Goal: Contribute content: Contribute content

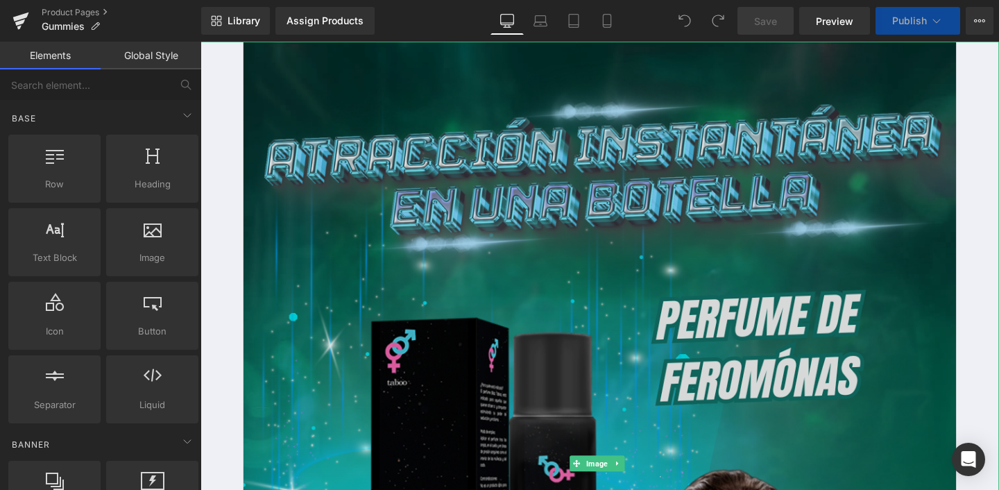
click at [518, 203] on img at bounding box center [620, 485] width 749 height 887
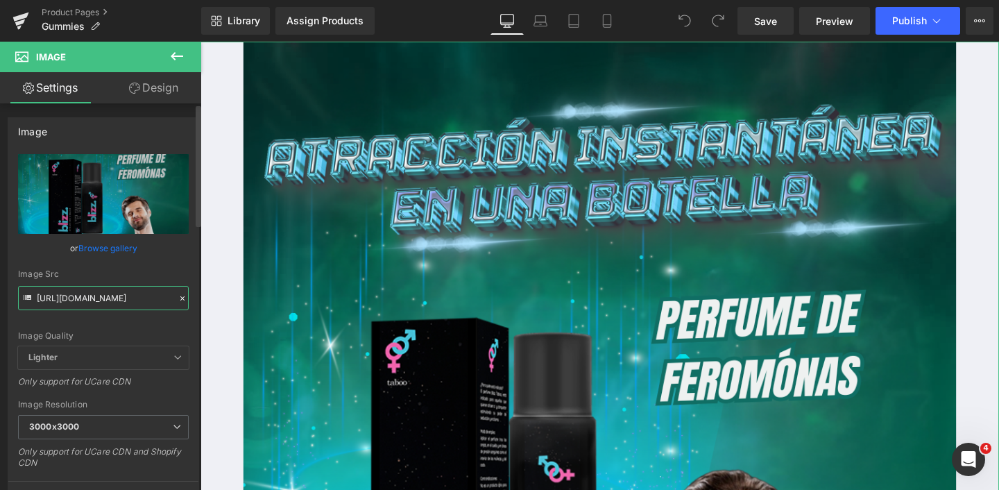
click at [79, 300] on input "[URL][DOMAIN_NAME]" at bounding box center [103, 298] width 171 height 24
paste input "3_6dfeebcc-3a85-4884-b503-c74f9905d3da.webp?v=1755203035"
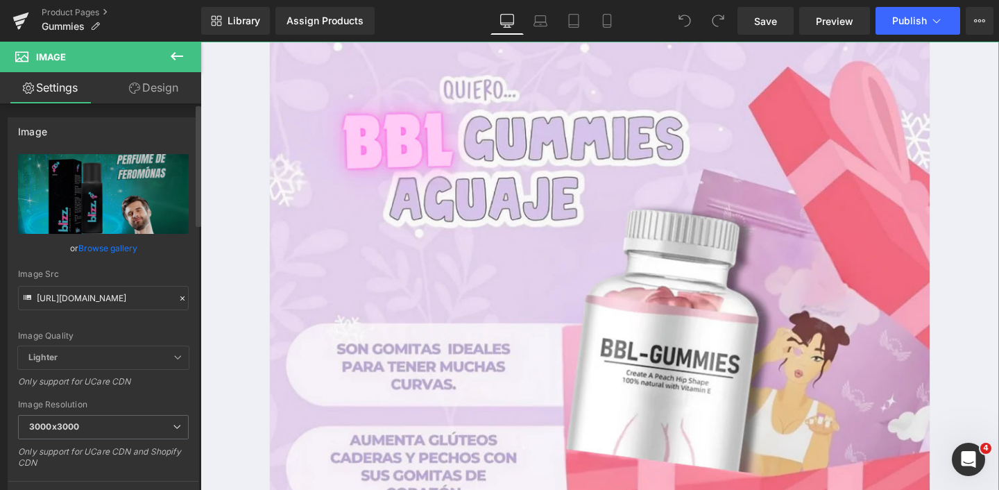
click at [136, 282] on div "Image Src [URL][DOMAIN_NAME]" at bounding box center [103, 289] width 171 height 41
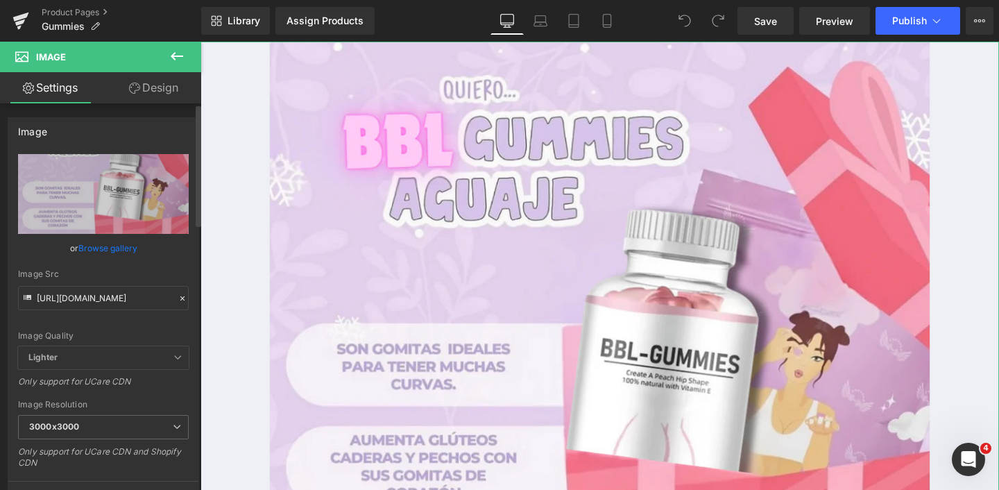
type input "[URL][DOMAIN_NAME]"
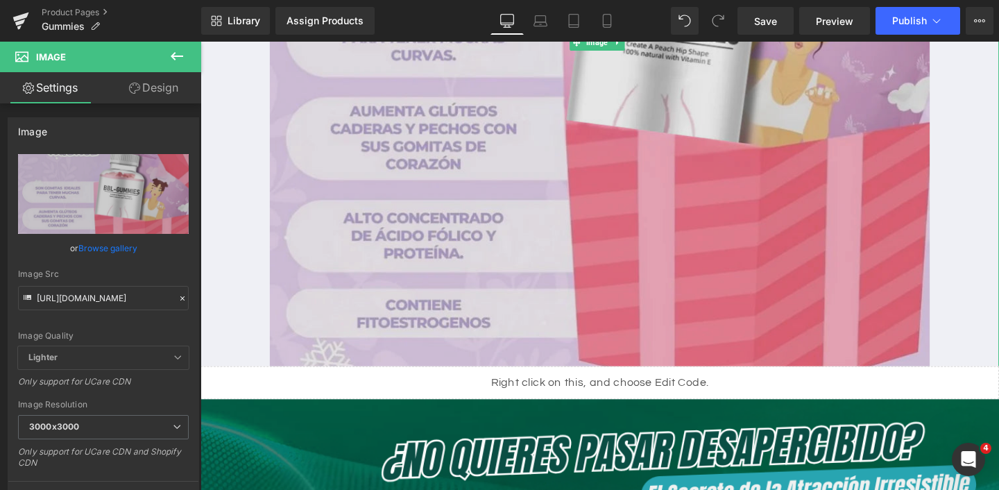
scroll to position [690, 0]
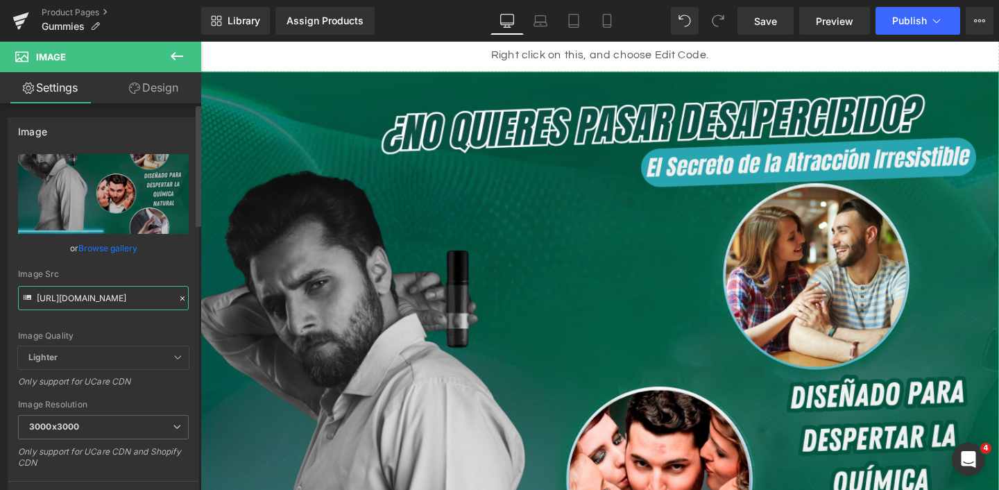
click at [108, 296] on input "[URL][DOMAIN_NAME]" at bounding box center [103, 298] width 171 height 24
paste input "4_4c92b058-dd89-48e2-b38a-7b91b8bb01f4.webp?v=1755203035"
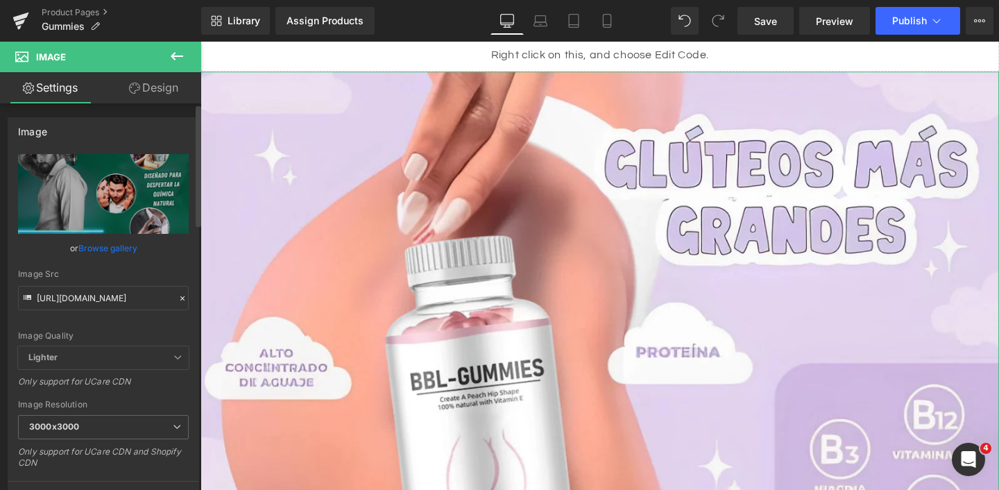
click at [151, 276] on div "Image Src" at bounding box center [103, 274] width 171 height 10
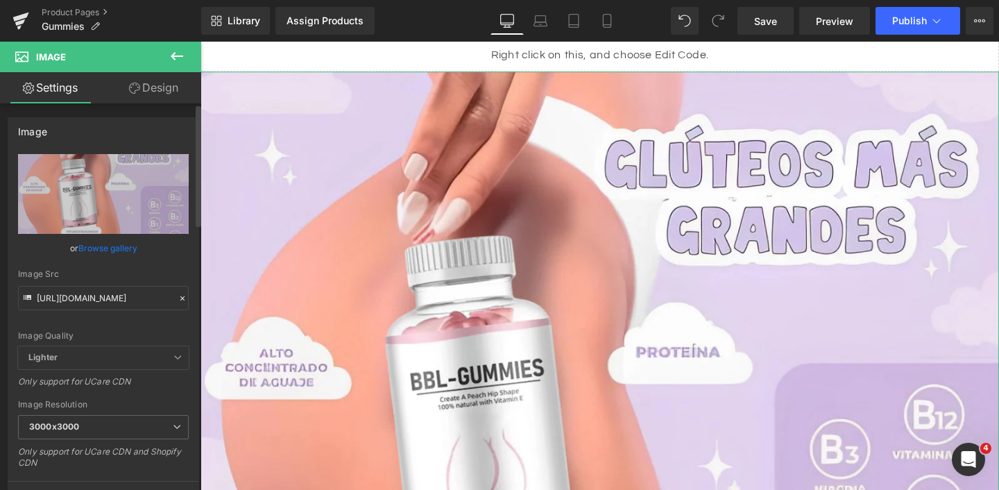
type input "[URL][DOMAIN_NAME]"
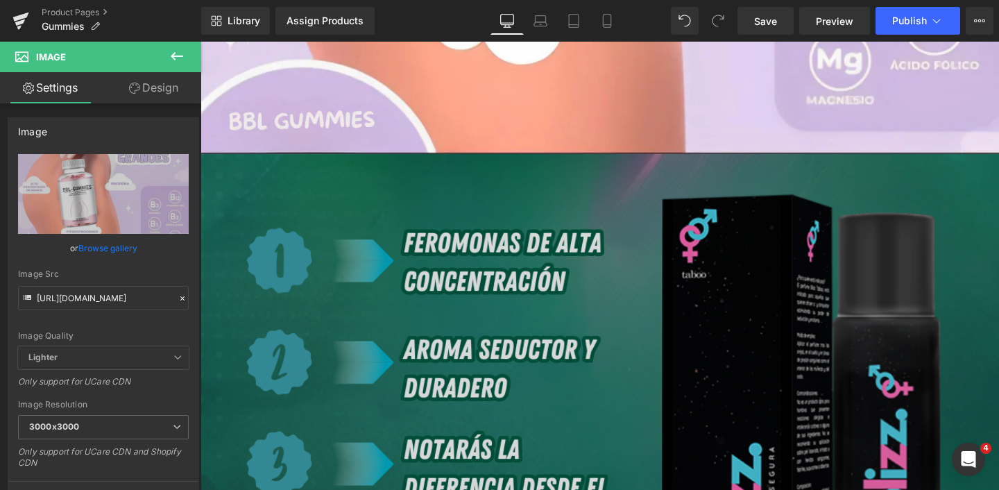
scroll to position [1357, 0]
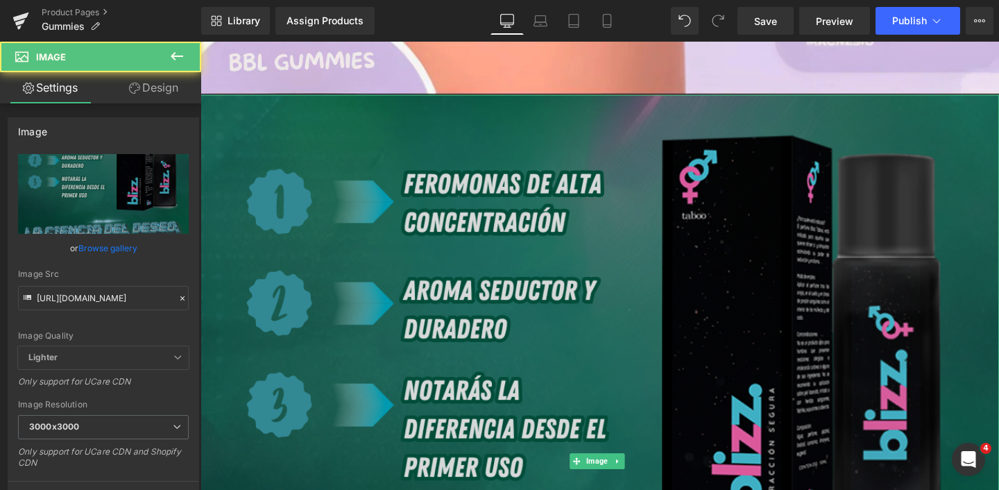
click at [403, 257] on img at bounding box center [621, 483] width 840 height 770
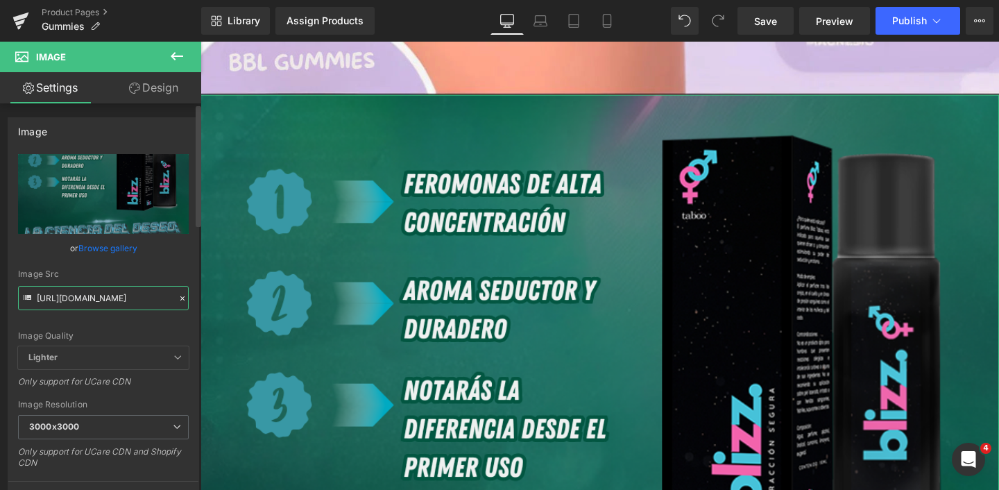
click at [74, 296] on input "[URL][DOMAIN_NAME]" at bounding box center [103, 298] width 171 height 24
type input "x"
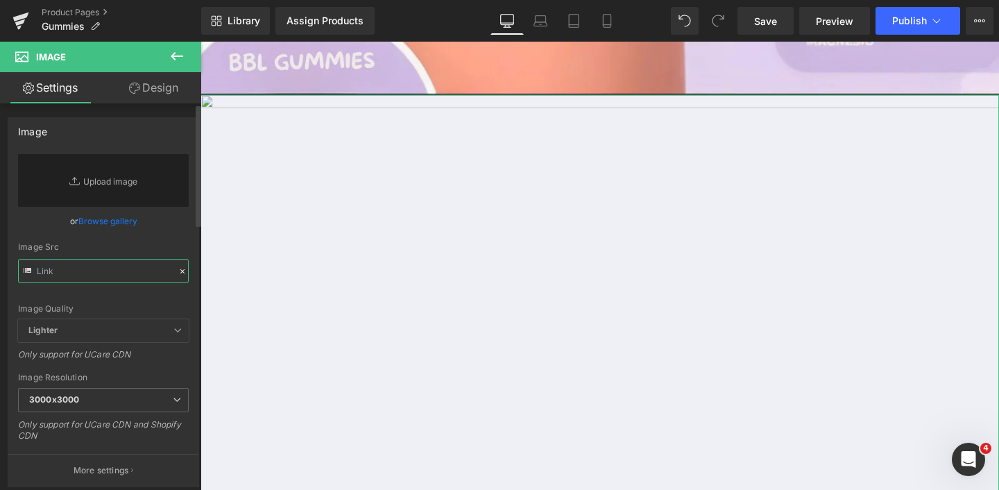
paste input "[URL][DOMAIN_NAME]"
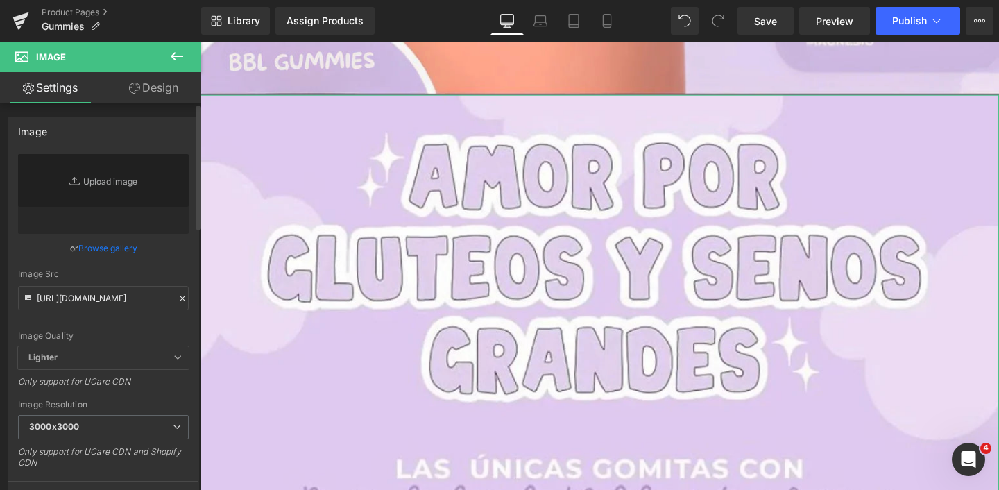
click at [164, 263] on div "Image Quality Lighter Lightest Lighter Lighter Lightest Only support for UCare …" at bounding box center [103, 250] width 171 height 192
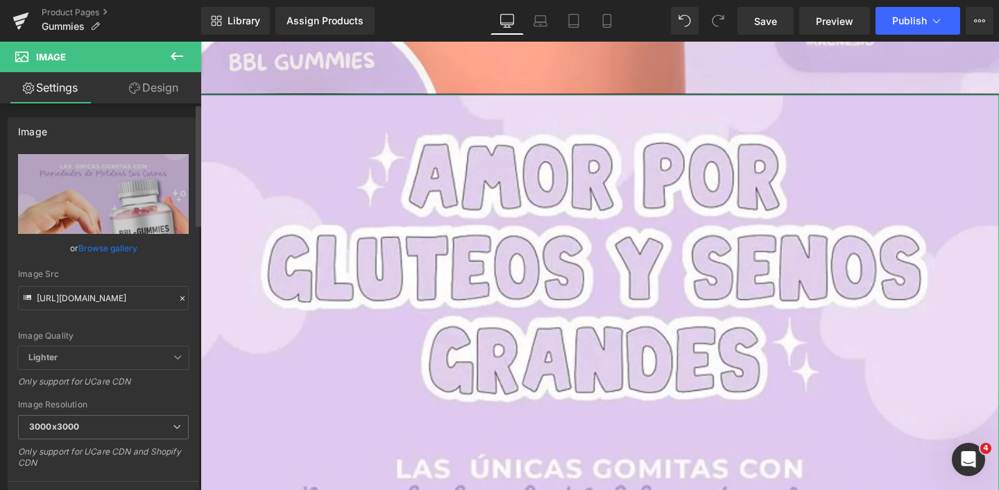
type input "[URL][DOMAIN_NAME]"
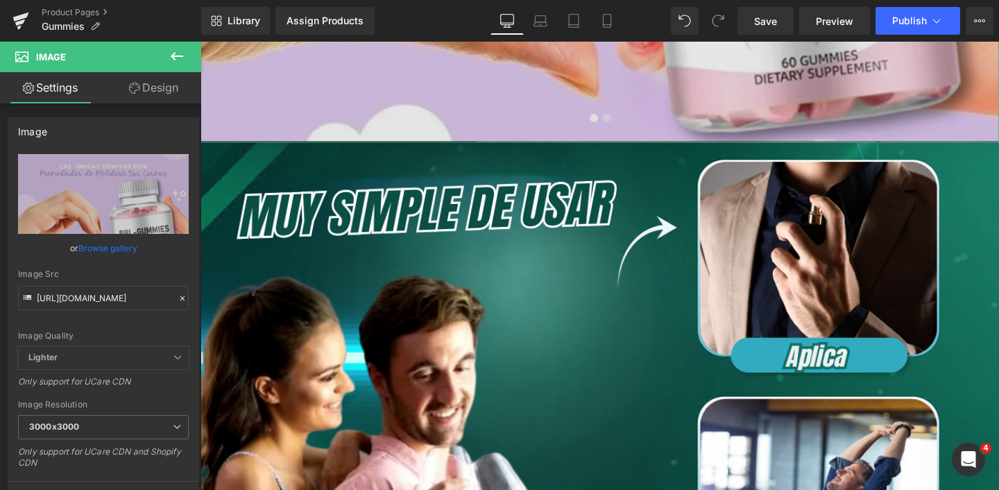
scroll to position [2372, 0]
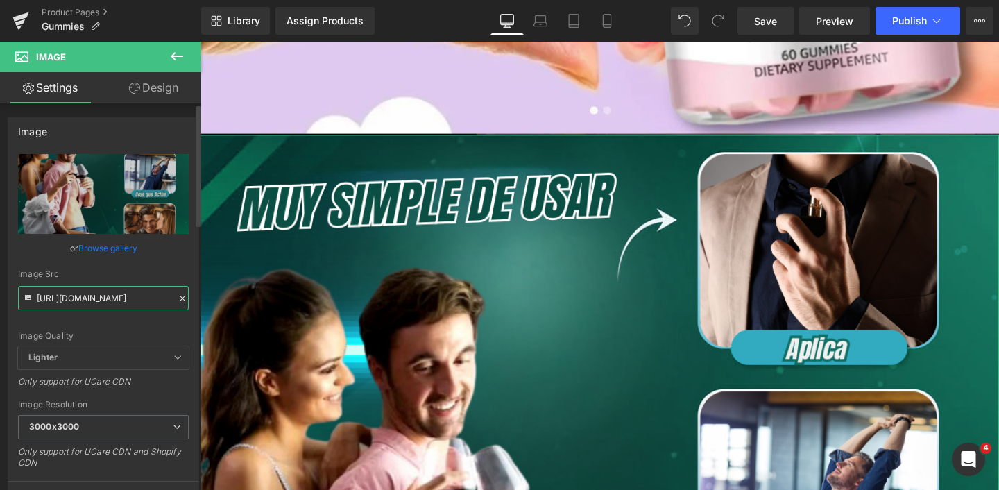
click at [63, 305] on input "[URL][DOMAIN_NAME]" at bounding box center [103, 298] width 171 height 24
type input "x"
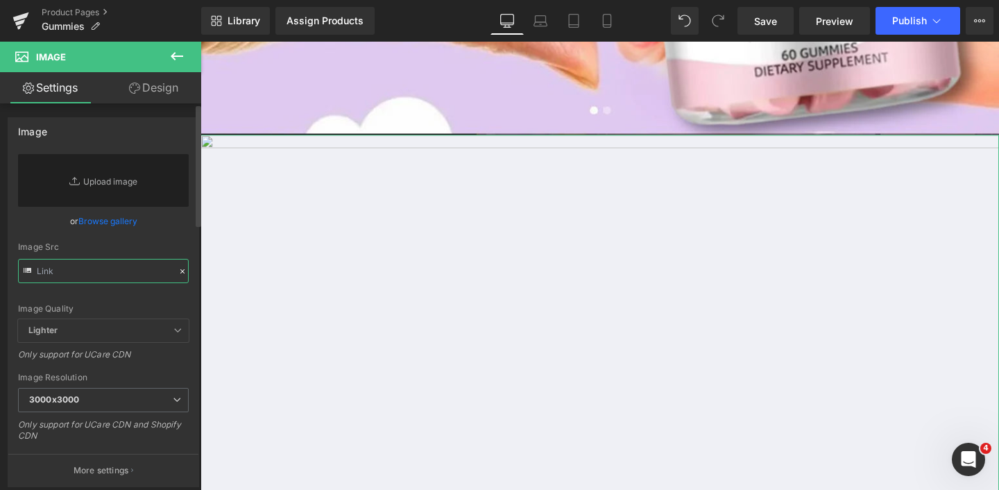
paste input "[URL][DOMAIN_NAME]"
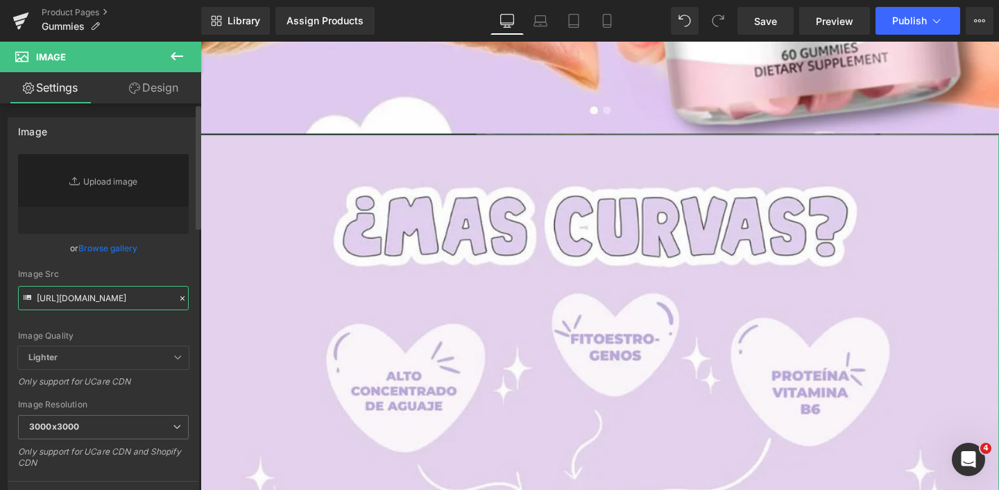
type input "[URL][DOMAIN_NAME]"
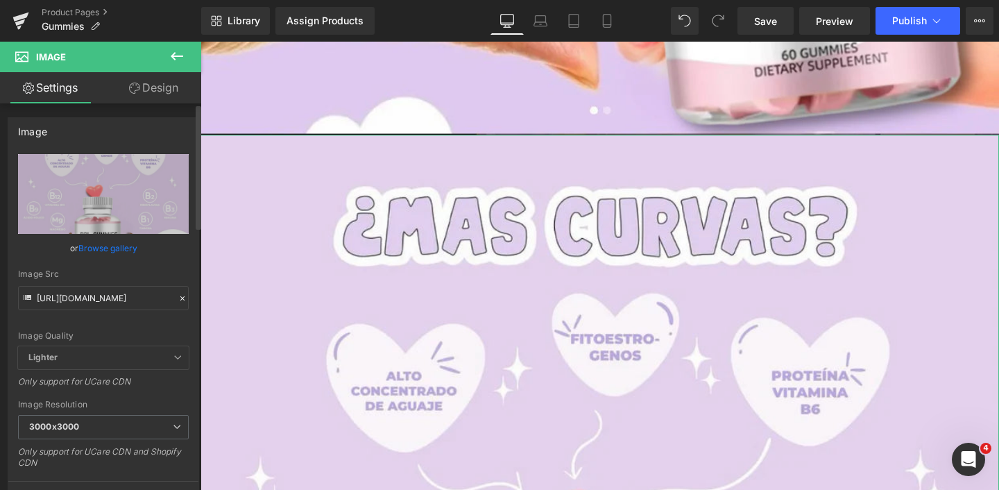
click at [141, 277] on div "Image Src" at bounding box center [103, 274] width 171 height 10
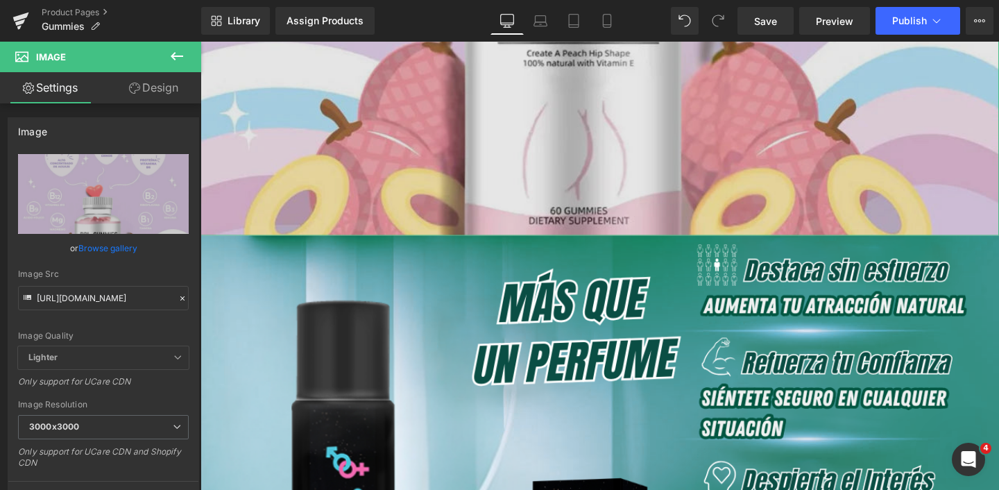
scroll to position [3225, 0]
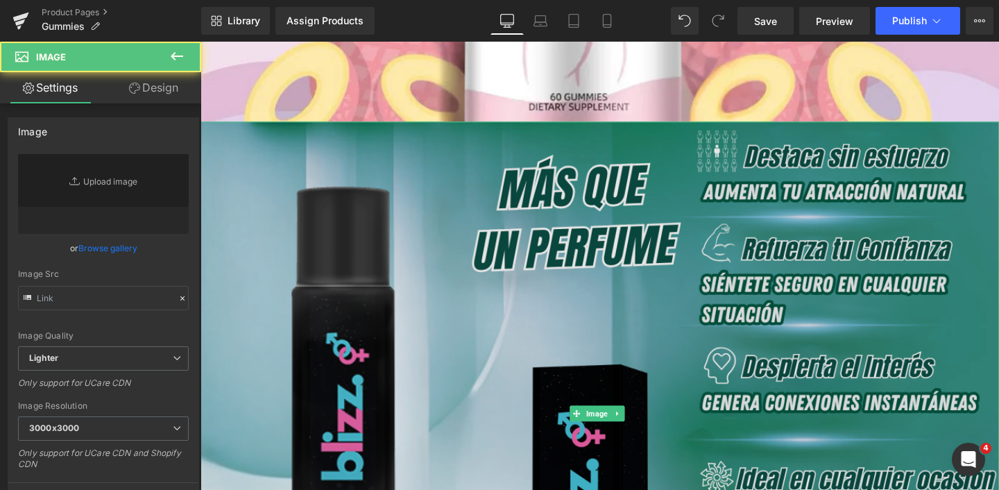
click at [373, 332] on img at bounding box center [621, 433] width 840 height 614
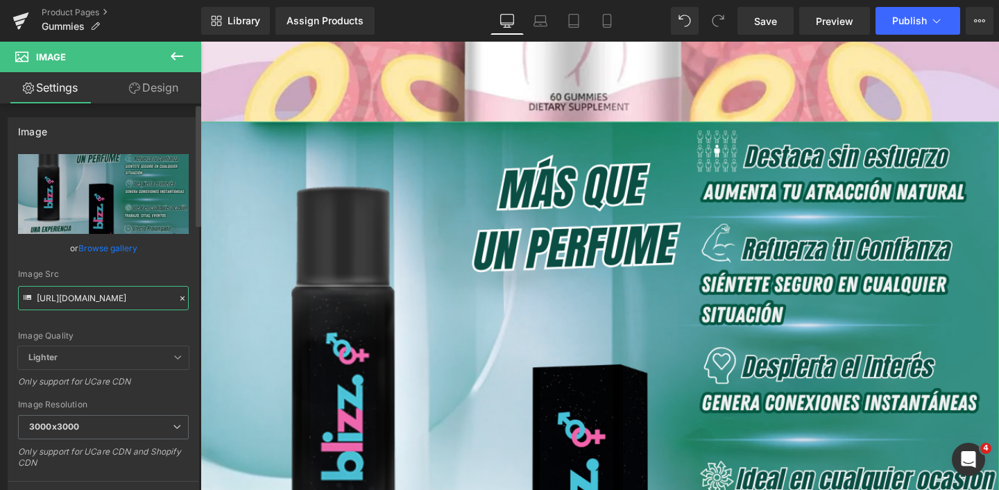
click at [91, 296] on input "[URL][DOMAIN_NAME]" at bounding box center [103, 298] width 171 height 24
paste input "7_27d8928a-8564-4d7f-b581-1d72291992ed.webp?v=1755203035"
click at [91, 296] on input "[URL][DOMAIN_NAME]" at bounding box center [103, 298] width 171 height 24
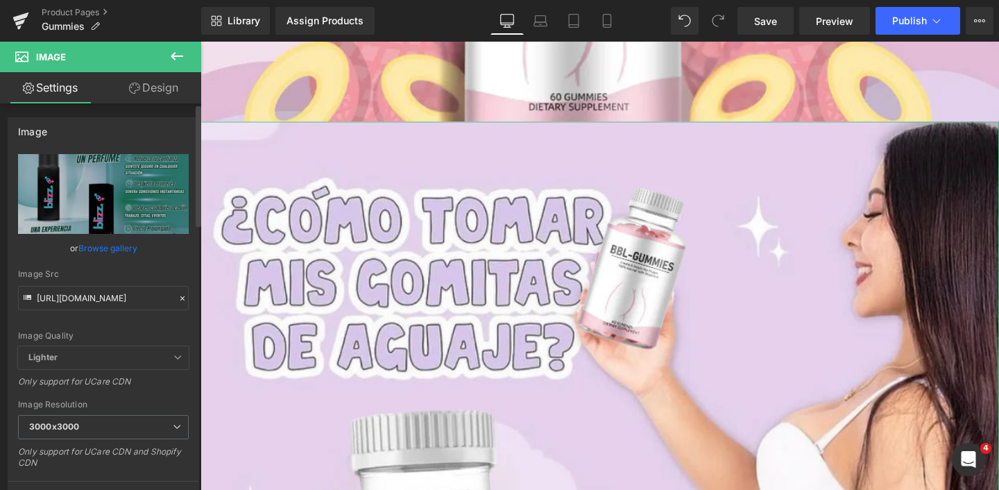
click at [133, 274] on div "Image Src" at bounding box center [103, 274] width 171 height 10
type input "[URL][DOMAIN_NAME]"
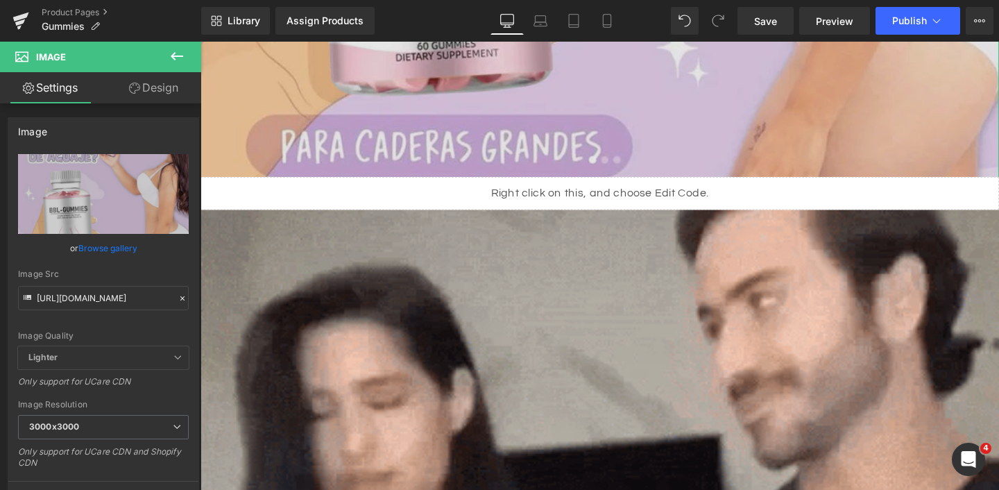
scroll to position [4036, 0]
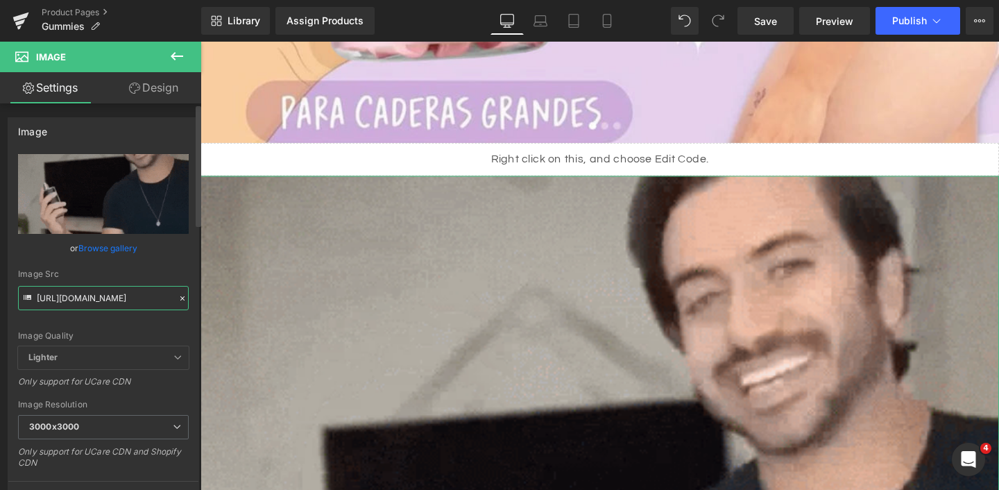
click at [71, 302] on input "[URL][DOMAIN_NAME]" at bounding box center [103, 298] width 171 height 24
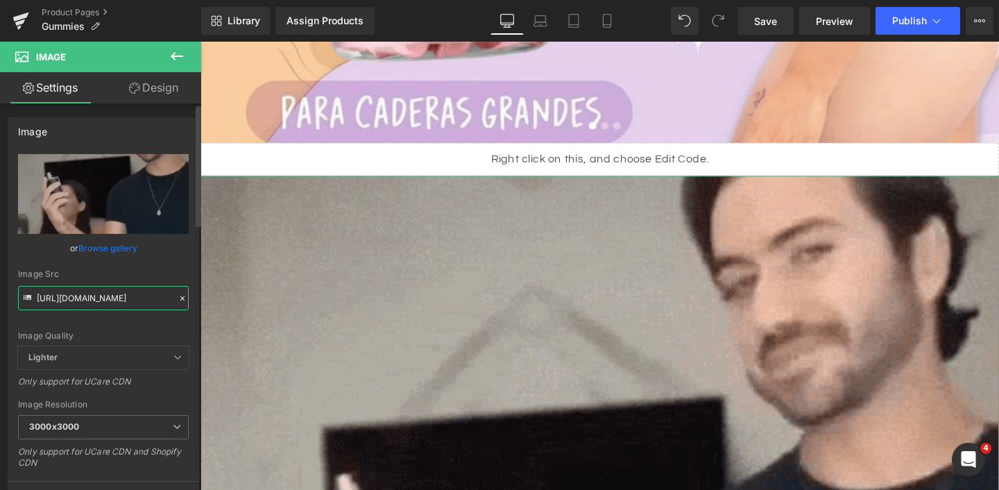
click at [71, 302] on input "[URL][DOMAIN_NAME]" at bounding box center [103, 298] width 171 height 24
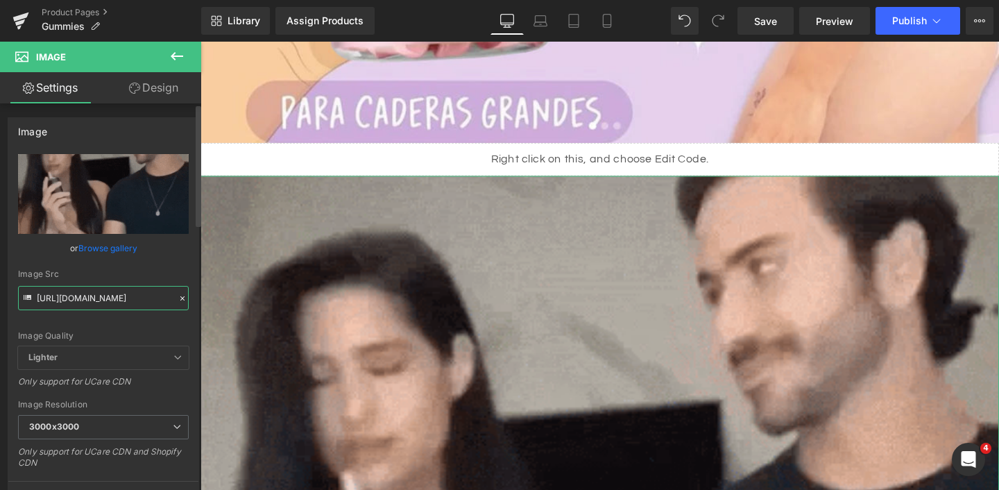
click at [71, 302] on input "[URL][DOMAIN_NAME]" at bounding box center [103, 298] width 171 height 24
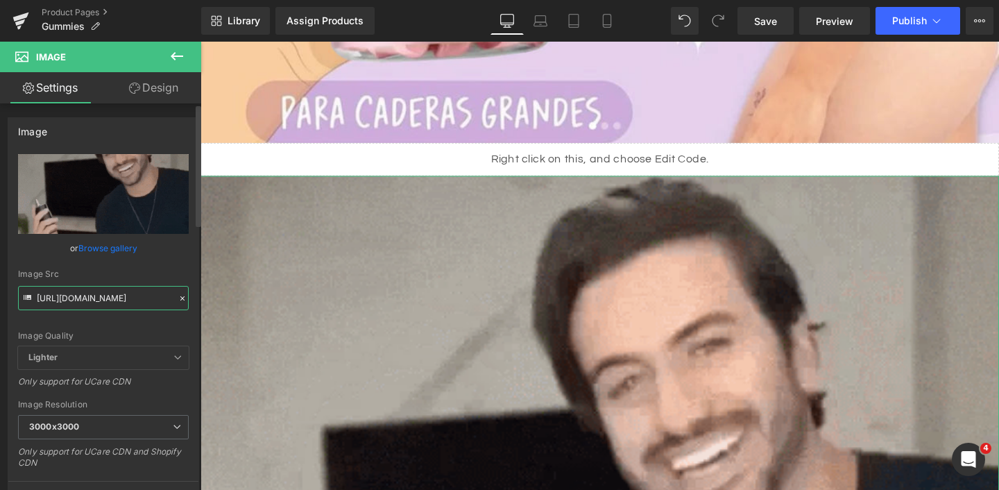
paste input "8.webp?v=1755203035"
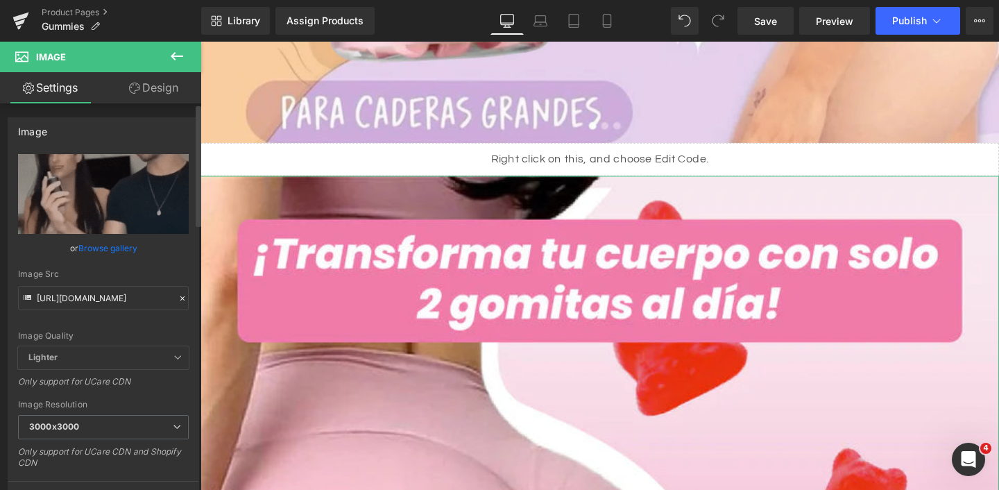
click at [137, 270] on div "Image Src" at bounding box center [103, 274] width 171 height 10
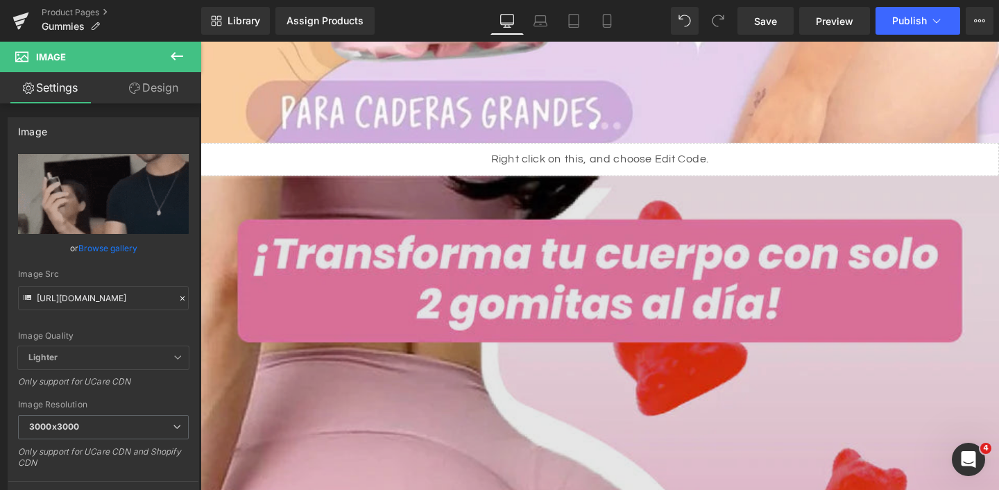
type input "[URL][DOMAIN_NAME]"
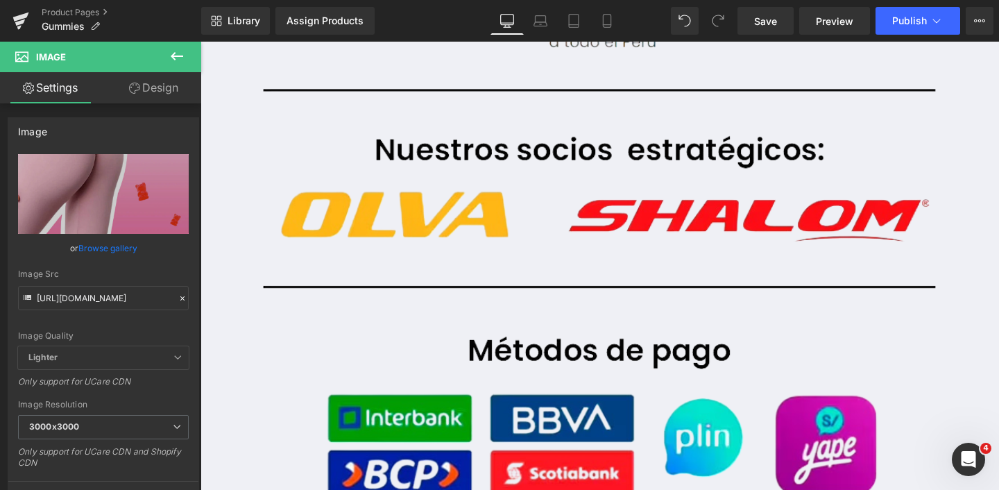
scroll to position [6706, 0]
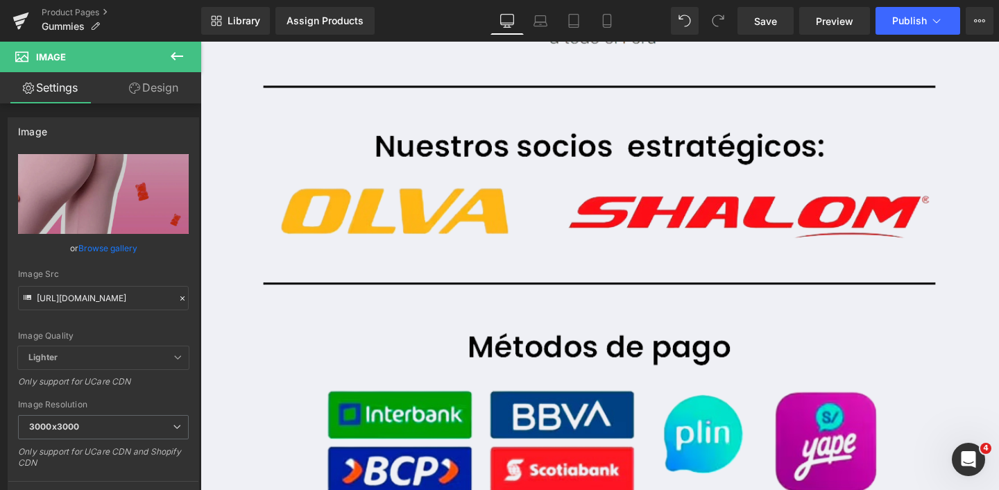
click at [501, 344] on img at bounding box center [621, 191] width 840 height 771
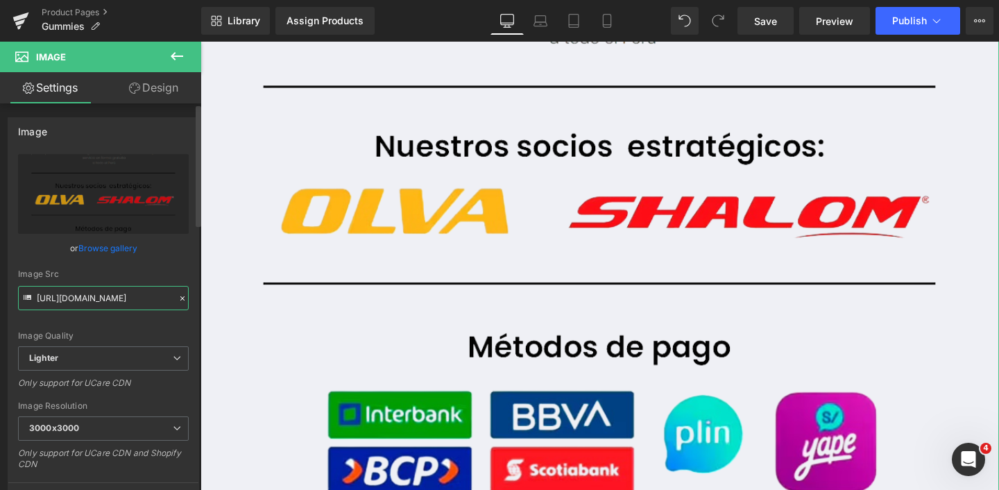
click at [92, 301] on input "[URL][DOMAIN_NAME]" at bounding box center [103, 298] width 171 height 24
paste input "[DOMAIN_NAME][URL]"
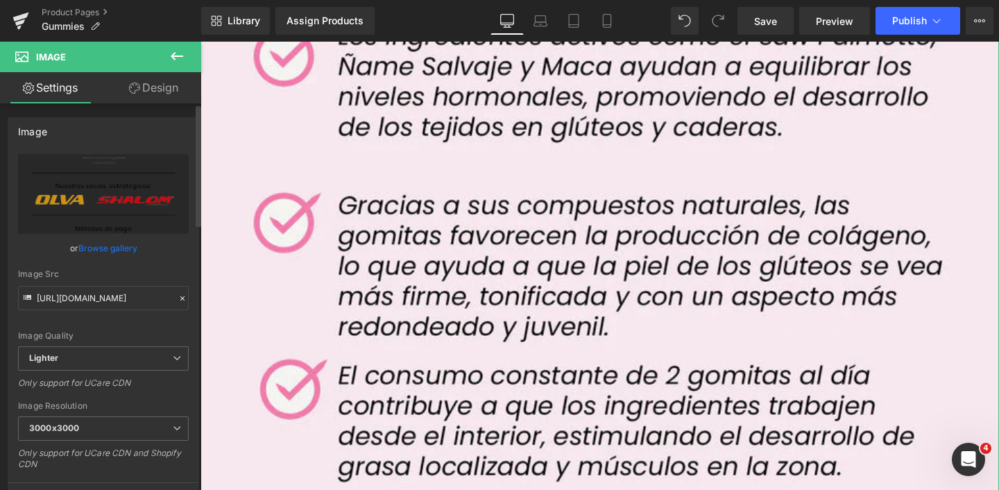
click at [162, 267] on div "Image Quality Lighter Lightest Lighter Lighter Lightest Only support for UCare …" at bounding box center [103, 250] width 171 height 192
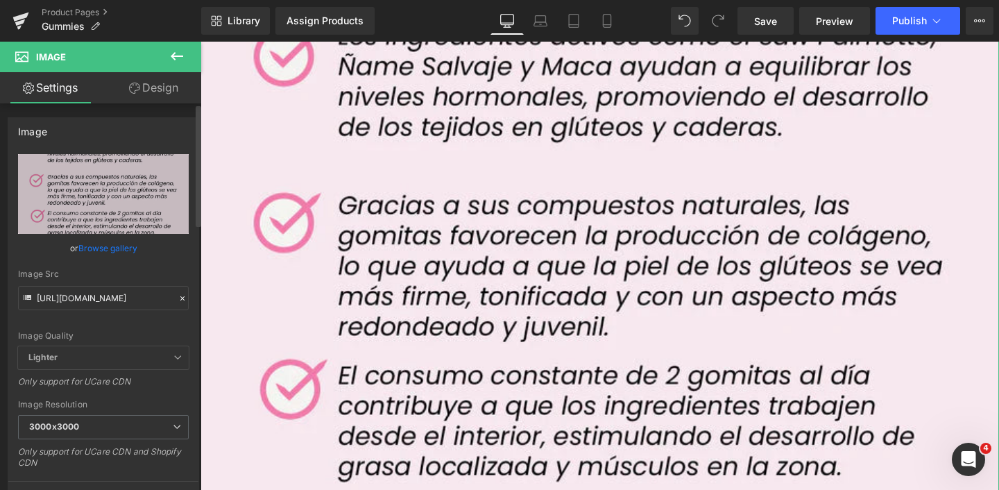
type input "[URL][DOMAIN_NAME]"
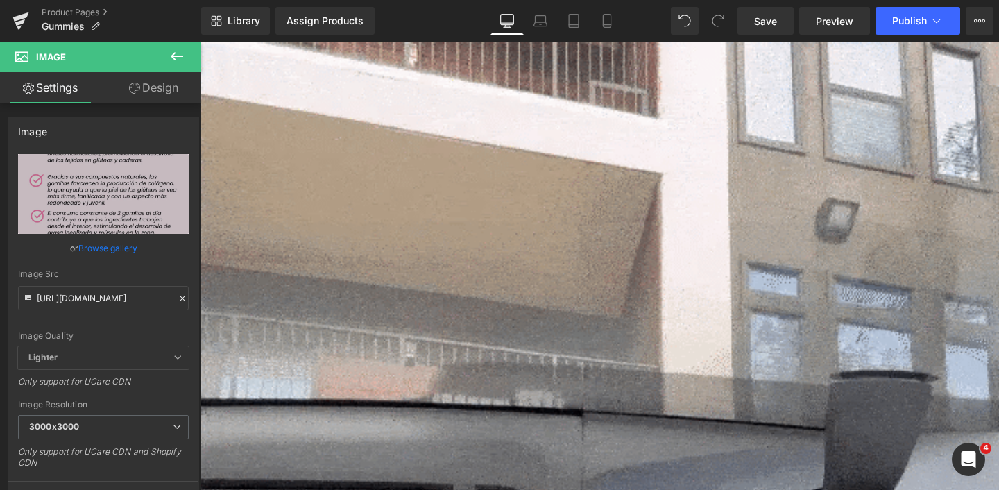
scroll to position [7556, 0]
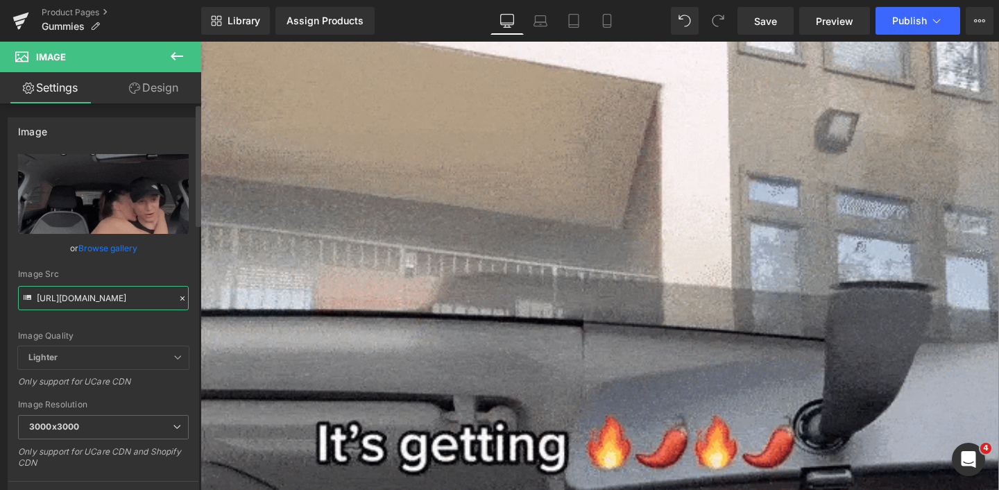
click at [99, 299] on input "[URL][DOMAIN_NAME]" at bounding box center [103, 298] width 171 height 24
paste input "10.webp?v=1755203036"
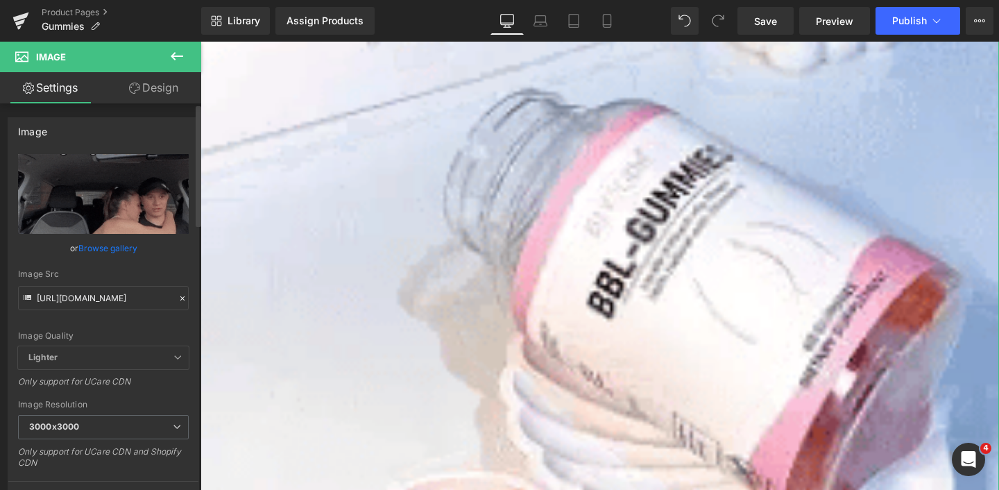
click at [131, 278] on div "Image Src" at bounding box center [103, 274] width 171 height 10
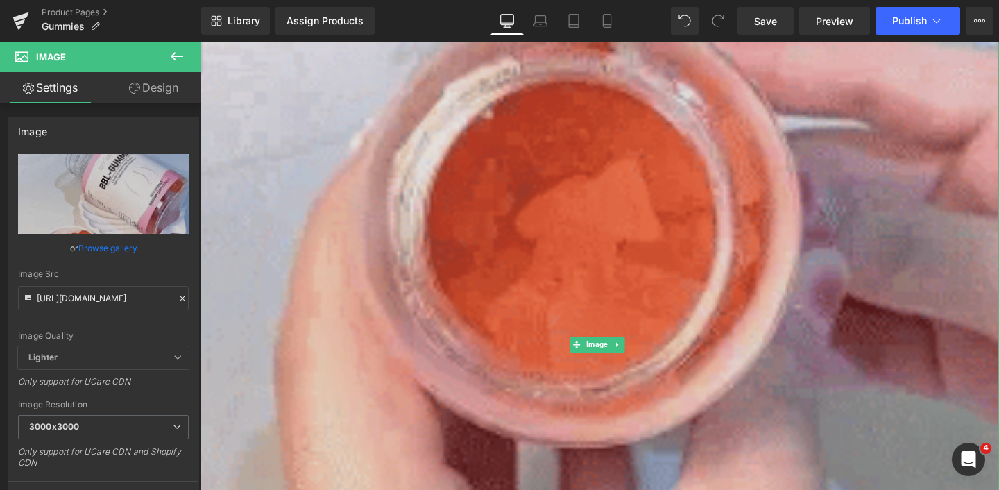
type input "[URL][DOMAIN_NAME]"
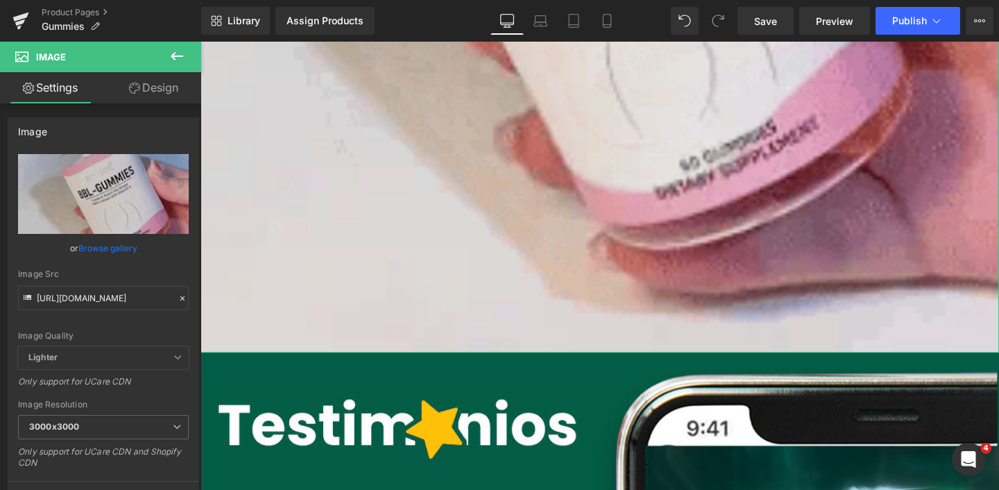
scroll to position [8152, 0]
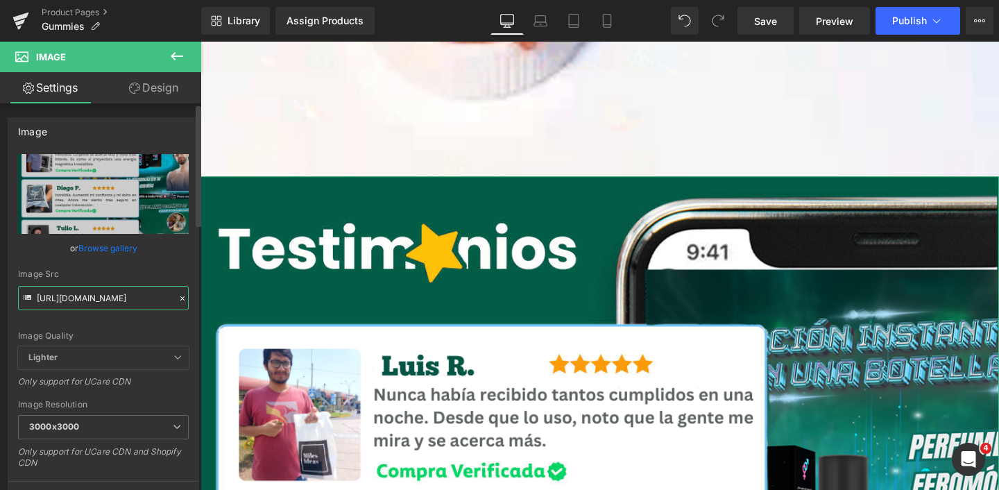
click at [124, 294] on input "[URL][DOMAIN_NAME]" at bounding box center [103, 298] width 171 height 24
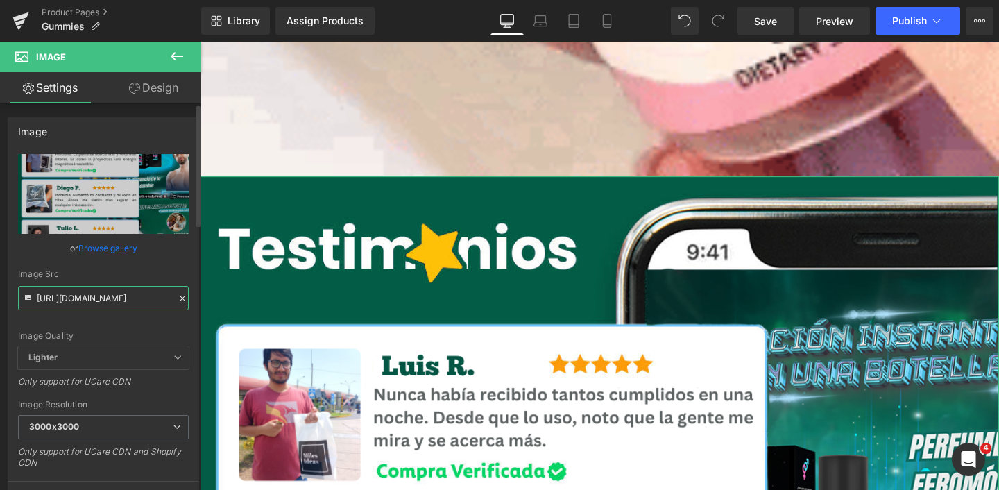
click at [124, 294] on input "[URL][DOMAIN_NAME]" at bounding box center [103, 298] width 171 height 24
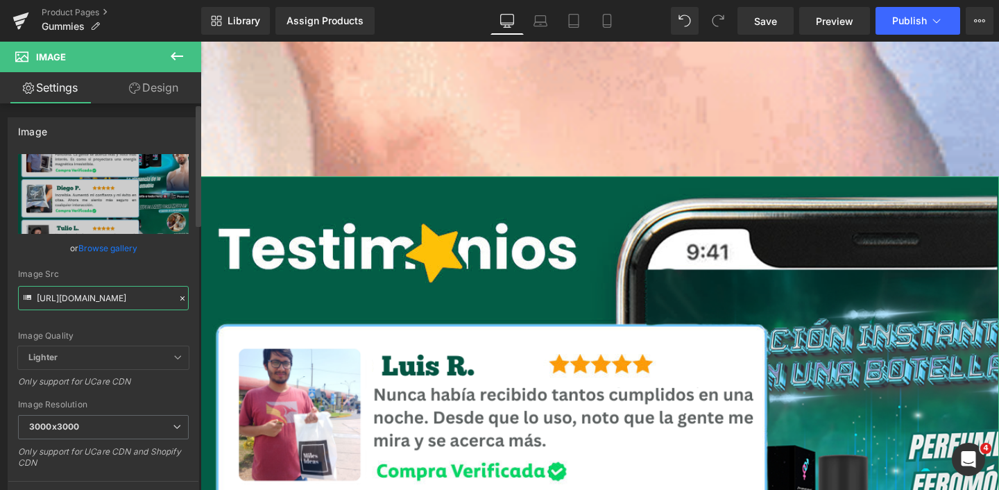
click at [124, 294] on input "[URL][DOMAIN_NAME]" at bounding box center [103, 298] width 171 height 24
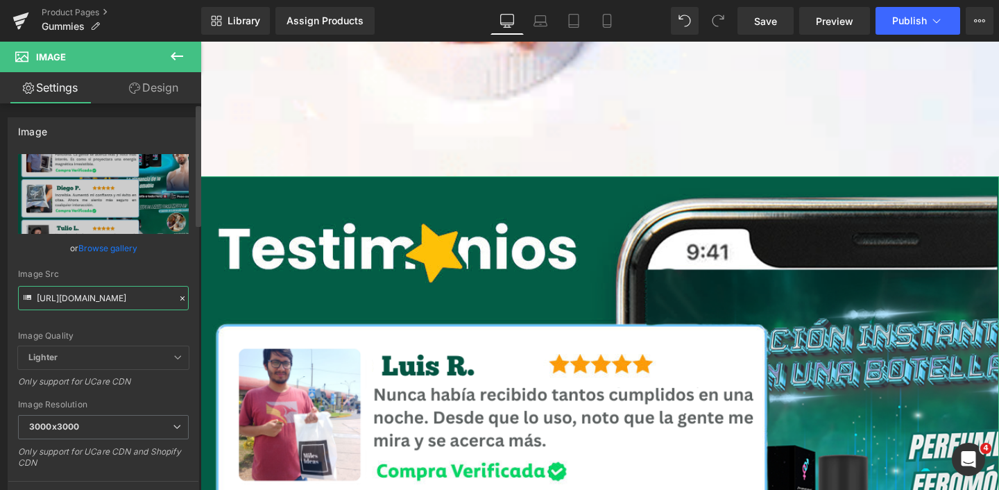
paste input "11_e017b793-c9f0-4569-80ba-d9ab0b80dfae.webp?v=1755203035"
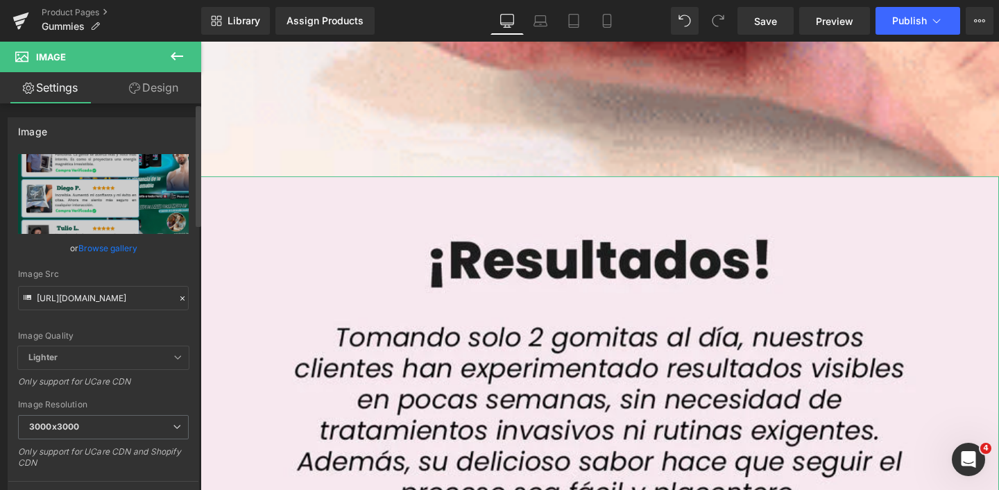
click at [142, 276] on div "Image Src" at bounding box center [103, 274] width 171 height 10
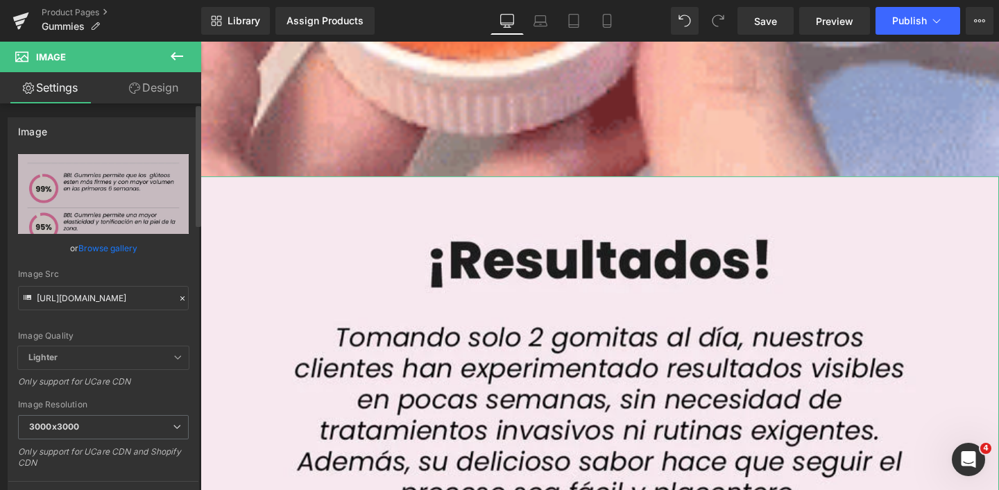
type input "[URL][DOMAIN_NAME]"
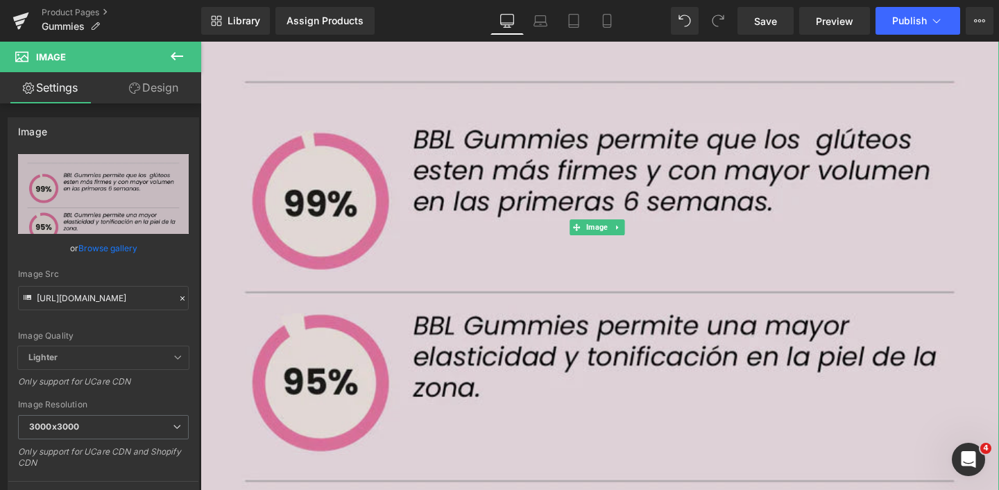
scroll to position [8498, 0]
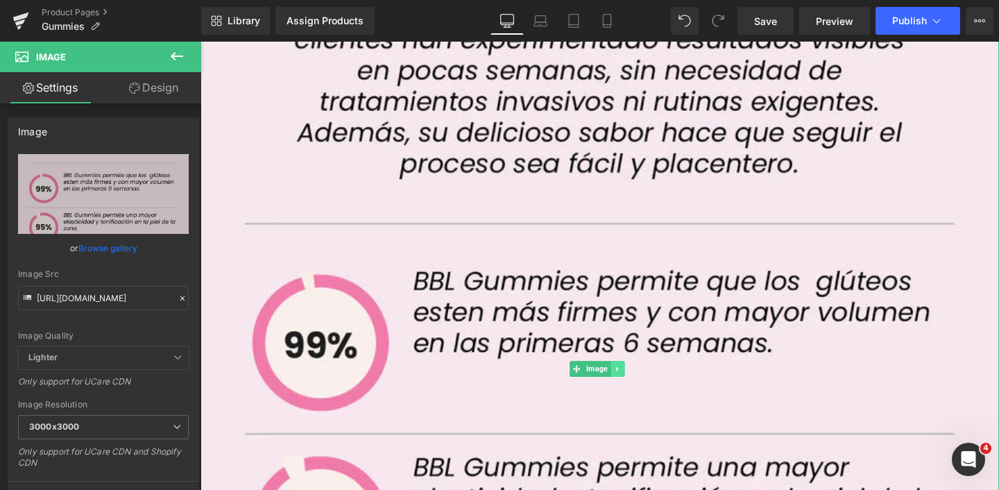
click at [638, 383] on icon at bounding box center [638, 385] width 2 height 5
click at [634, 382] on icon at bounding box center [632, 386] width 8 height 8
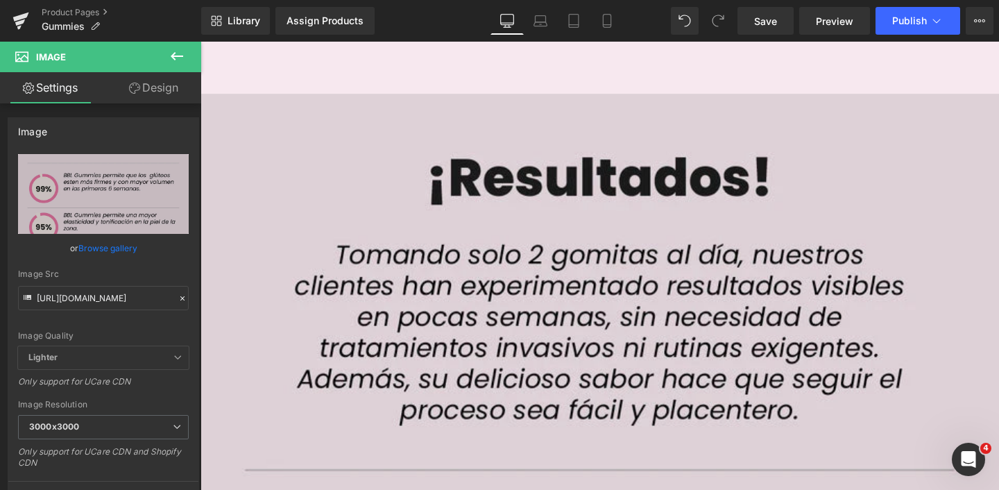
scroll to position [9537, 0]
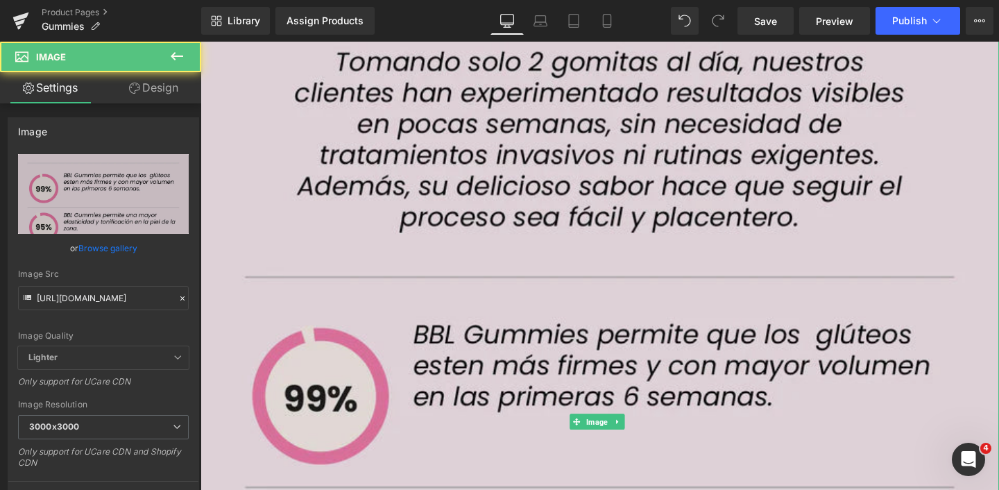
click at [510, 296] on img at bounding box center [621, 442] width 840 height 1096
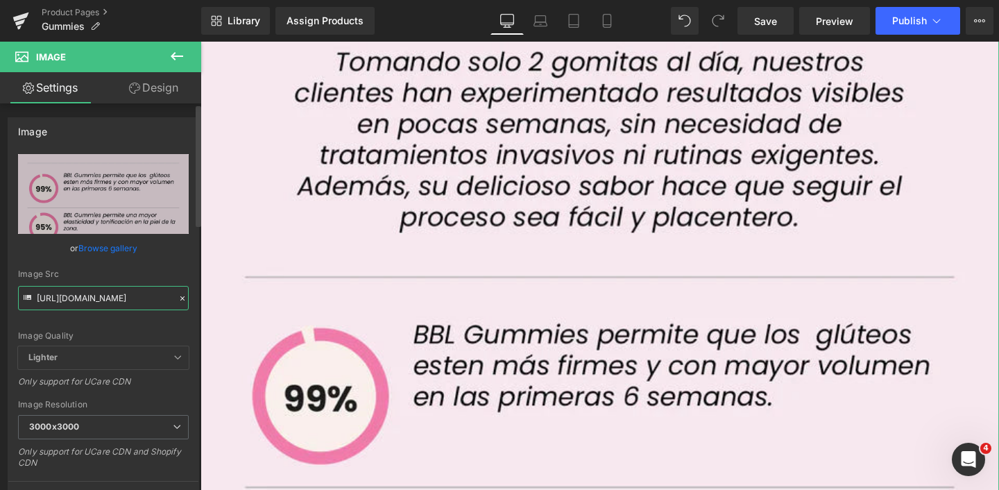
click at [82, 297] on input "[URL][DOMAIN_NAME]" at bounding box center [103, 298] width 171 height 24
paste input "2"
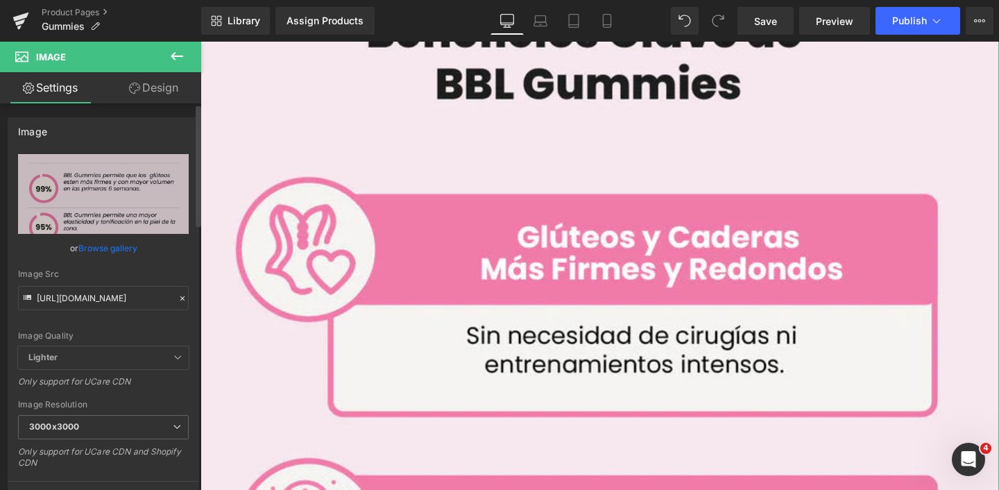
click at [144, 268] on div "Image Quality Lighter Lightest Lighter Lighter Lightest Only support for UCare …" at bounding box center [103, 250] width 171 height 192
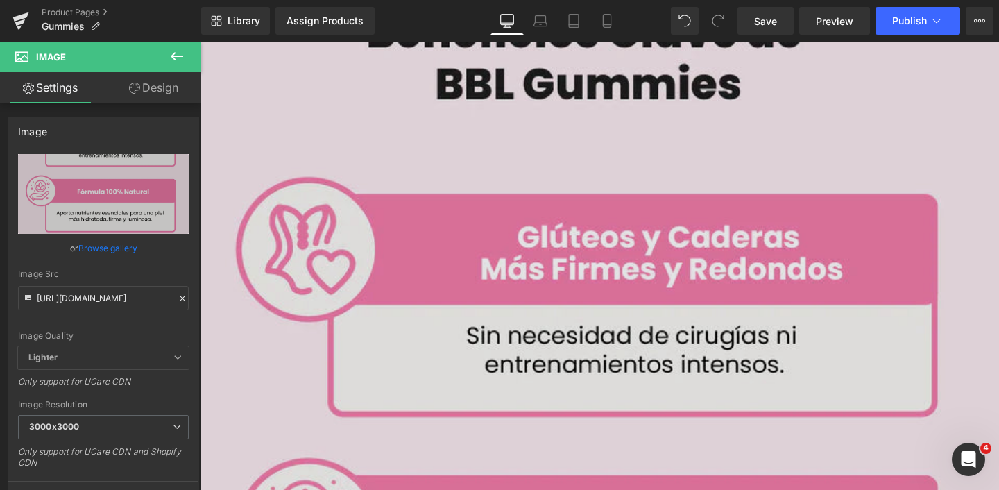
type input "[URL][DOMAIN_NAME]"
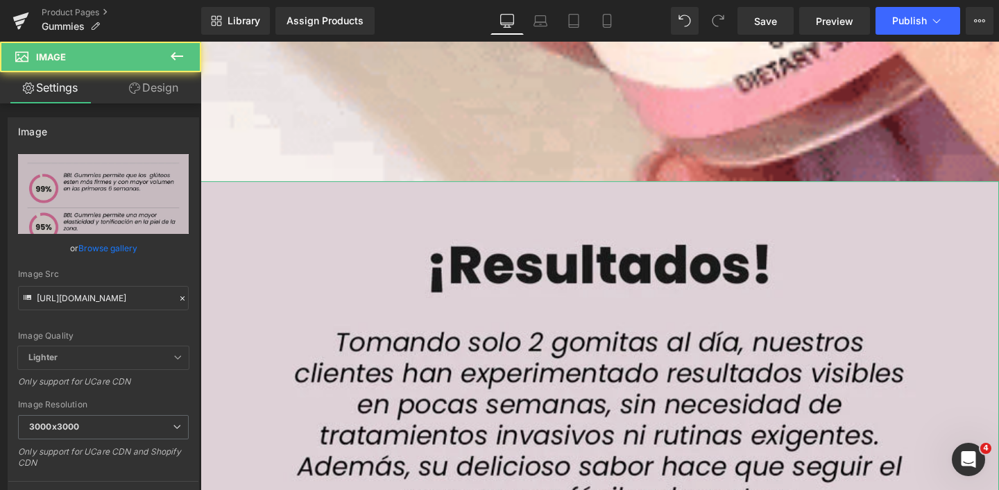
scroll to position [8458, 0]
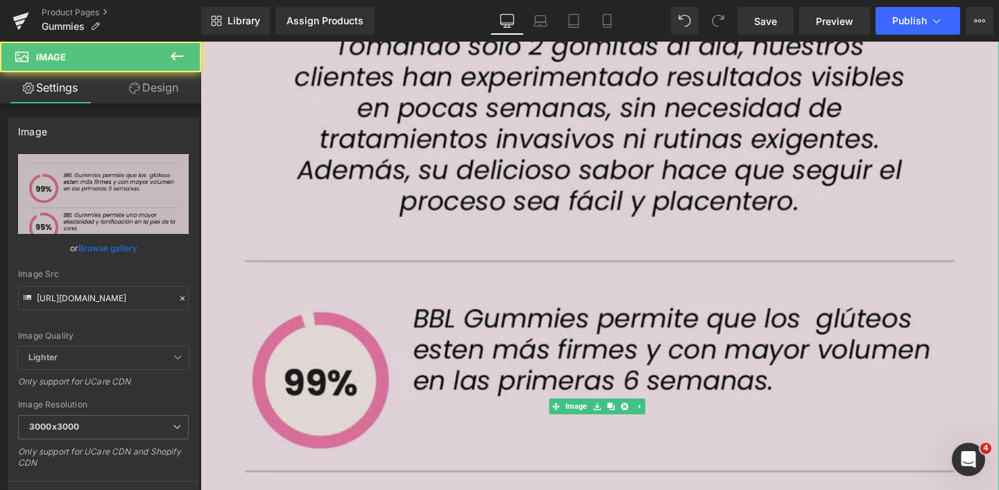
click at [387, 189] on img at bounding box center [621, 425] width 840 height 1096
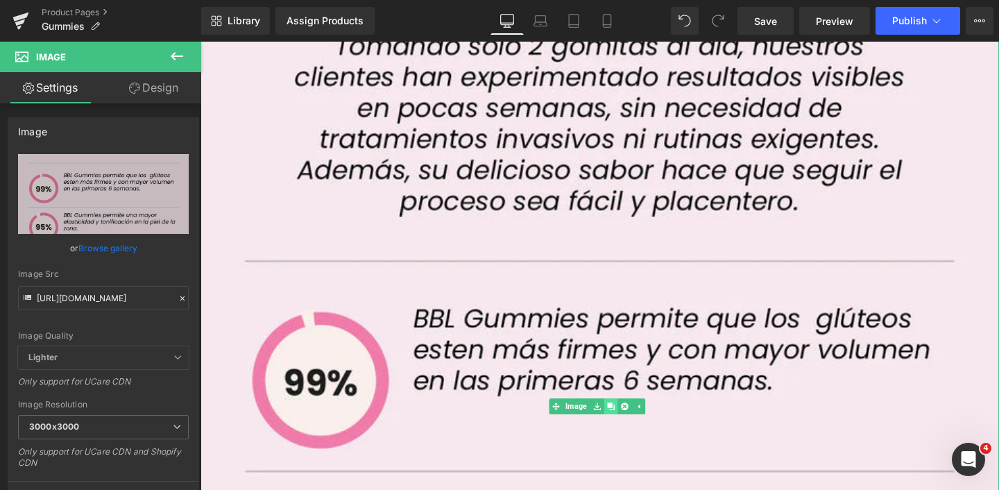
click at [634, 421] on icon at bounding box center [632, 425] width 8 height 8
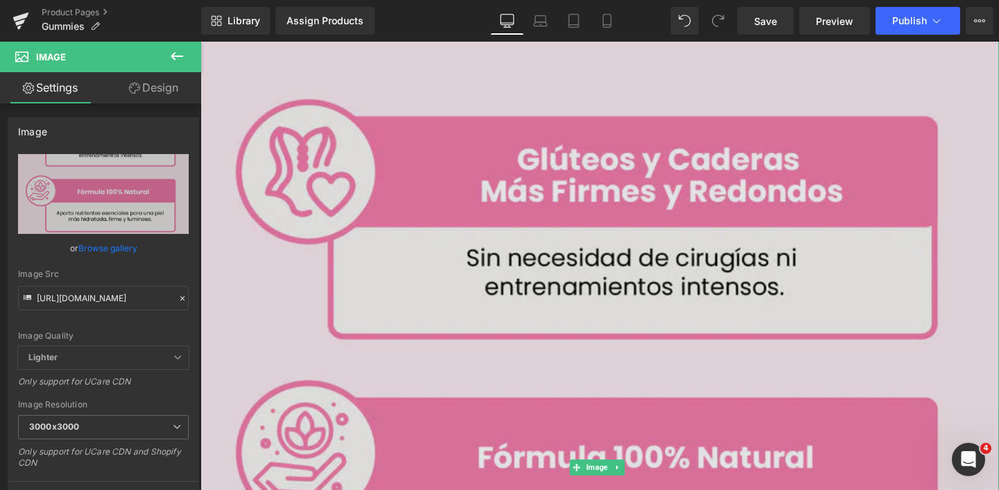
scroll to position [11434, 0]
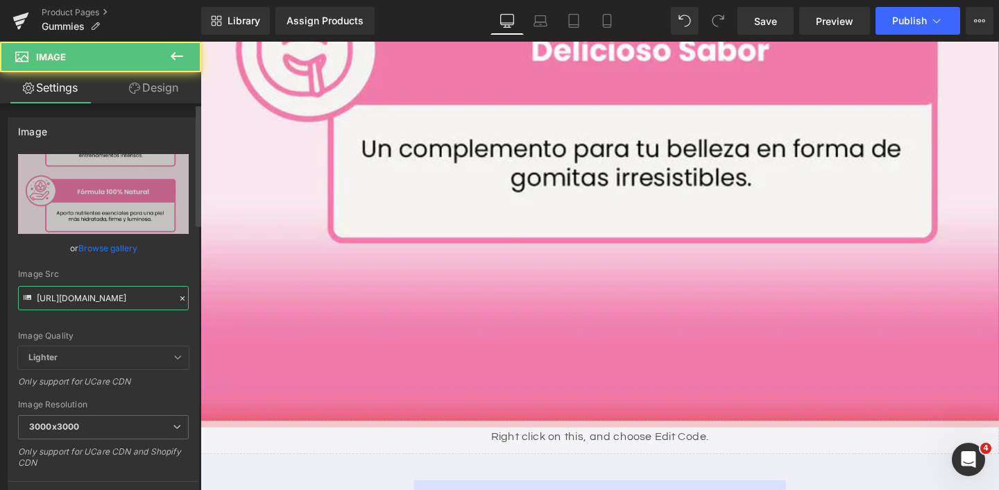
click at [96, 291] on input "[URL][DOMAIN_NAME]" at bounding box center [103, 298] width 171 height 24
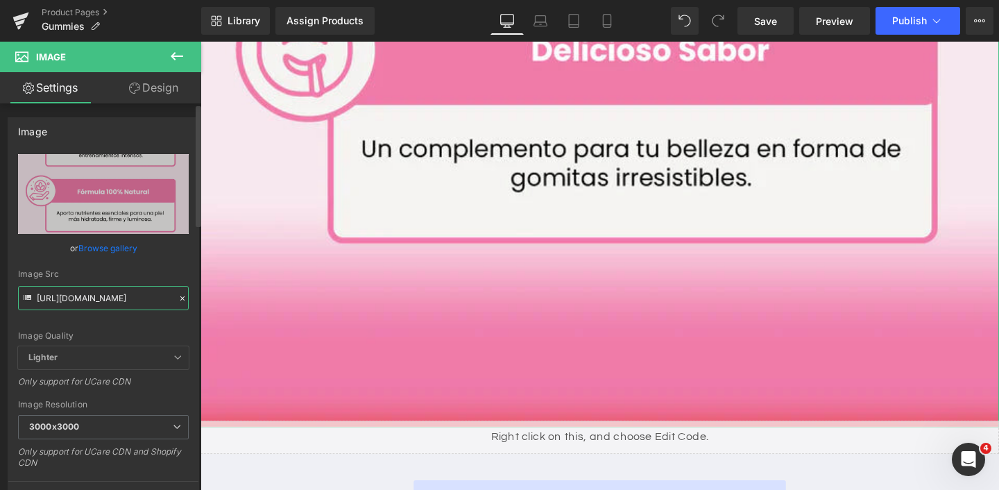
click at [96, 291] on input "[URL][DOMAIN_NAME]" at bounding box center [103, 298] width 171 height 24
paste input "3.webp?v=1755203036"
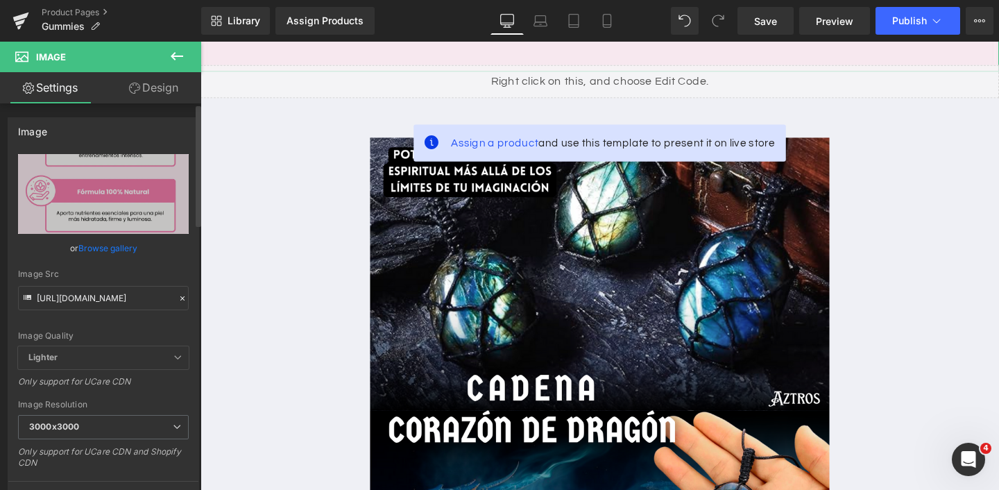
click at [145, 275] on div "Image Src" at bounding box center [103, 274] width 171 height 10
type input "[URL][DOMAIN_NAME]"
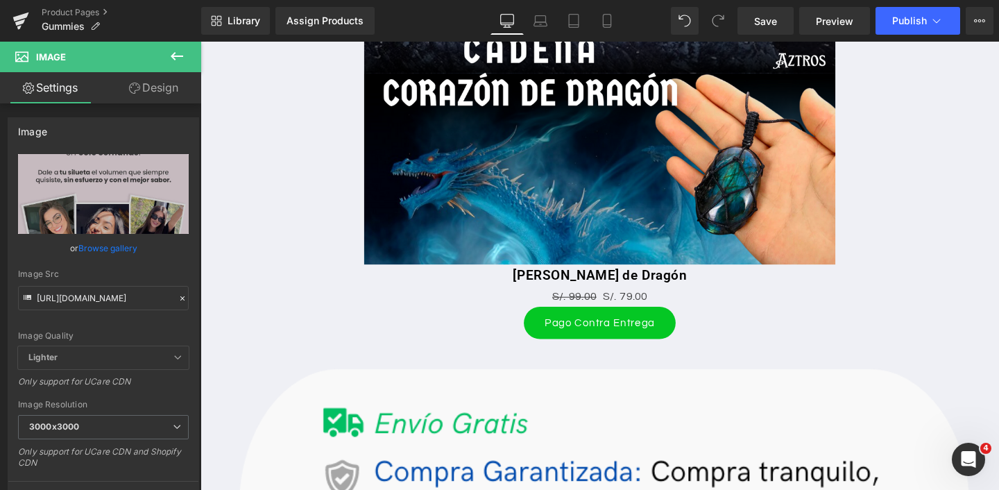
scroll to position [5760, 0]
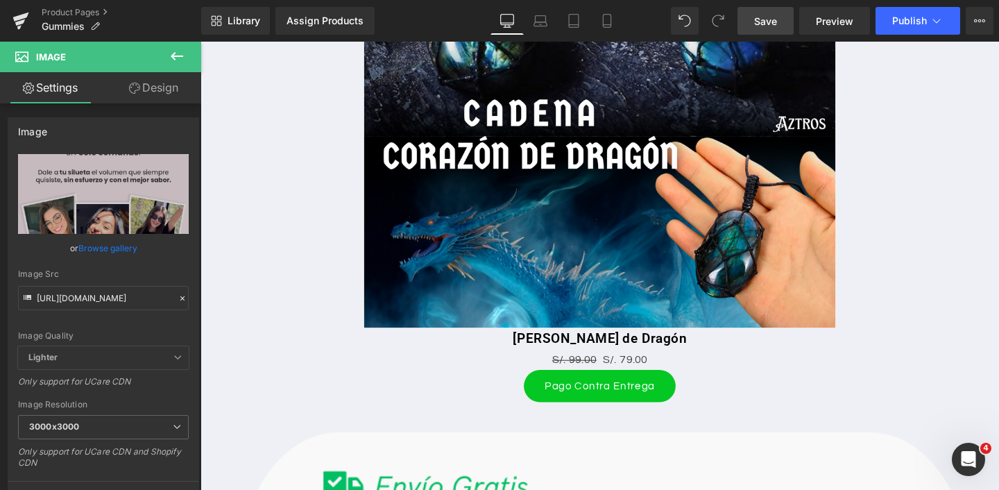
click at [772, 26] on span "Save" at bounding box center [765, 21] width 23 height 15
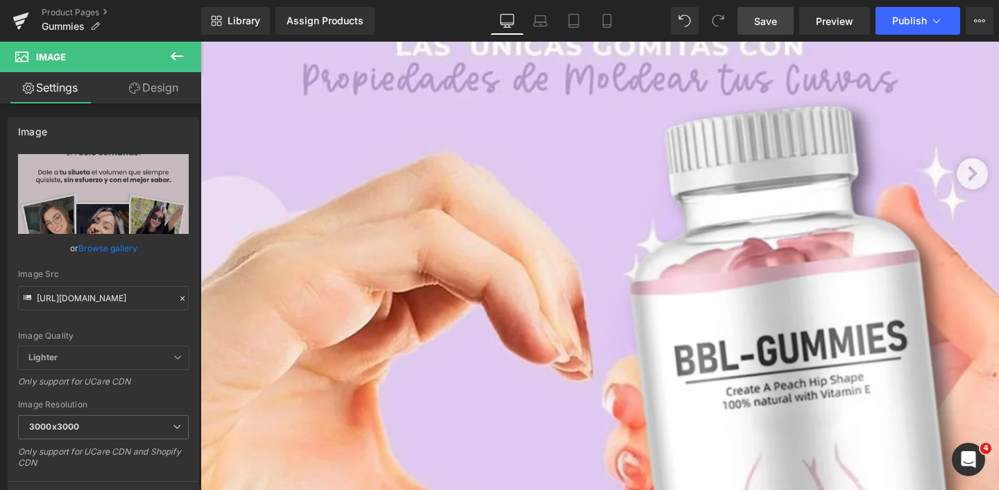
scroll to position [2507, 0]
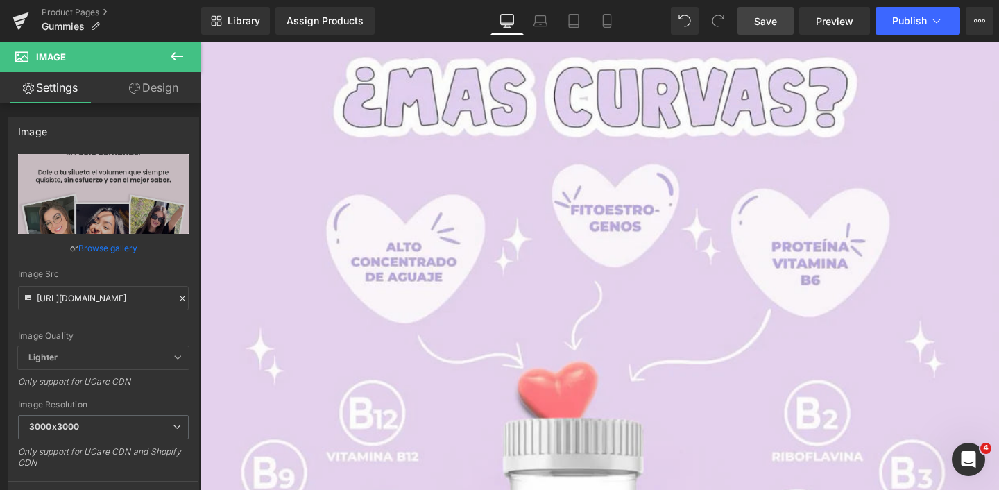
click at [173, 50] on icon at bounding box center [177, 56] width 17 height 17
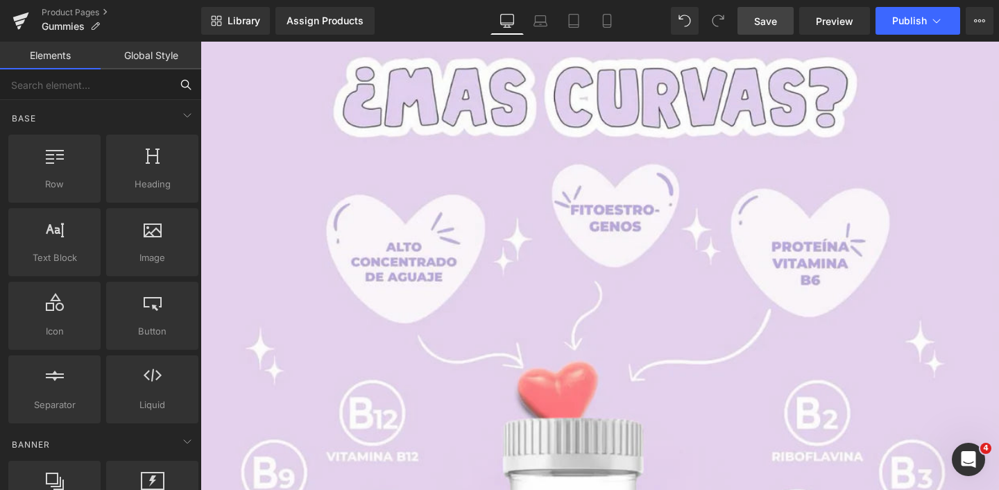
click at [102, 86] on input "text" at bounding box center [85, 84] width 171 height 31
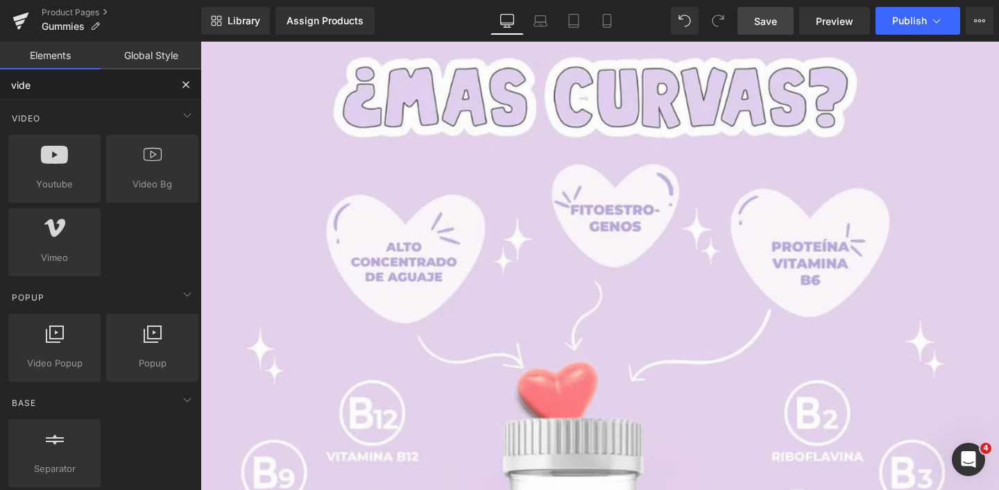
type input "video"
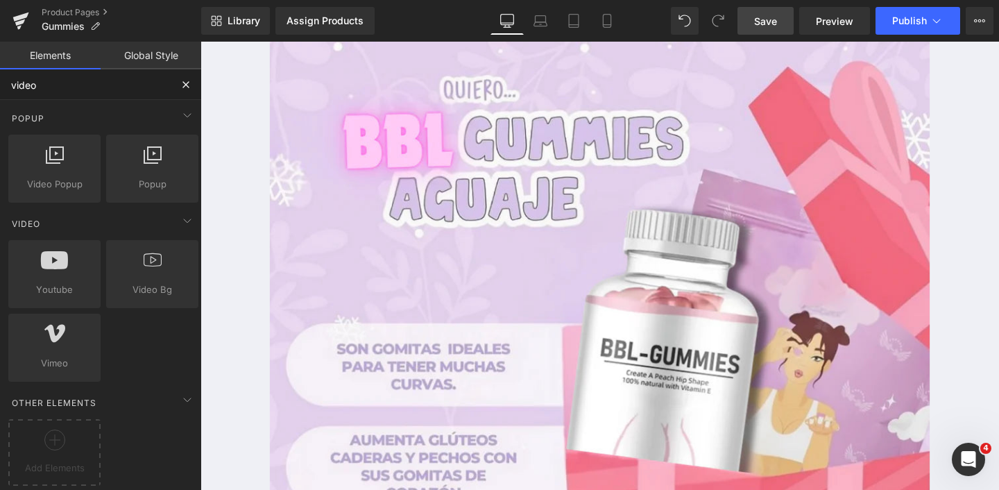
scroll to position [0, 0]
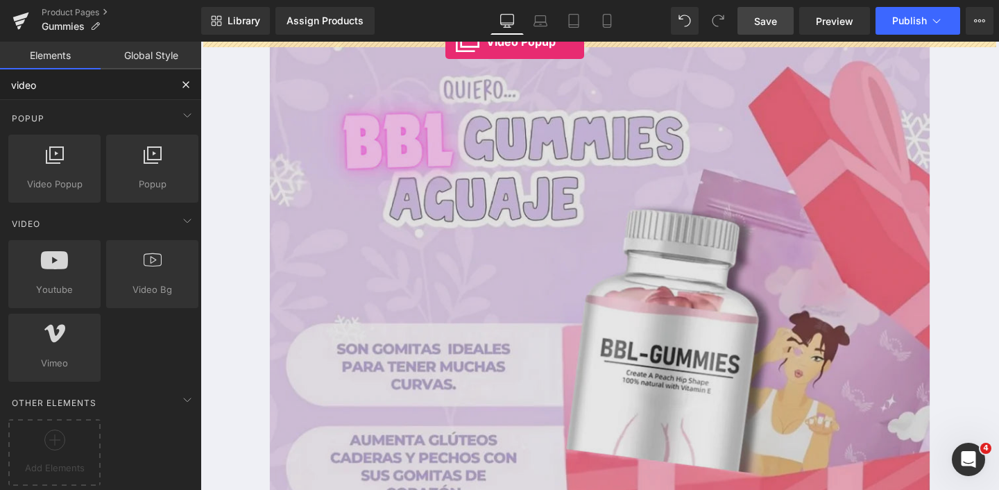
drag, startPoint x: 279, startPoint y: 212, endPoint x: 458, endPoint y: 42, distance: 247.4
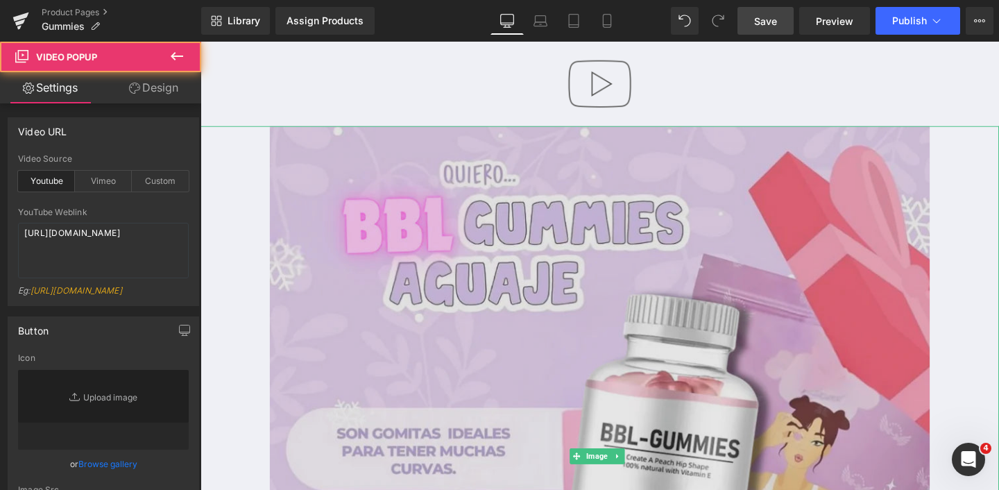
type input "//[DOMAIN_NAME][URL]"
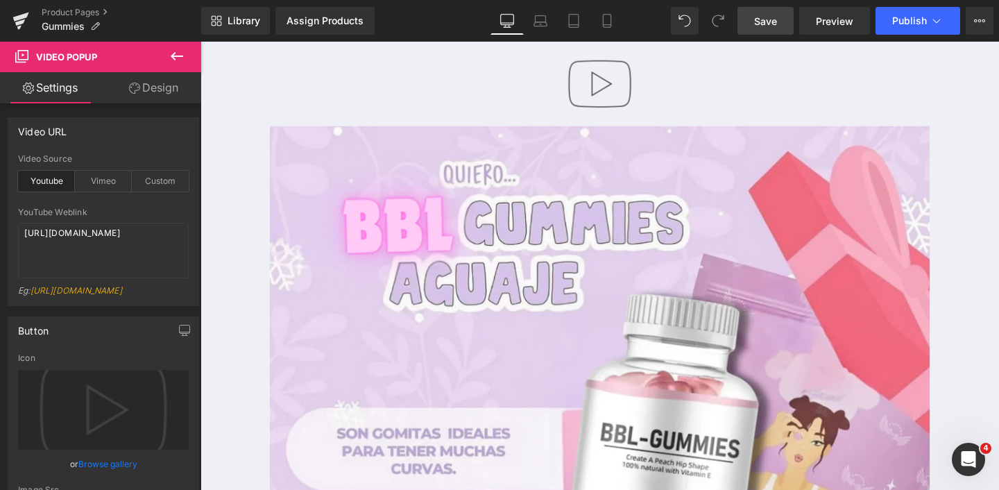
click at [171, 58] on icon at bounding box center [177, 56] width 17 height 17
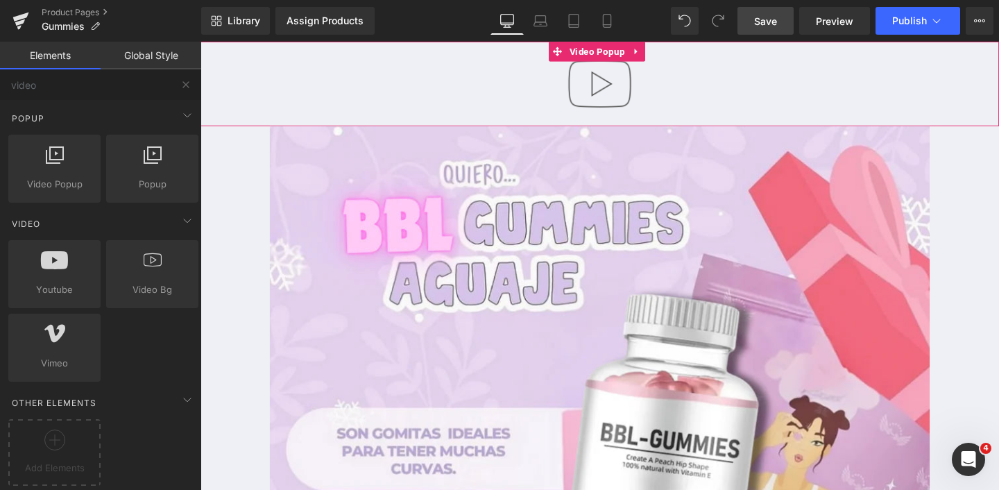
click at [590, 85] on img at bounding box center [620, 86] width 89 height 89
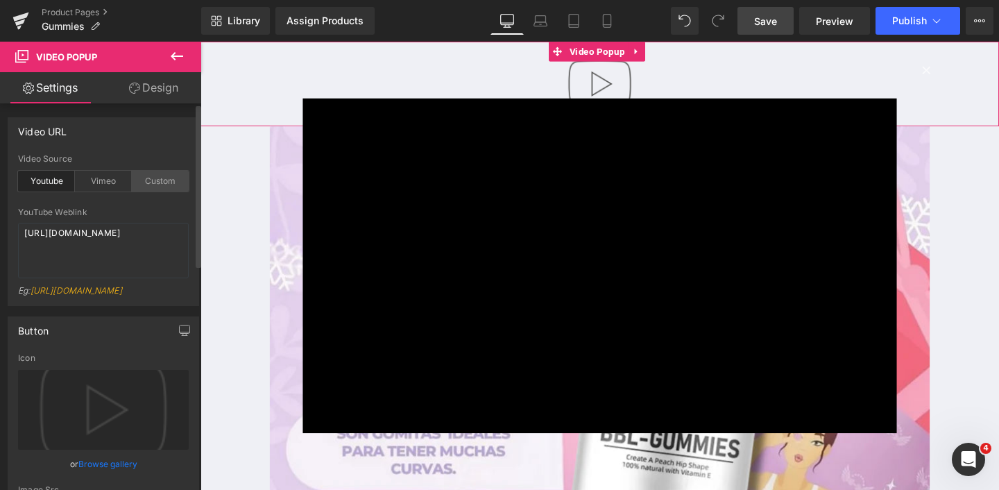
click at [151, 186] on div "Custom" at bounding box center [160, 181] width 57 height 21
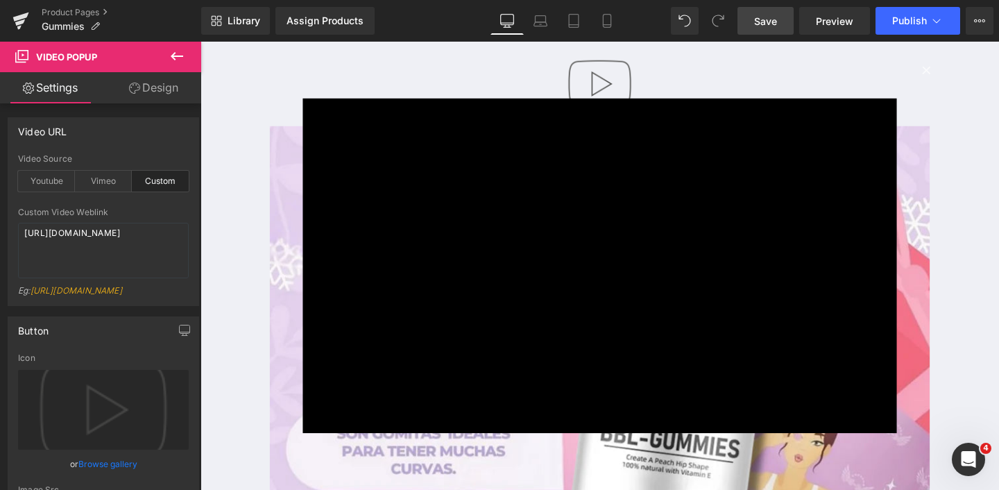
click at [151, 95] on link "Design" at bounding box center [153, 87] width 101 height 31
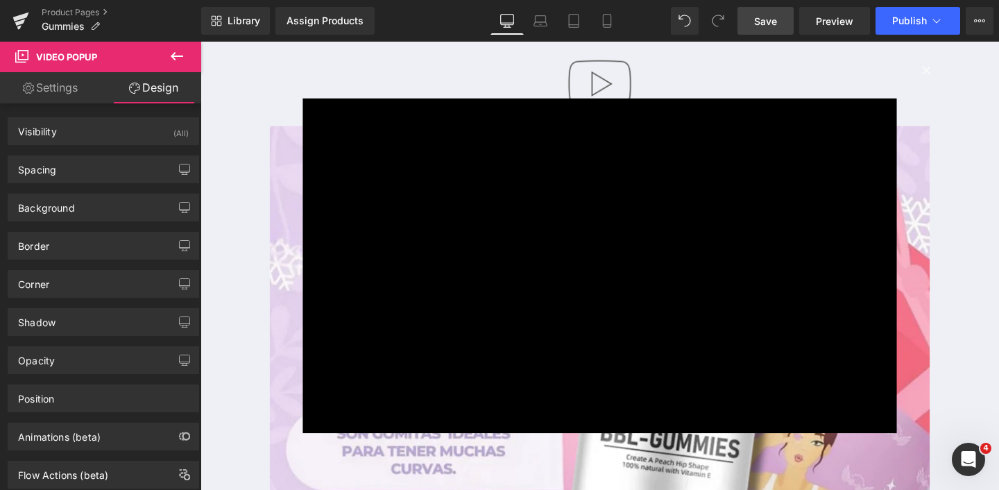
click at [522, 60] on div "× Loading..." at bounding box center [621, 277] width 840 height 471
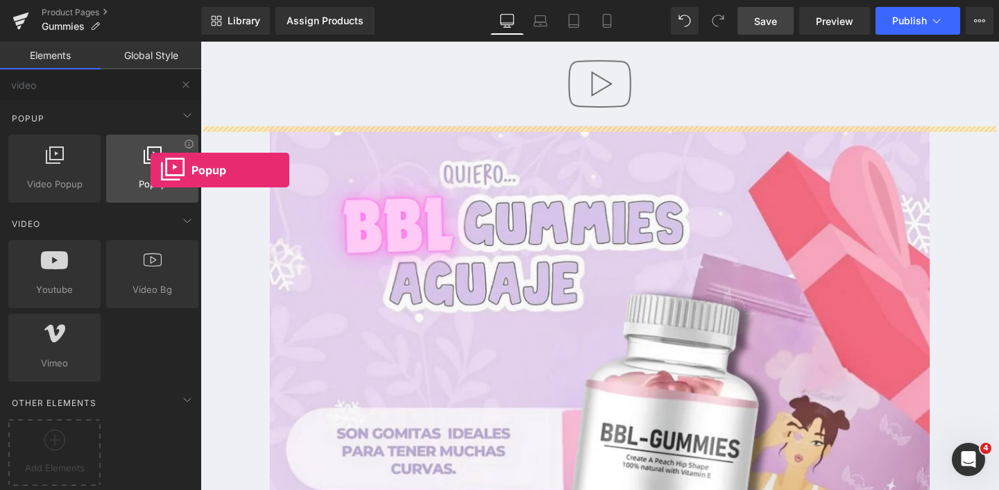
click at [151, 170] on div at bounding box center [152, 161] width 84 height 31
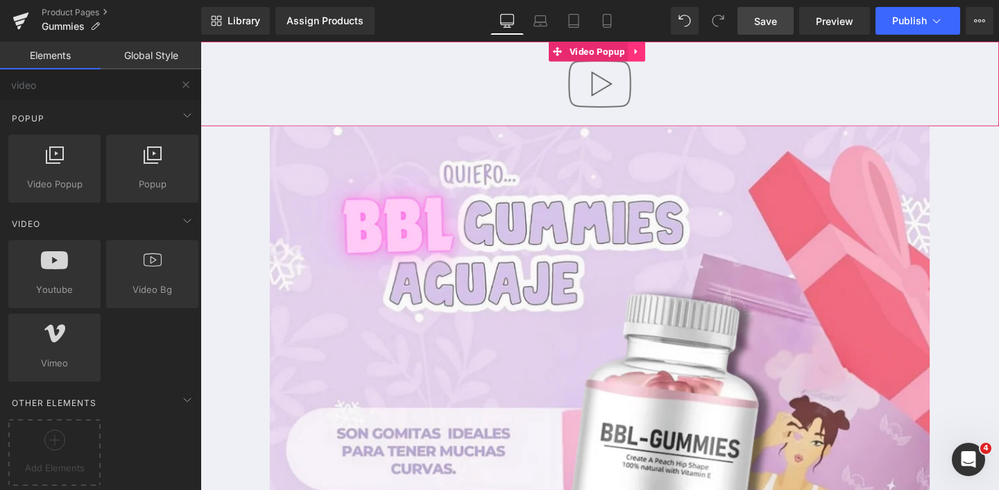
click at [664, 51] on link at bounding box center [659, 52] width 18 height 21
click at [668, 53] on icon at bounding box center [668, 52] width 10 height 10
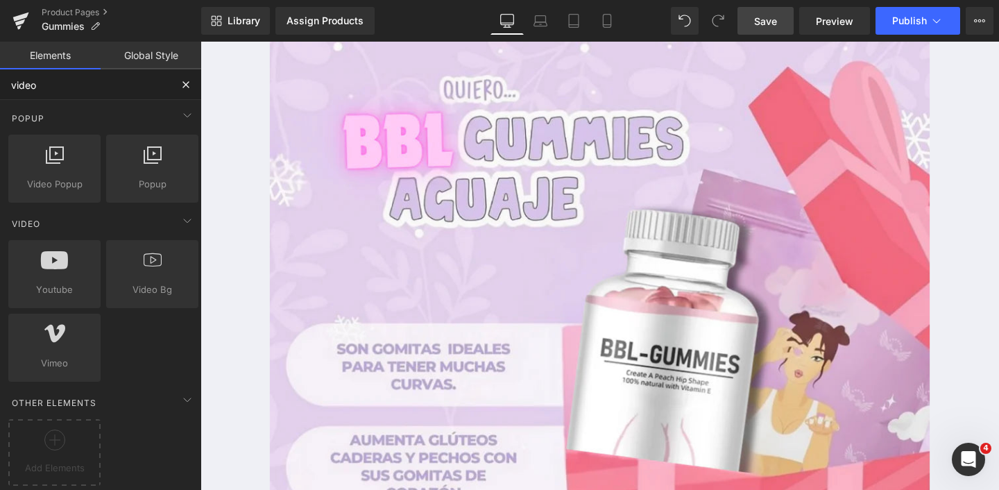
click at [114, 81] on input "video" at bounding box center [85, 84] width 171 height 31
type input "video"
click at [177, 124] on span at bounding box center [187, 115] width 22 height 22
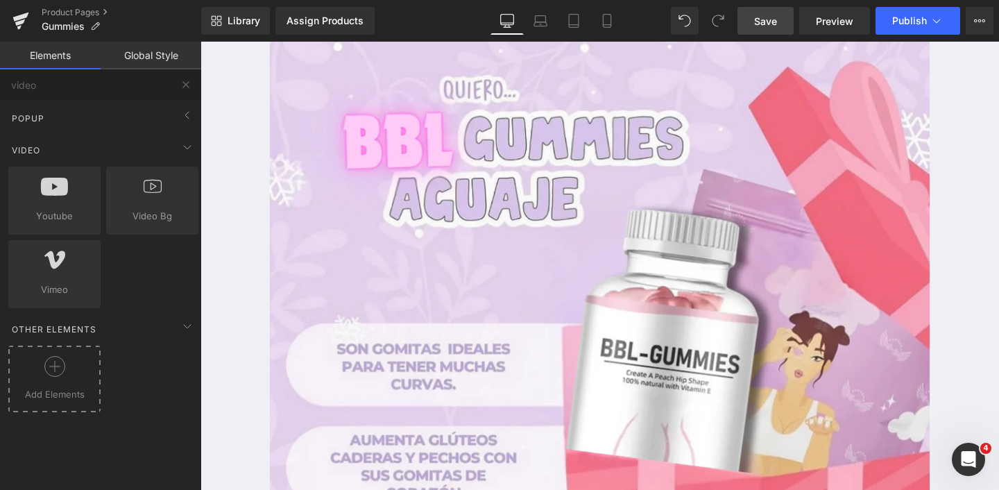
click at [54, 373] on icon at bounding box center [54, 366] width 21 height 21
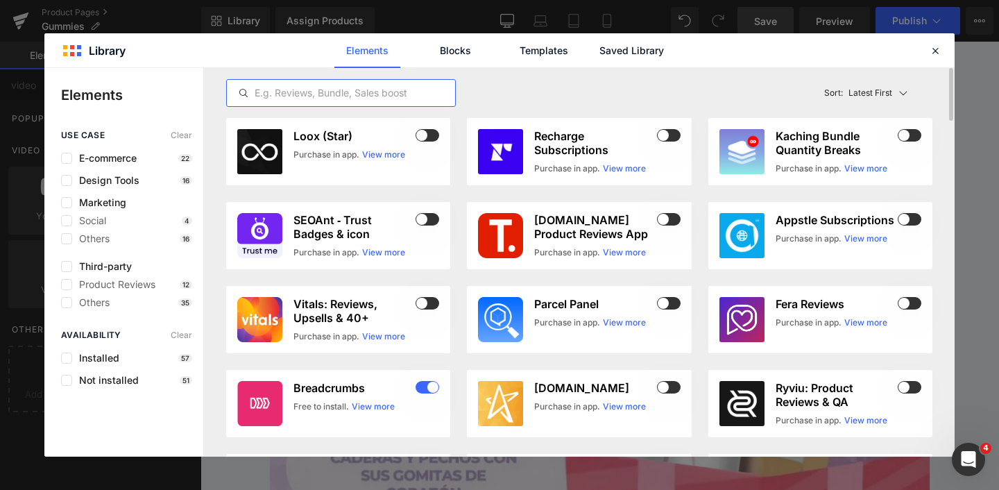
click at [307, 90] on input "text" at bounding box center [341, 93] width 228 height 17
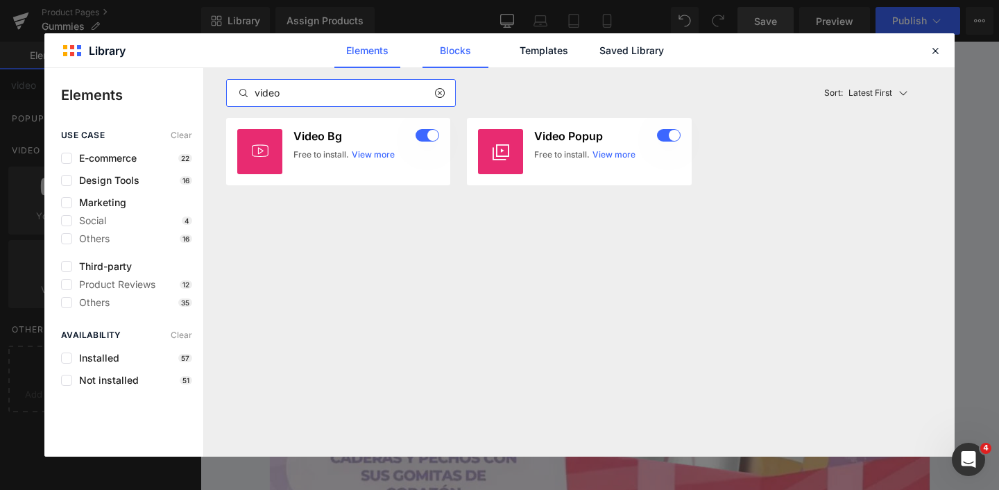
type input "video"
click at [599, 50] on link "Blocks" at bounding box center [632, 50] width 66 height 35
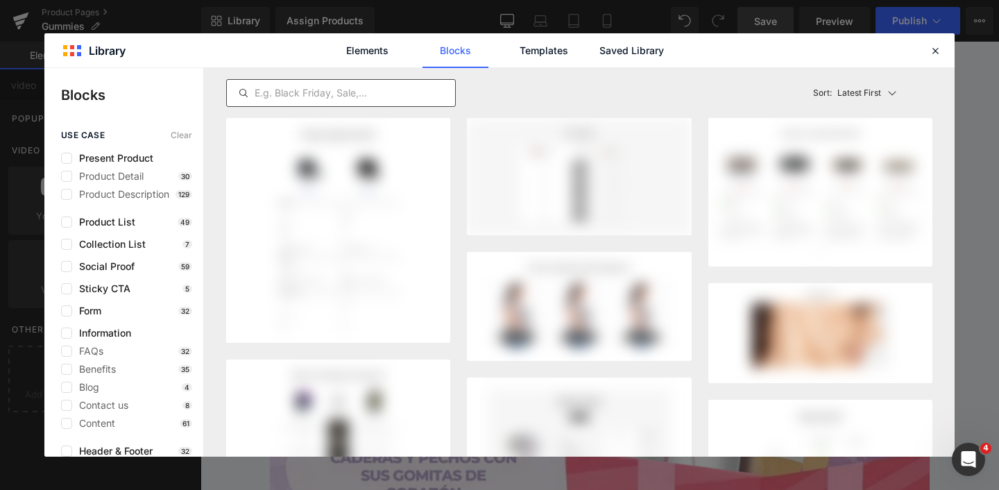
click at [397, 96] on input "text" at bounding box center [341, 93] width 228 height 17
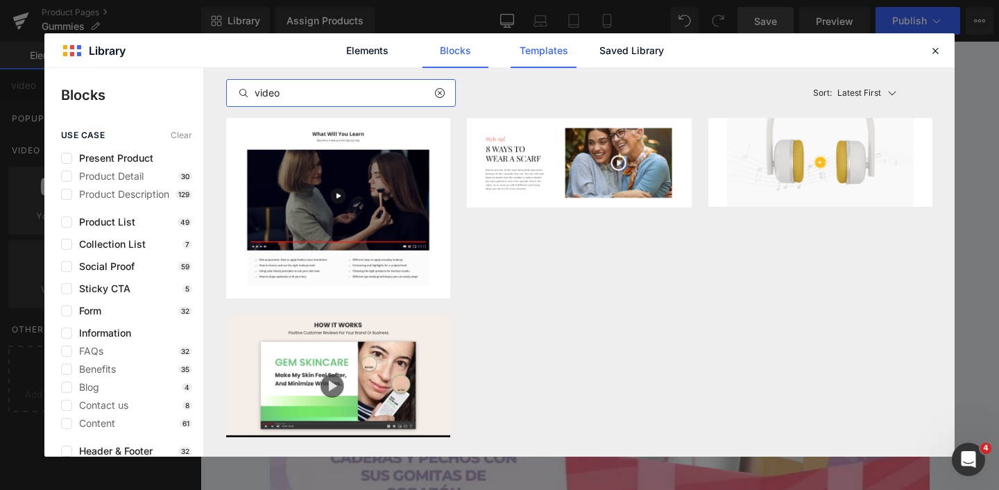
type input "video"
click at [527, 53] on link "Templates" at bounding box center [544, 50] width 66 height 35
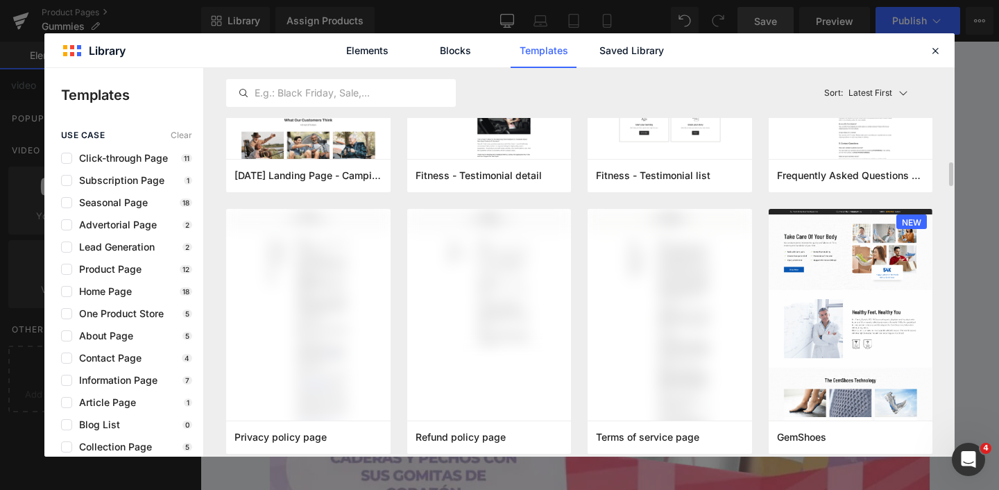
scroll to position [411, 0]
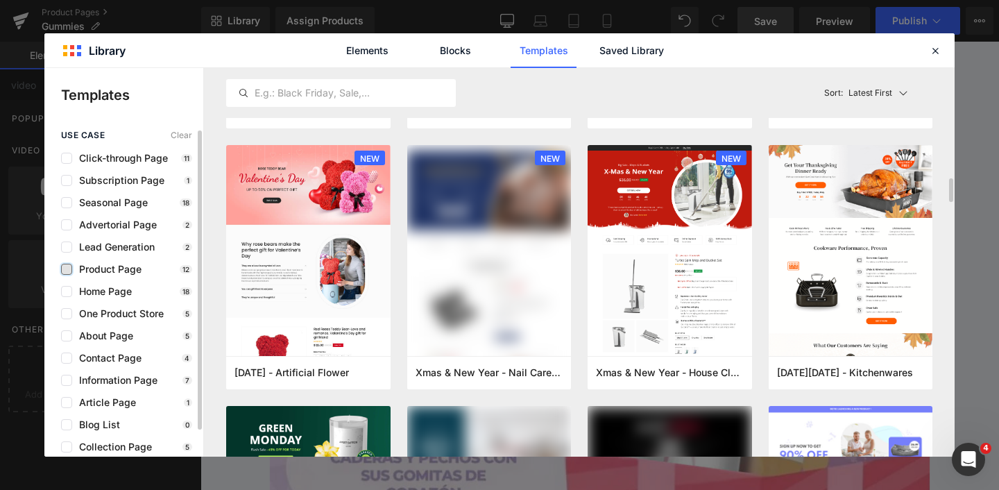
click at [67, 266] on label at bounding box center [66, 269] width 11 height 11
click at [67, 269] on input "checkbox" at bounding box center [67, 269] width 0 height 0
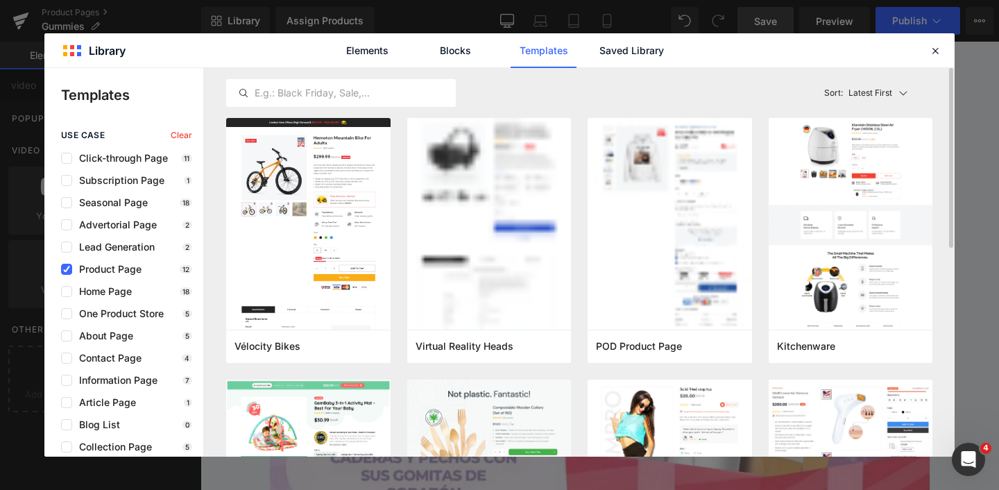
scroll to position [0, 0]
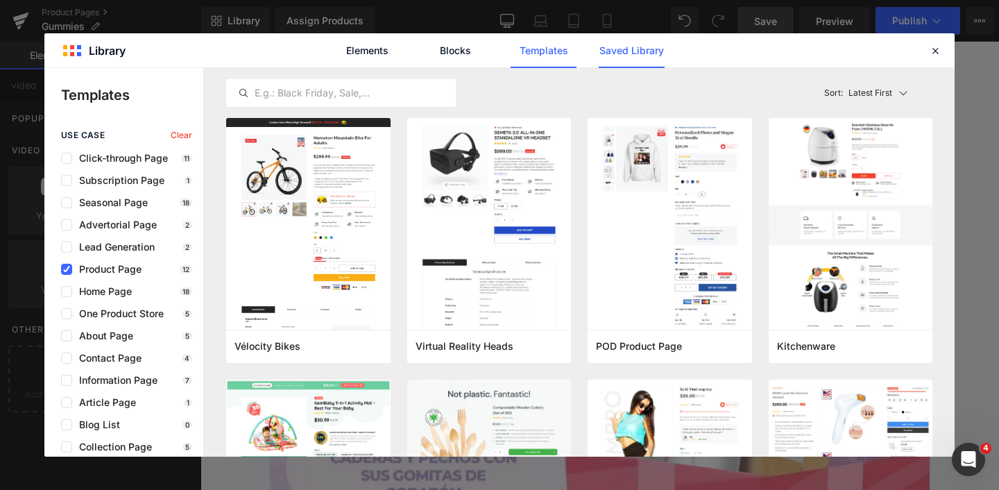
click at [642, 49] on link "Saved Library" at bounding box center [632, 50] width 66 height 35
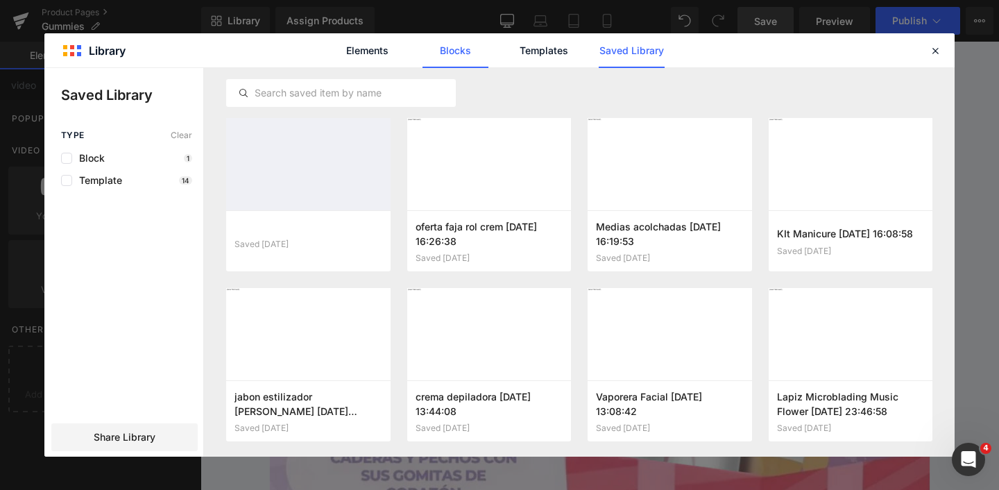
click at [599, 54] on link "Blocks" at bounding box center [632, 50] width 66 height 35
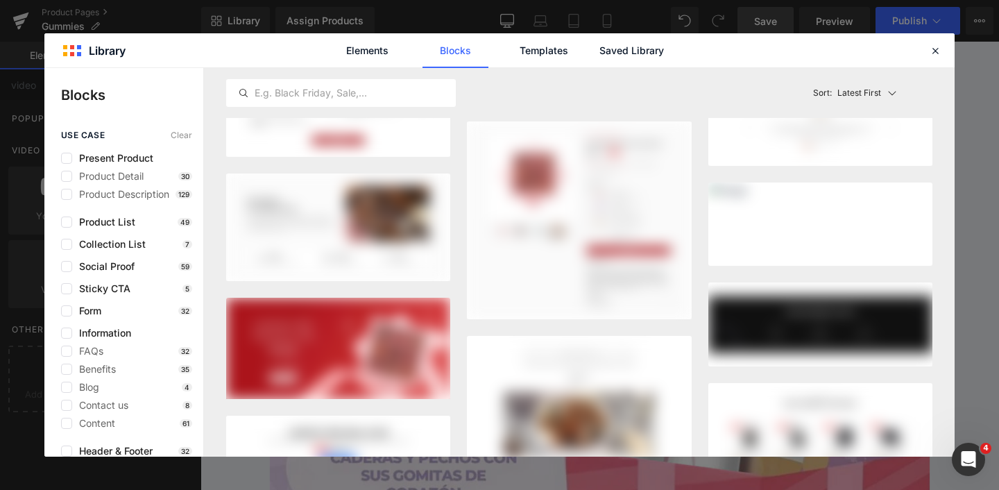
scroll to position [2884, 0]
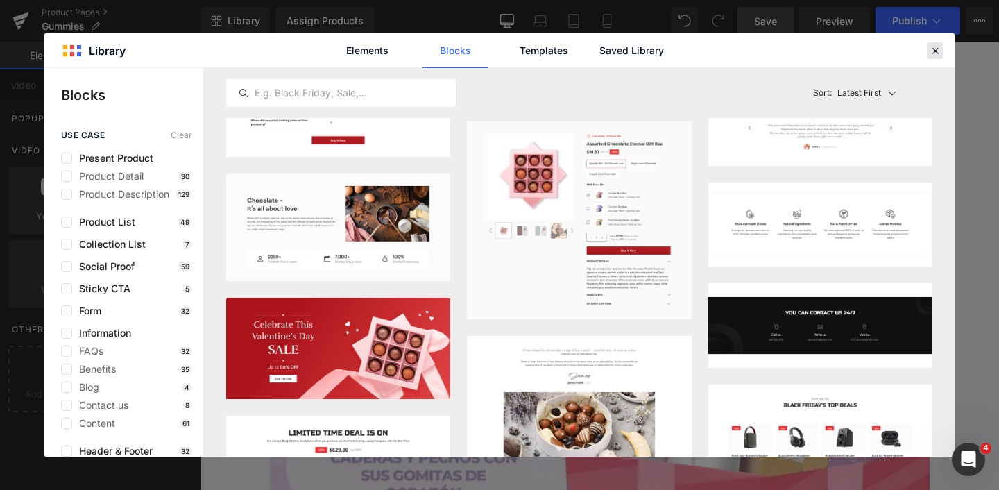
click at [933, 49] on icon at bounding box center [935, 50] width 12 height 12
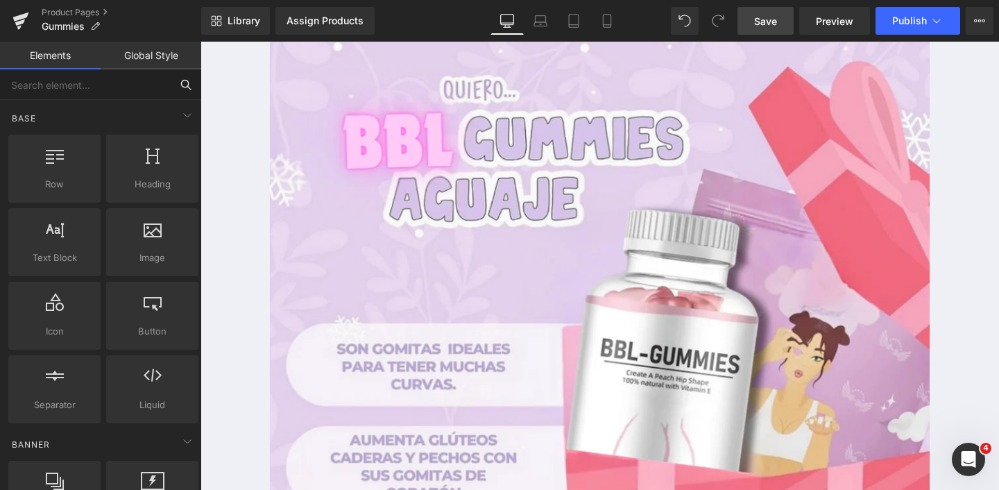
click at [126, 84] on input "text" at bounding box center [85, 84] width 171 height 31
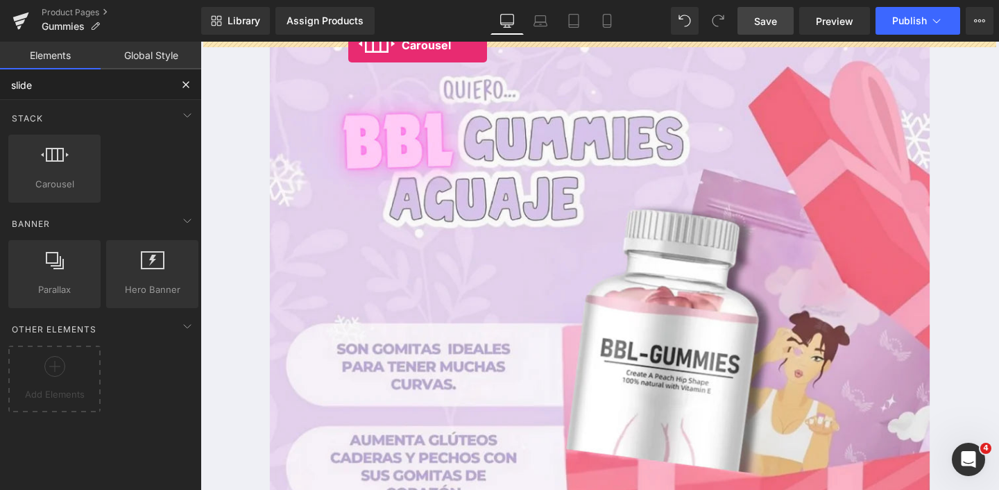
drag, startPoint x: 71, startPoint y: 170, endPoint x: 361, endPoint y: 35, distance: 320.0
click at [361, 35] on div "Carousel You are previewing how the will restyle your page. You can not edit El…" at bounding box center [499, 256] width 999 height 513
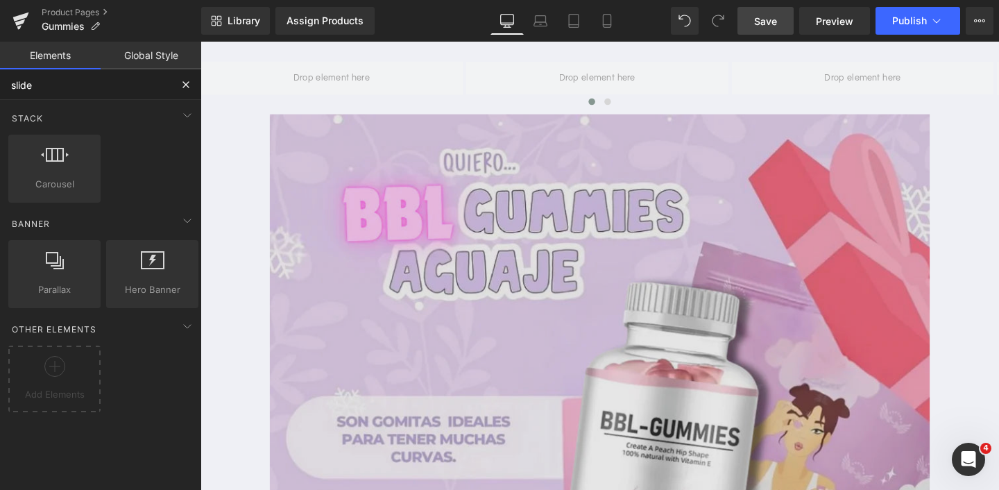
type input "slide"
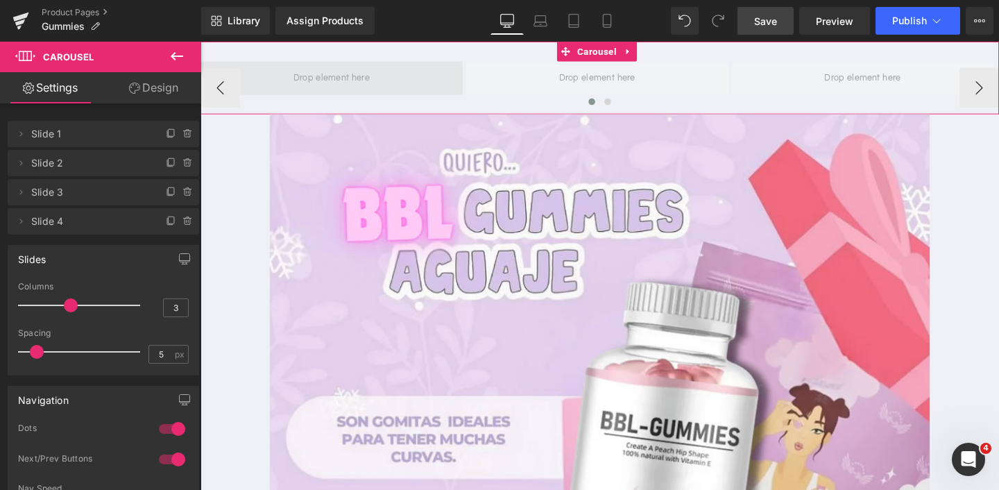
click at [352, 83] on span at bounding box center [339, 80] width 90 height 23
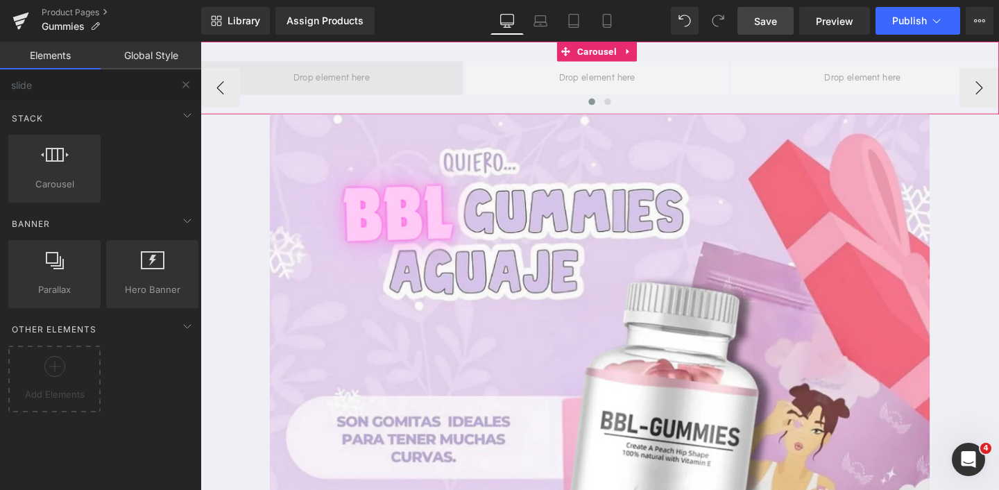
click at [341, 79] on span at bounding box center [339, 80] width 90 height 23
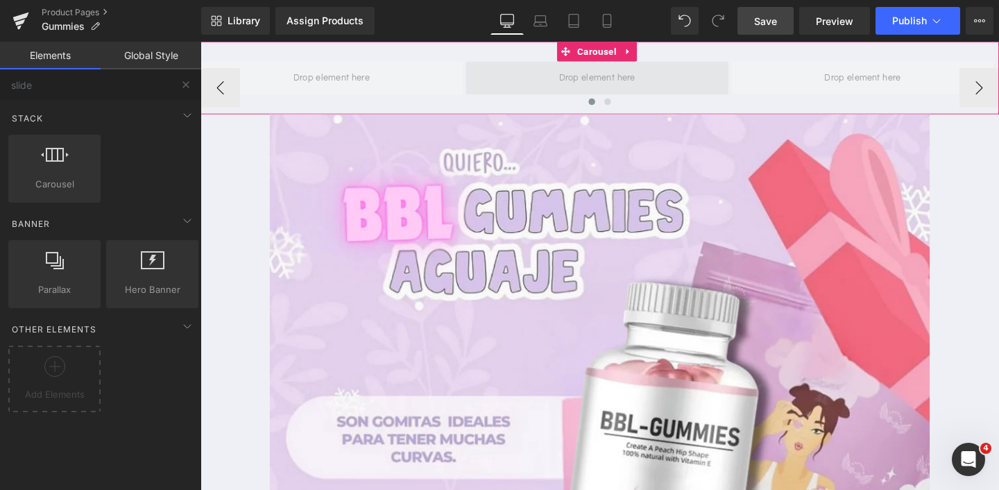
click at [604, 87] on span at bounding box center [617, 80] width 90 height 23
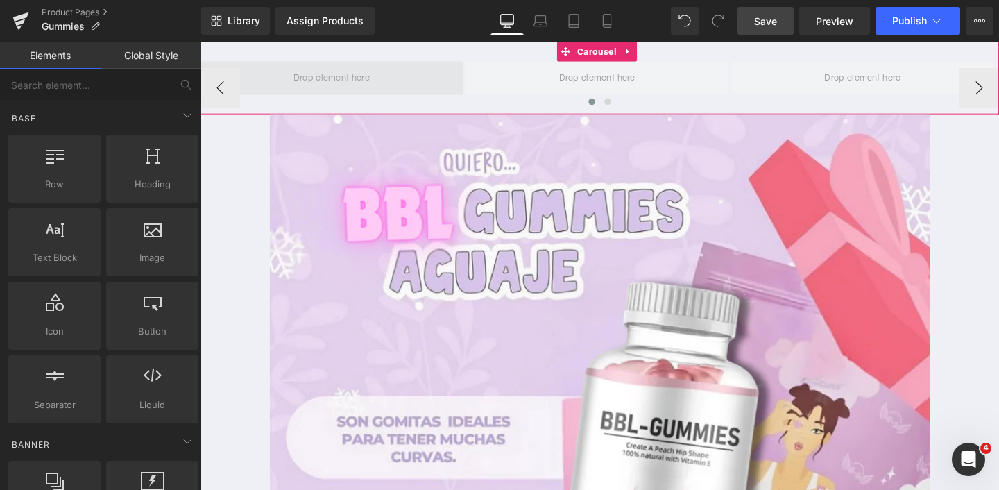
click at [298, 72] on span at bounding box center [339, 80] width 90 height 23
click at [648, 50] on icon at bounding box center [649, 52] width 3 height 6
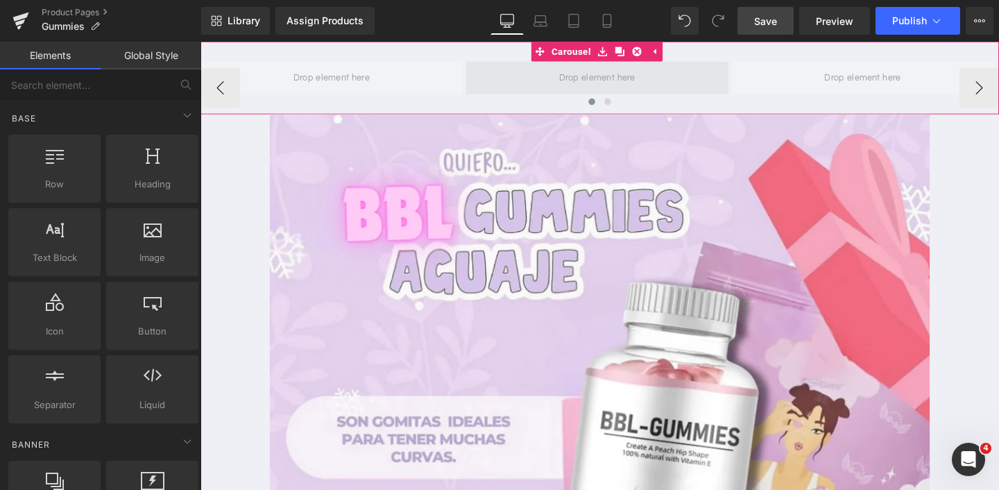
click at [629, 76] on span at bounding box center [617, 80] width 90 height 23
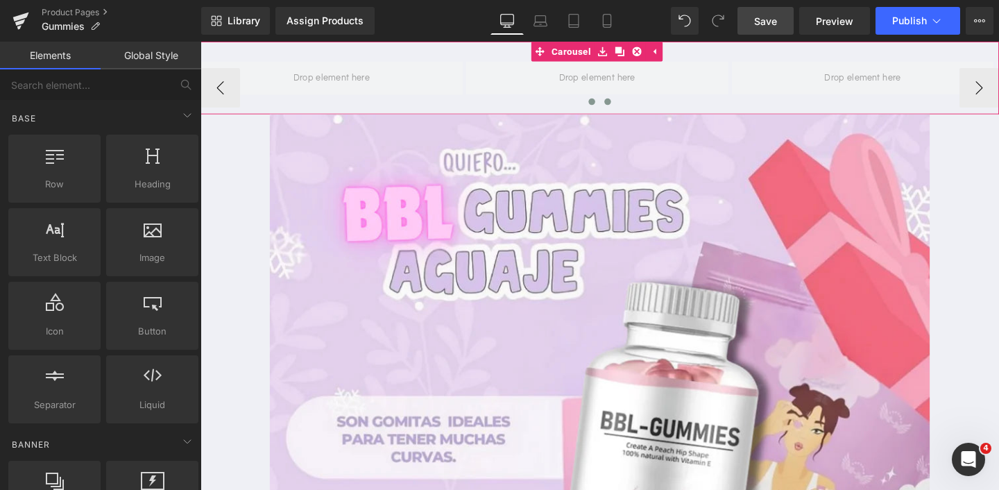
click at [625, 105] on span at bounding box center [628, 104] width 7 height 7
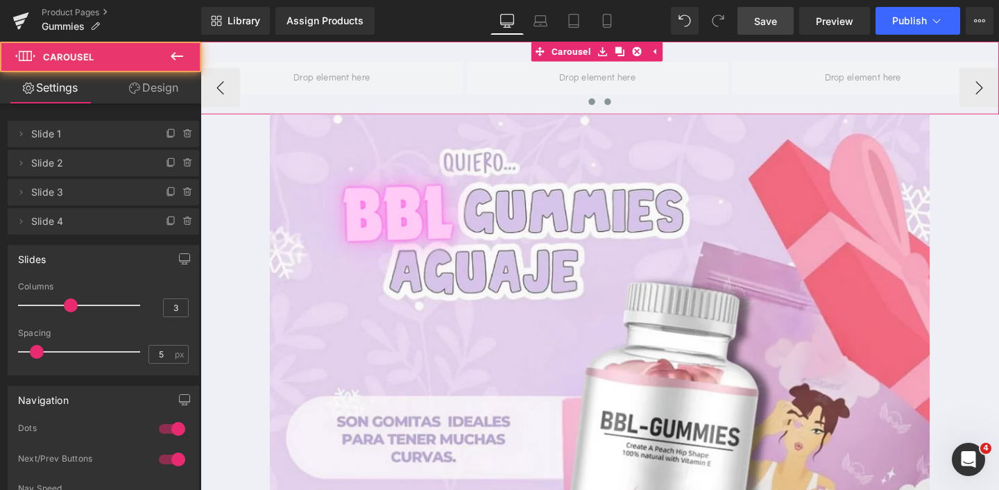
click at [611, 106] on span at bounding box center [612, 104] width 7 height 7
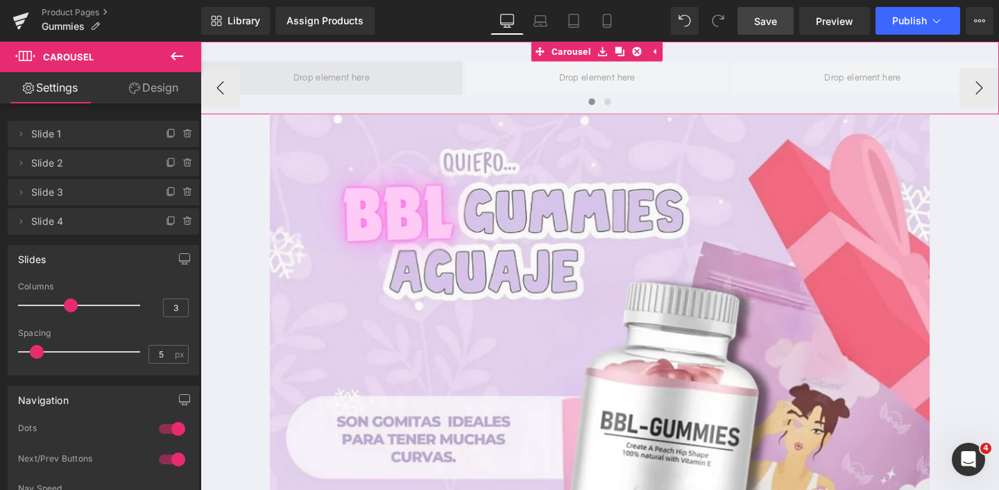
click at [371, 74] on span at bounding box center [339, 80] width 90 height 23
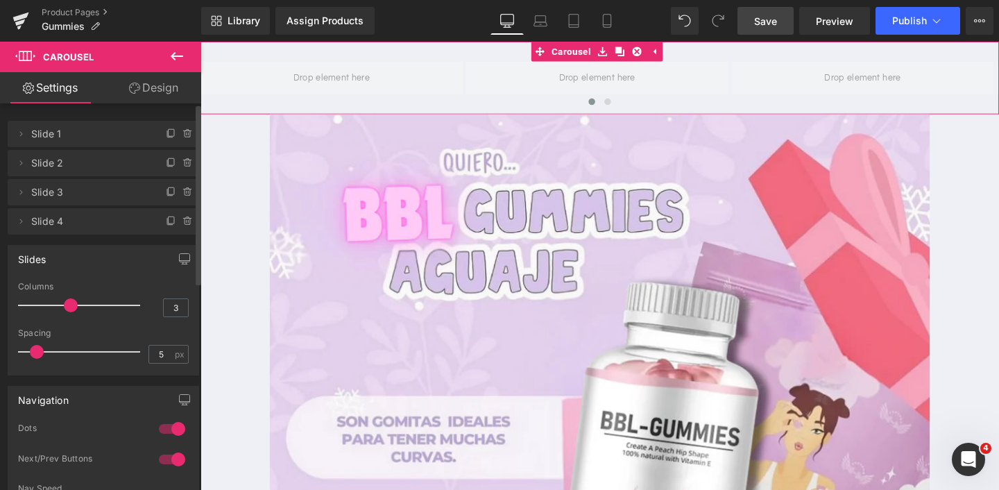
click at [132, 134] on span "Slide 1" at bounding box center [89, 134] width 117 height 26
click at [17, 134] on icon at bounding box center [20, 133] width 11 height 11
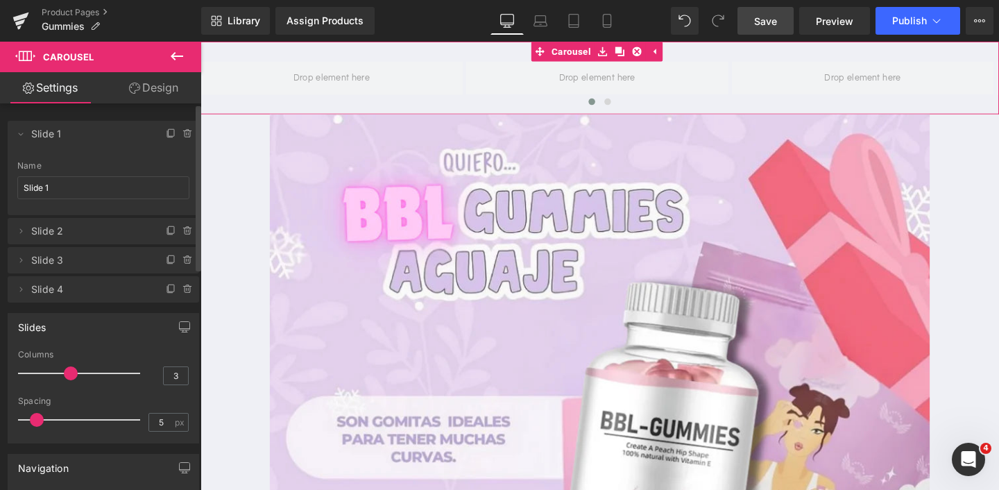
scroll to position [0, 0]
click at [155, 94] on link "Design" at bounding box center [153, 87] width 101 height 31
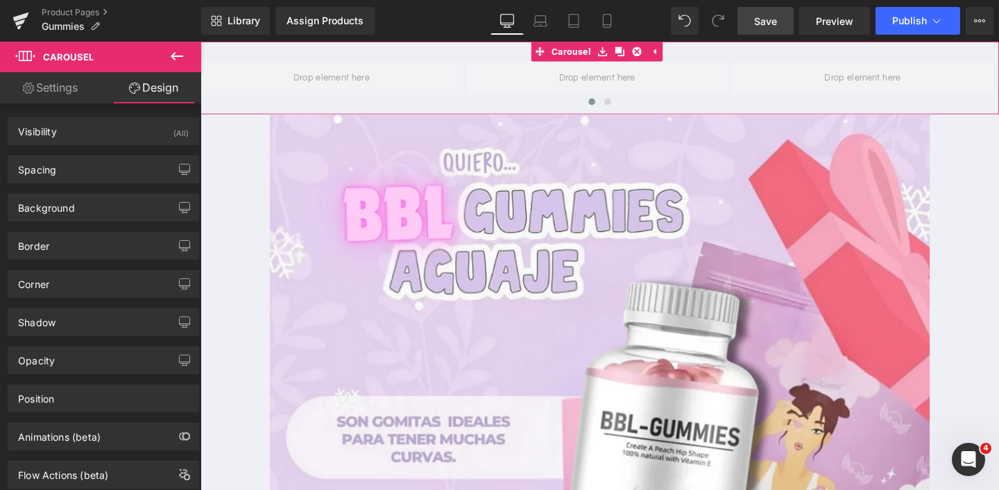
click at [69, 84] on link "Settings" at bounding box center [50, 87] width 101 height 31
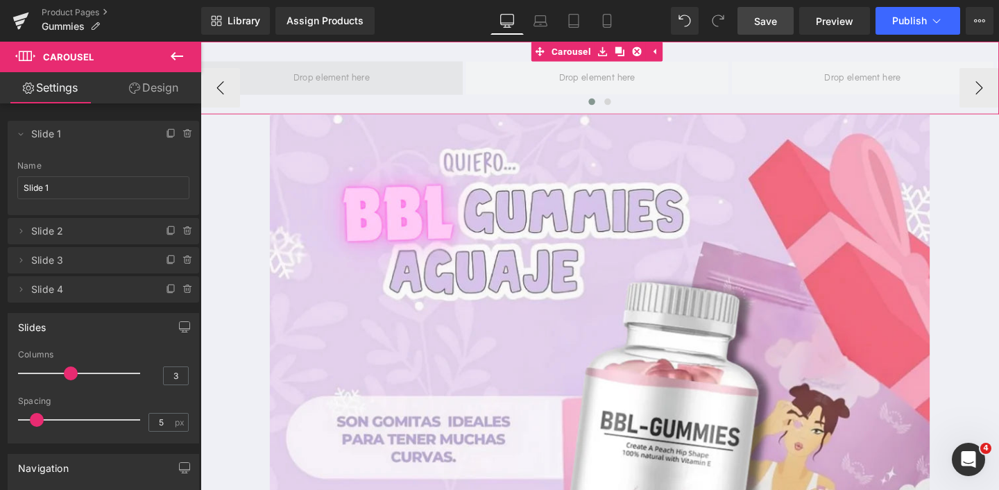
click at [348, 82] on span at bounding box center [339, 80] width 90 height 23
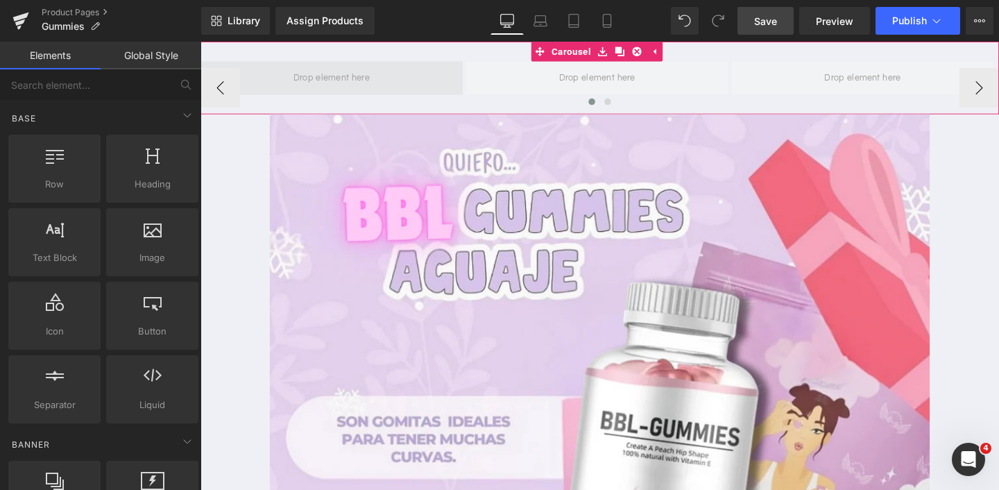
click at [348, 82] on span at bounding box center [339, 80] width 90 height 23
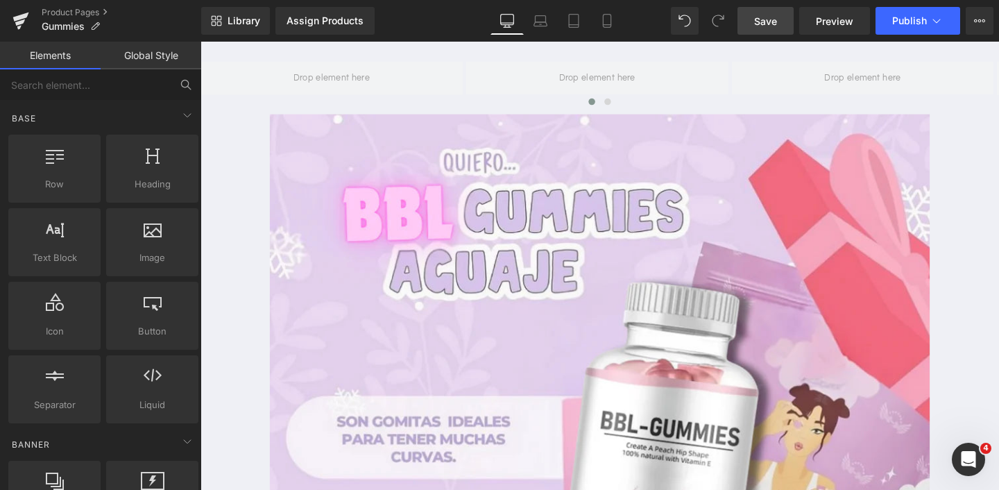
scroll to position [-1, 0]
click at [117, 85] on input "text" at bounding box center [85, 84] width 171 height 31
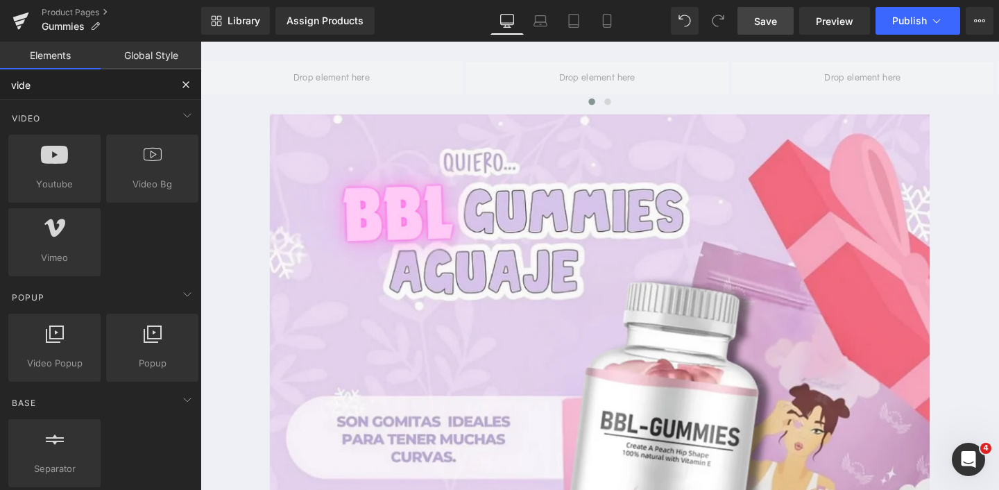
type input "video"
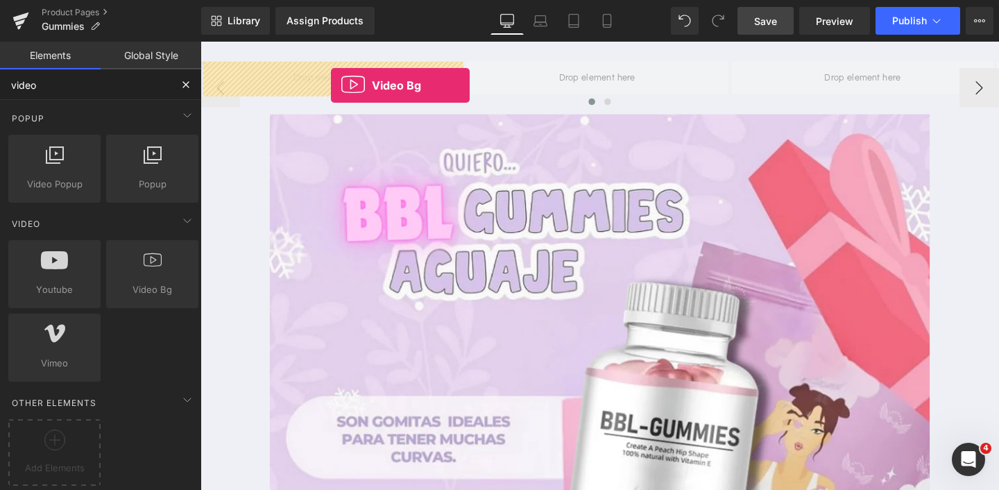
drag, startPoint x: 339, startPoint y: 308, endPoint x: 339, endPoint y: 87, distance: 220.7
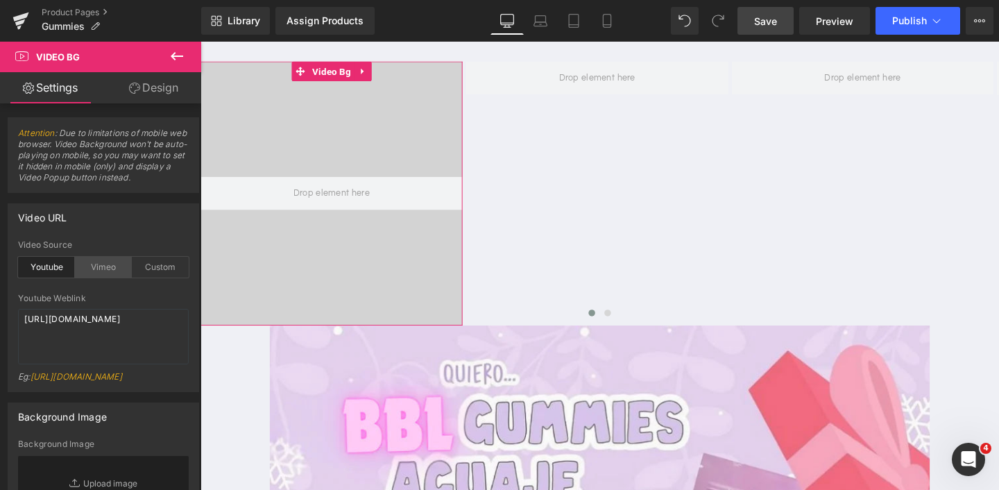
scroll to position [22, 0]
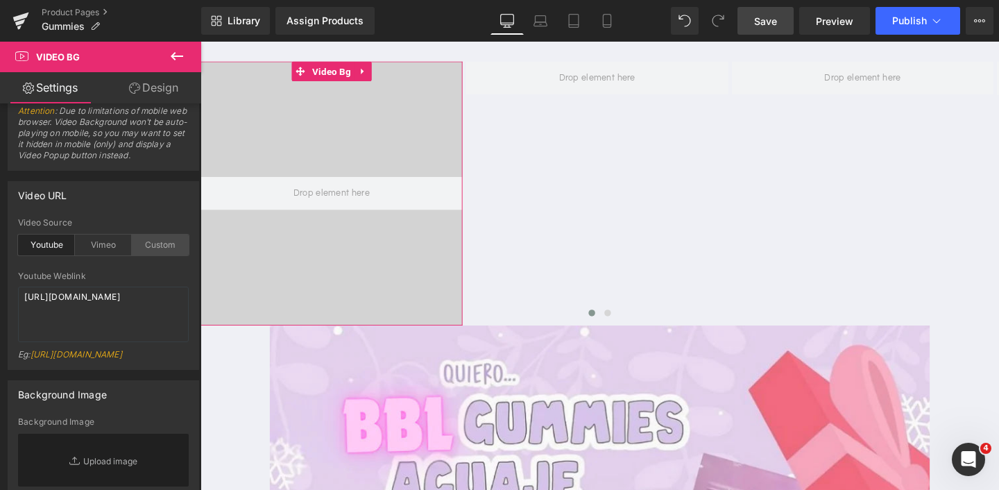
click at [153, 247] on div "Custom" at bounding box center [160, 245] width 57 height 21
click at [90, 309] on textarea "[URL][DOMAIN_NAME]" at bounding box center [103, 315] width 171 height 56
paste textarea "videos/c/o/v/0f30689a1a1042468d439afa71dfc844.mp4"
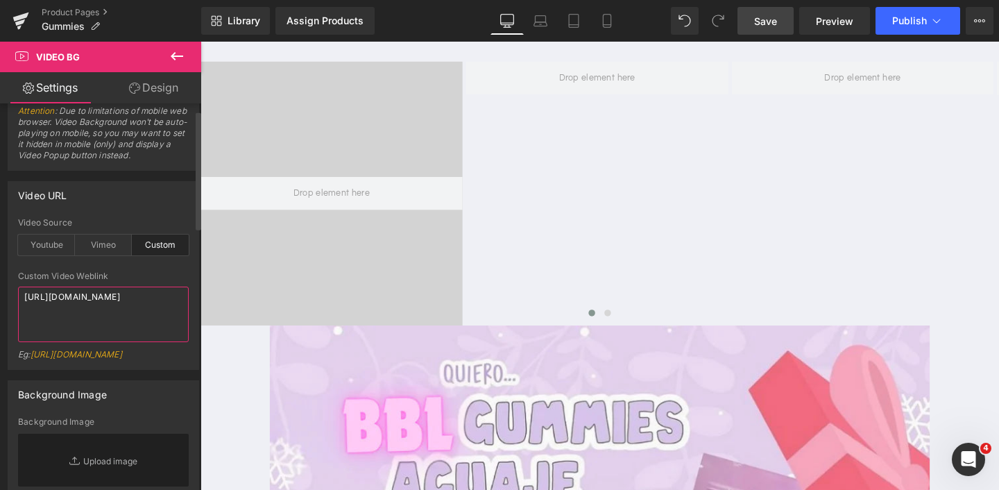
type textarea "[URL][DOMAIN_NAME]"
click at [173, 351] on div "Eg: [URL][DOMAIN_NAME]" at bounding box center [103, 359] width 171 height 20
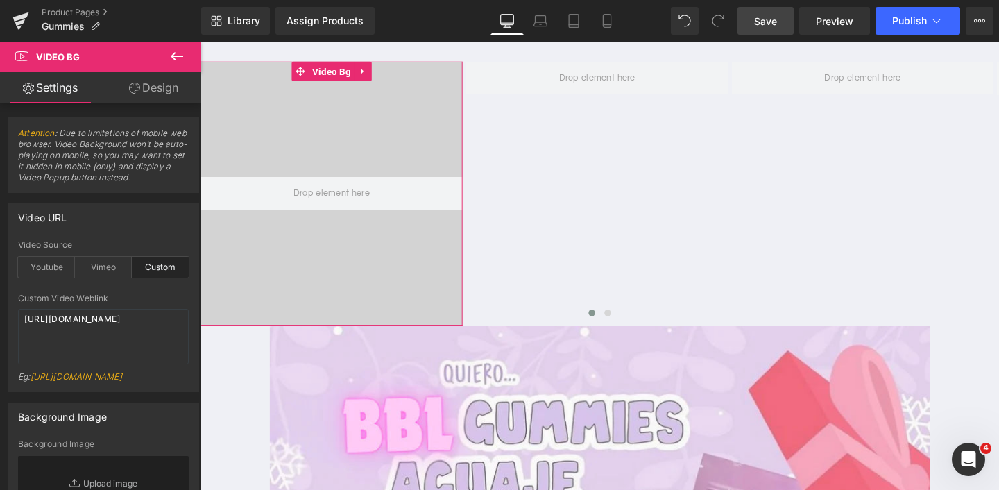
scroll to position [-1, 0]
click at [65, 91] on link "Settings" at bounding box center [50, 87] width 101 height 31
click at [175, 56] on icon at bounding box center [177, 56] width 12 height 8
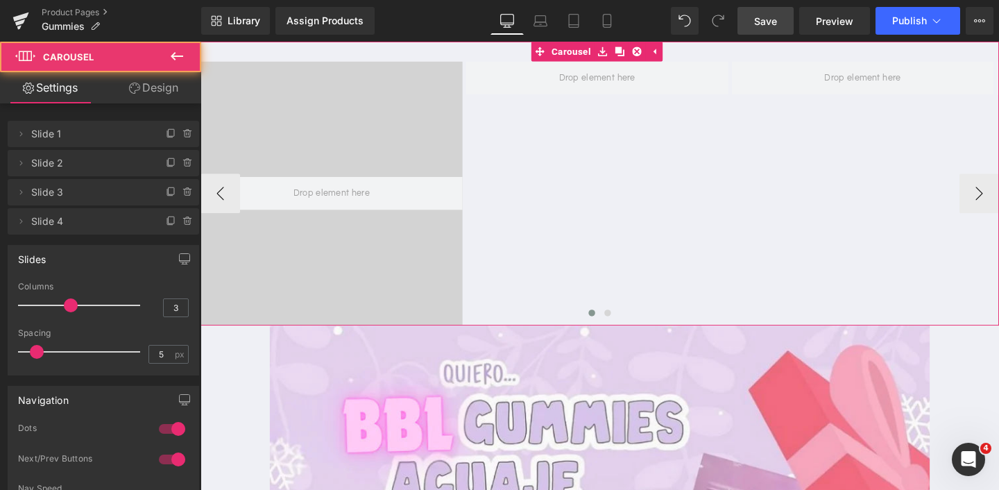
click at [591, 154] on div "Video Bg" at bounding box center [759, 201] width 1117 height 278
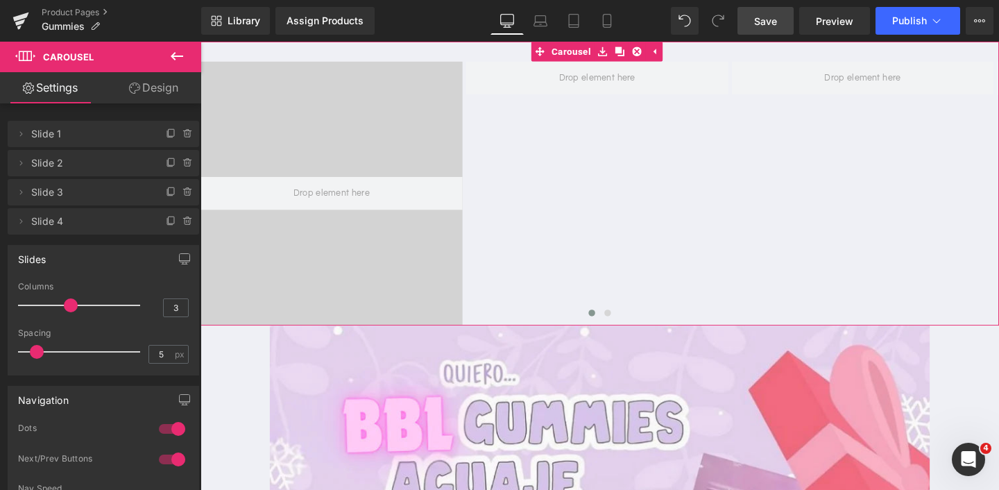
click at [146, 93] on link "Design" at bounding box center [153, 87] width 101 height 31
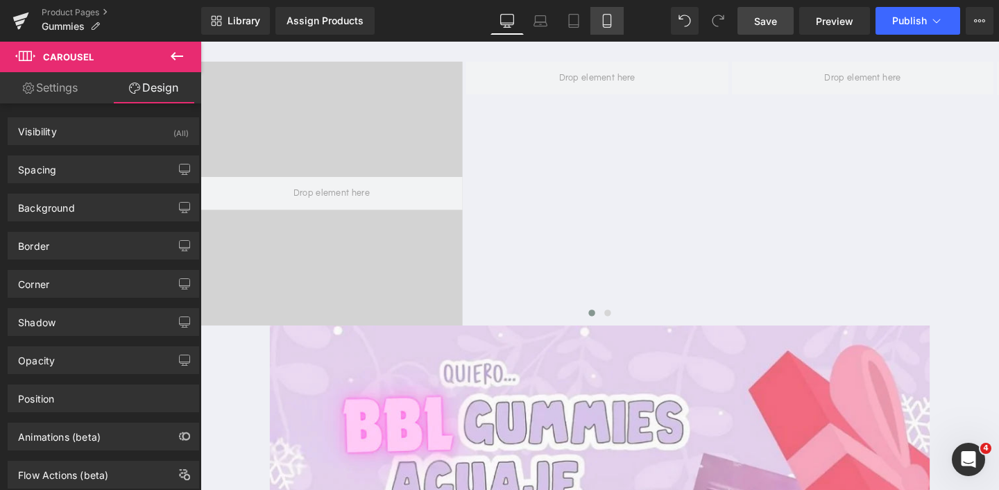
click at [609, 8] on link "Mobile" at bounding box center [606, 21] width 33 height 28
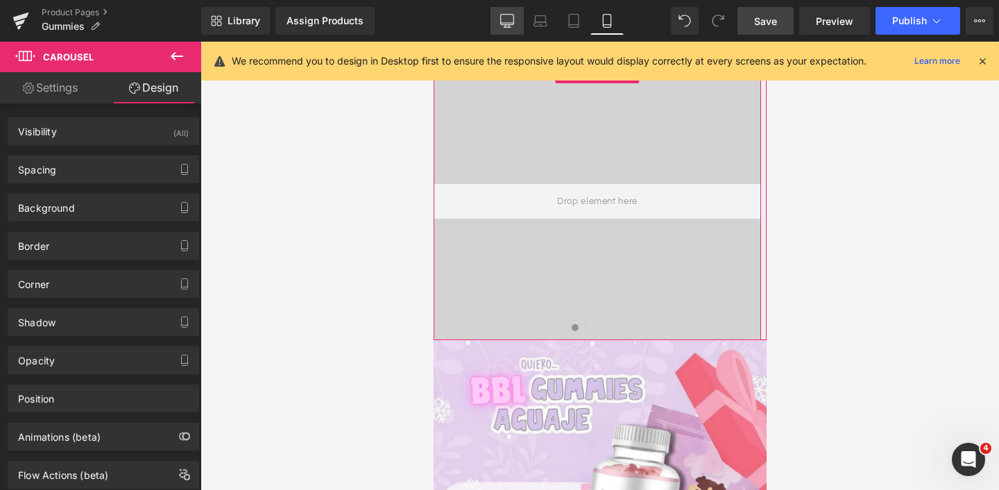
click at [514, 26] on icon at bounding box center [507, 21] width 14 height 14
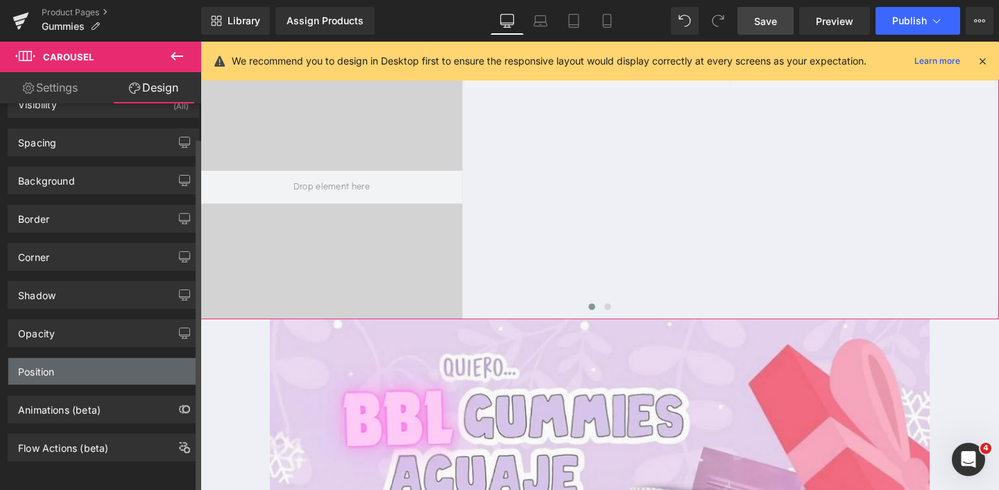
scroll to position [37, 0]
click at [102, 362] on div "Position" at bounding box center [103, 371] width 190 height 26
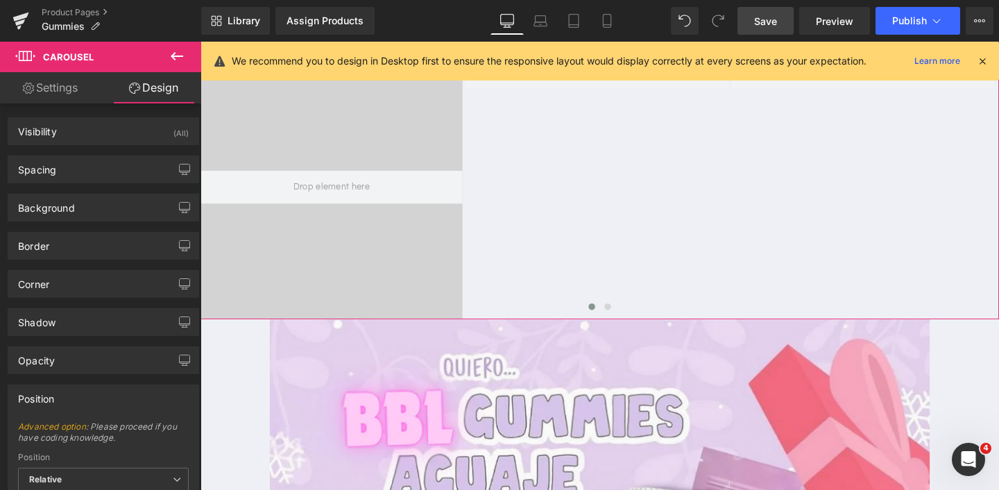
scroll to position [0, 0]
click at [53, 92] on link "Settings" at bounding box center [50, 87] width 101 height 31
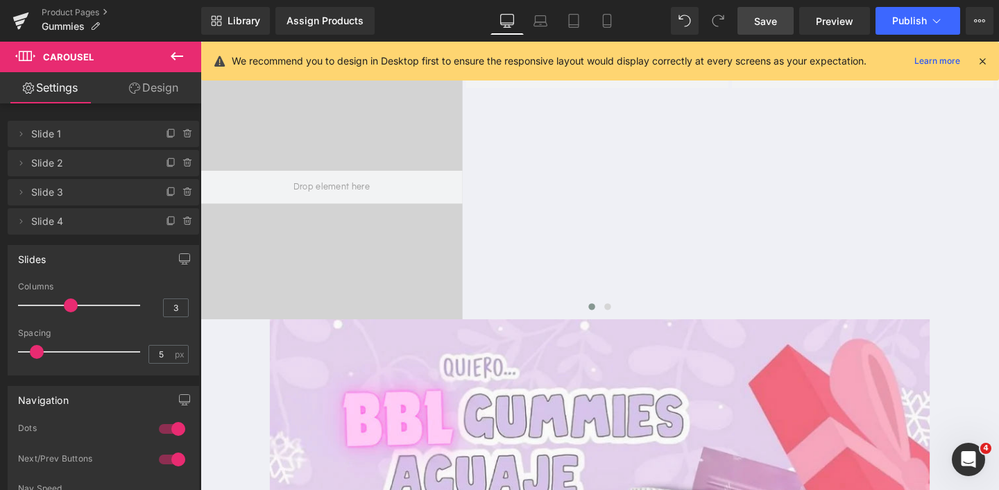
click at [171, 53] on icon at bounding box center [177, 56] width 17 height 17
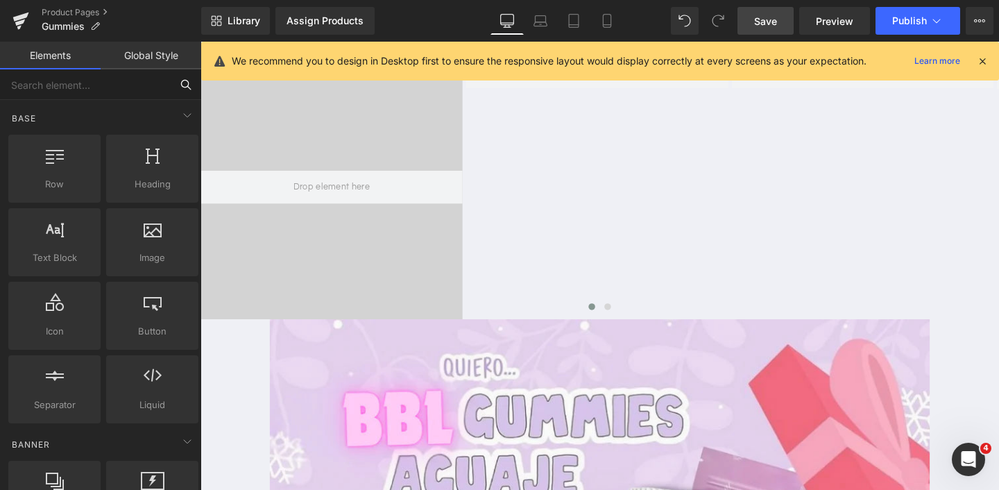
click at [77, 85] on input "text" at bounding box center [85, 84] width 171 height 31
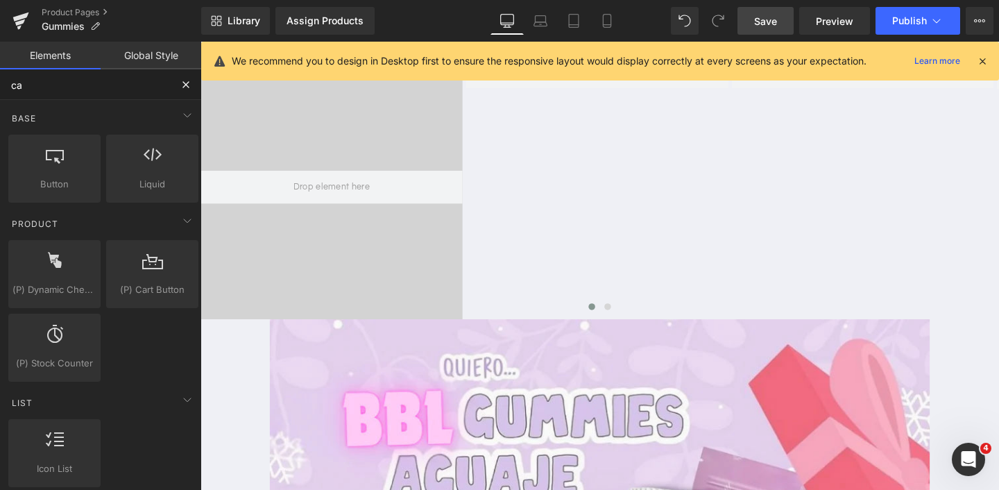
type input "c"
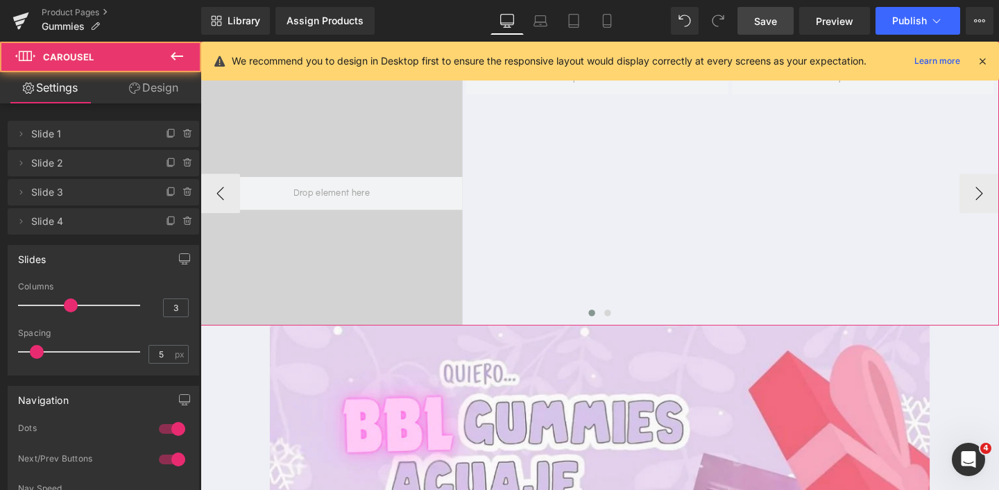
click at [678, 121] on div "Video Bg" at bounding box center [759, 201] width 1117 height 278
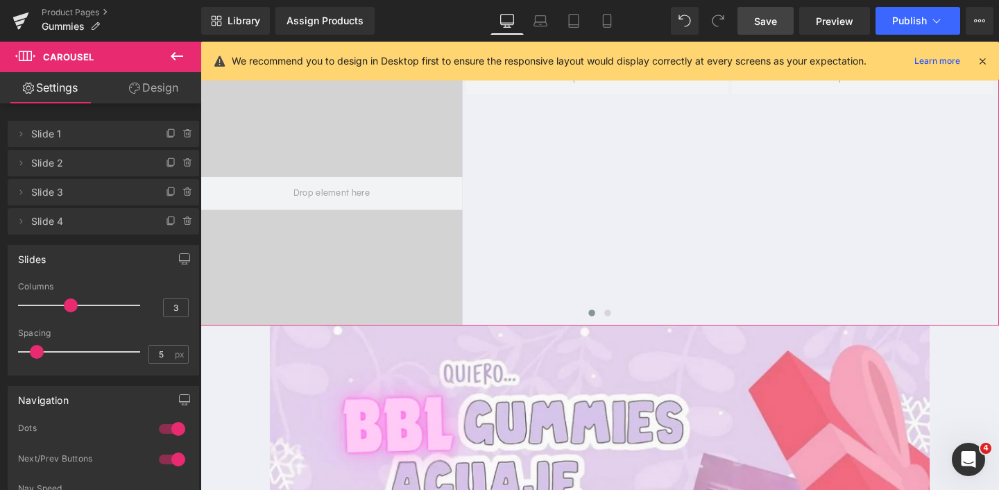
click at [985, 58] on icon at bounding box center [982, 61] width 12 height 12
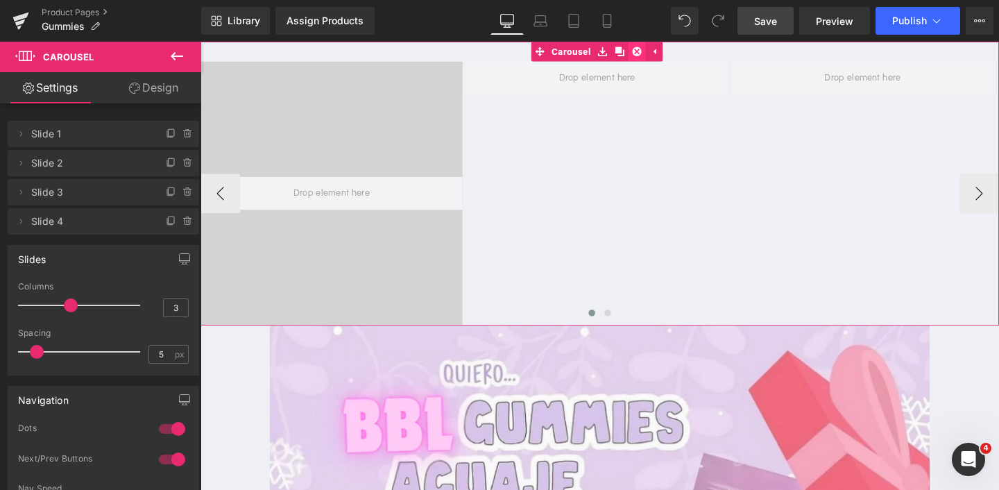
click at [662, 51] on icon at bounding box center [660, 52] width 10 height 10
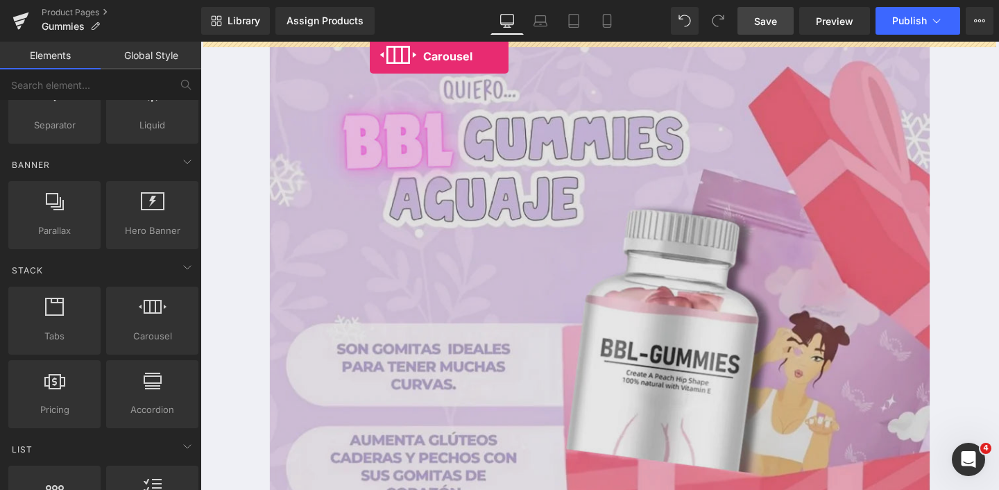
drag, startPoint x: 357, startPoint y: 357, endPoint x: 379, endPoint y: 57, distance: 301.2
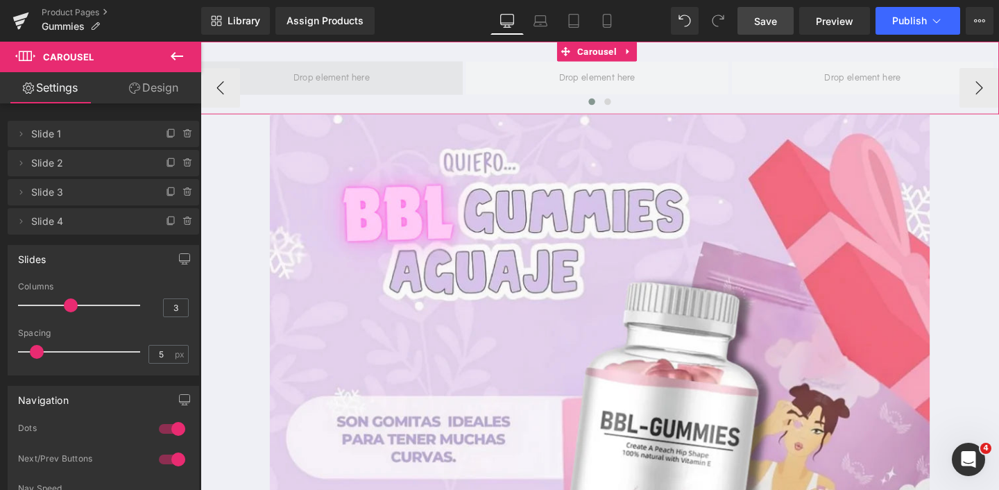
click at [368, 78] on span at bounding box center [339, 80] width 90 height 23
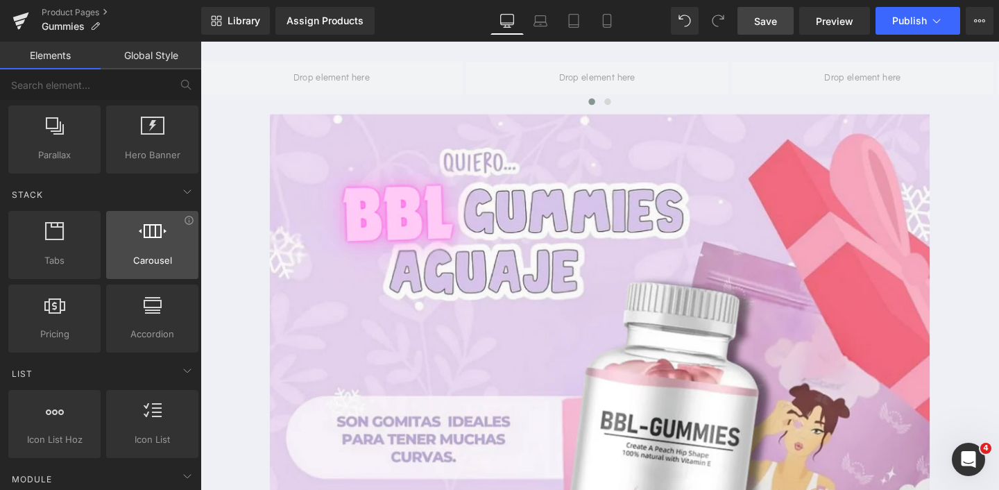
scroll to position [363, 0]
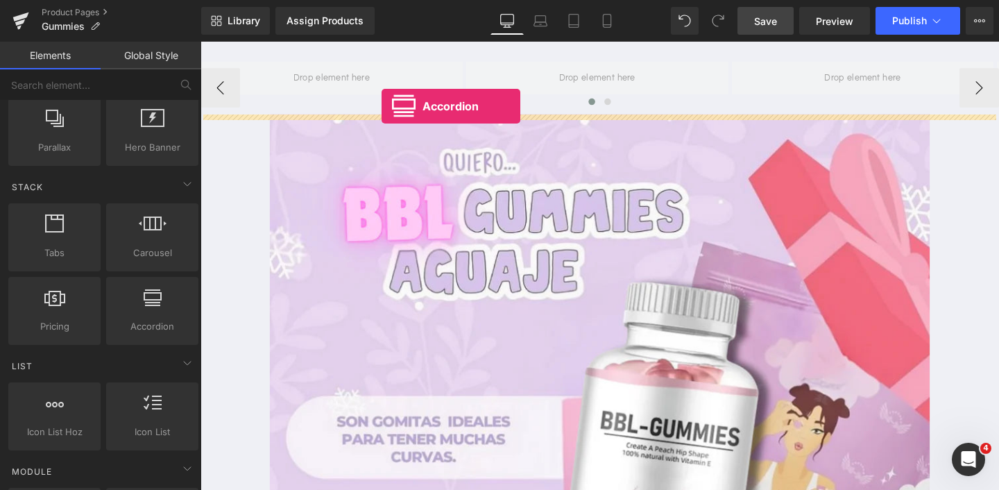
drag, startPoint x: 357, startPoint y: 353, endPoint x: 390, endPoint y: 114, distance: 241.6
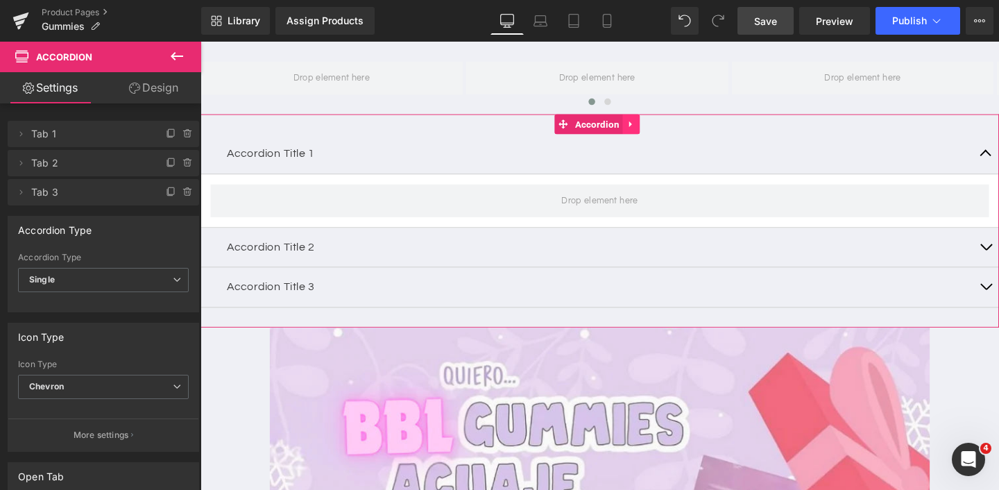
click at [651, 131] on icon at bounding box center [652, 129] width 3 height 6
click at [665, 131] on icon at bounding box center [662, 129] width 10 height 10
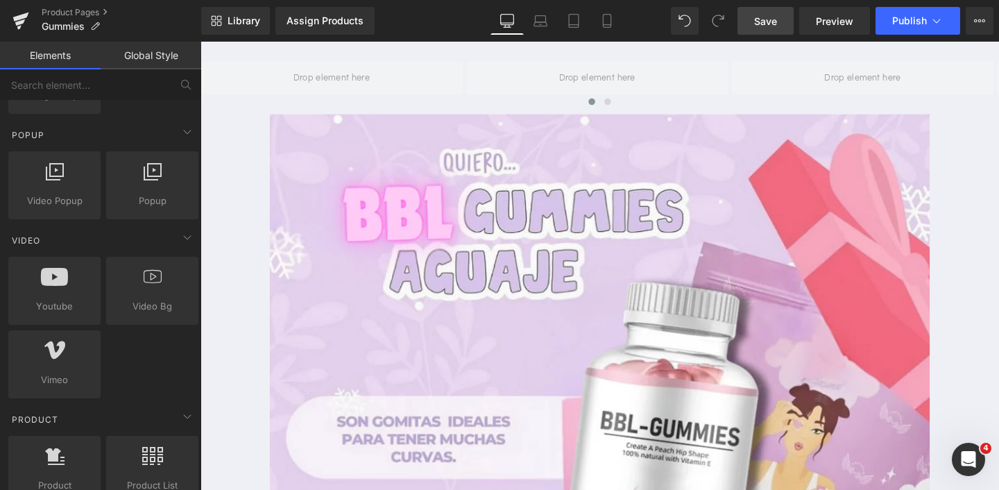
scroll to position [627, 0]
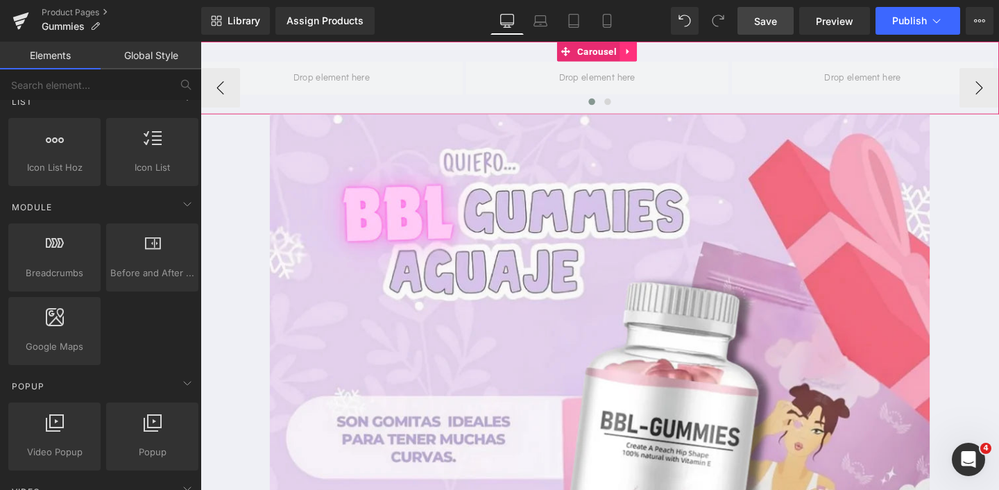
click at [648, 53] on icon at bounding box center [649, 52] width 3 height 6
click at [662, 53] on icon at bounding box center [660, 52] width 10 height 10
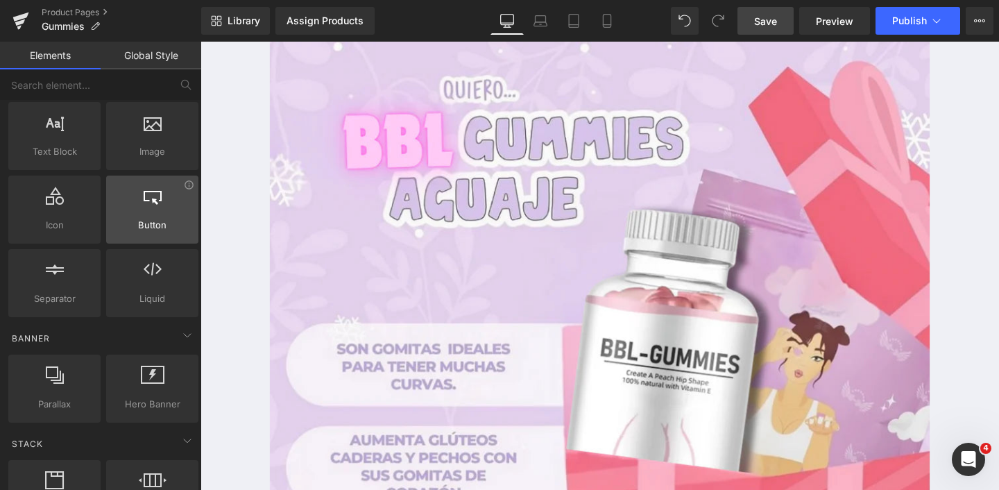
scroll to position [105, 0]
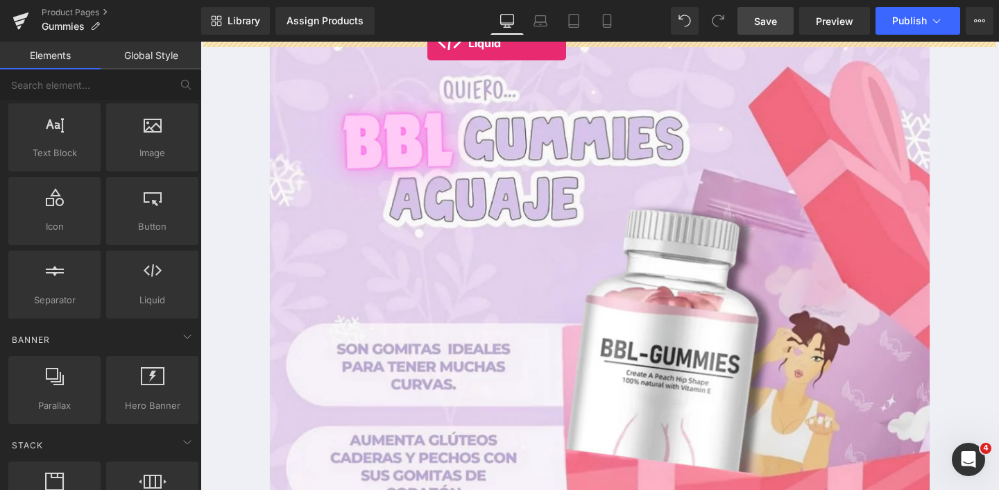
drag, startPoint x: 164, startPoint y: 260, endPoint x: 429, endPoint y: 39, distance: 345.3
click at [429, 39] on div "Liquid You are previewing how the will restyle your page. You can not edit Elem…" at bounding box center [499, 256] width 999 height 513
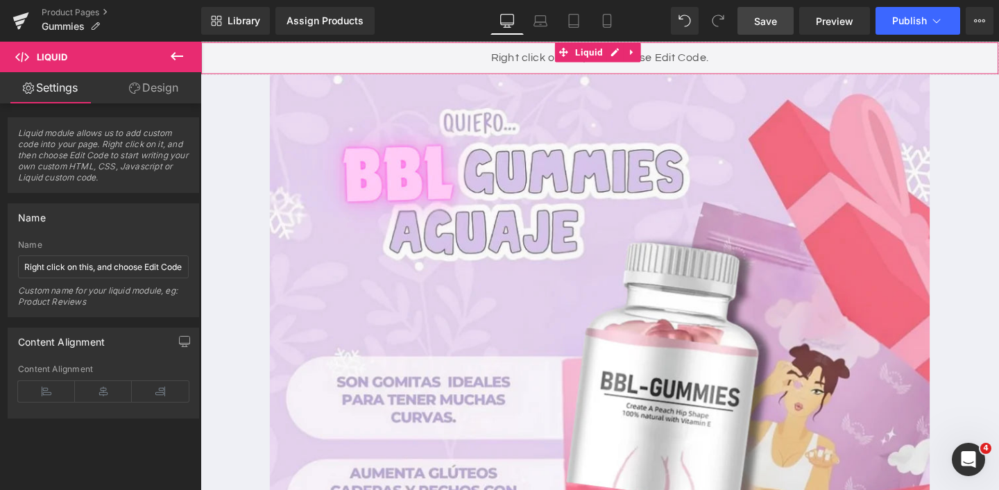
click at [112, 181] on span "Liquid module allows us to add custom code into your page. Right click on it, a…" at bounding box center [103, 160] width 171 height 65
click at [514, 51] on div "Liquid" at bounding box center [621, 59] width 840 height 35
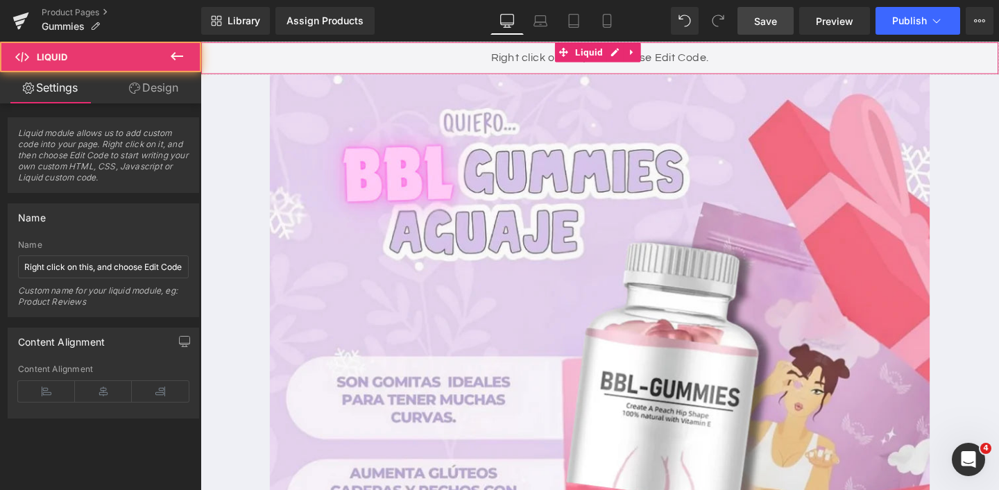
click at [514, 51] on div "Liquid" at bounding box center [621, 59] width 840 height 35
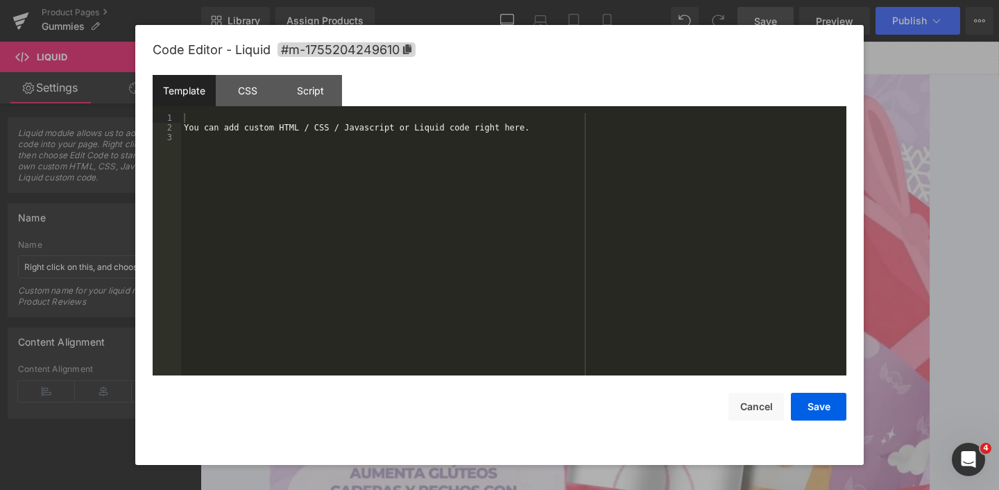
click at [502, 0] on div "Liquid You are previewing how the will restyle your page. You can not edit Elem…" at bounding box center [499, 0] width 999 height 0
click at [409, 132] on div "You can add custom HTML / CSS / Javascript or Liquid code right here." at bounding box center [513, 254] width 665 height 282
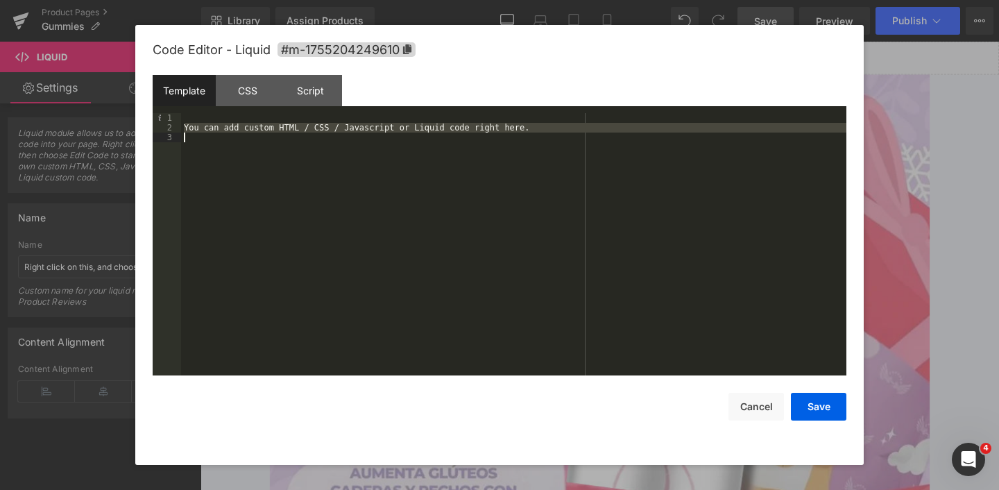
click at [409, 132] on div "You can add custom HTML / CSS / Javascript or Liquid code right here." at bounding box center [513, 254] width 665 height 282
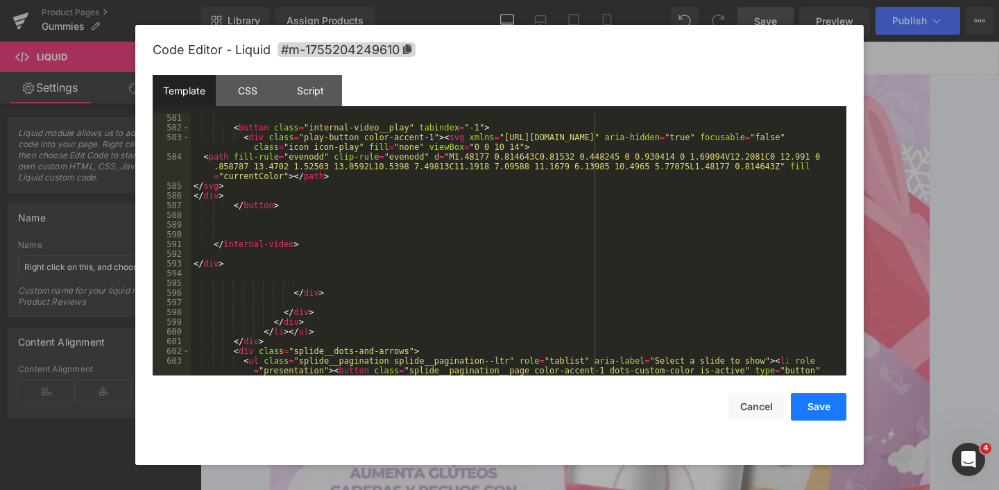
click at [820, 405] on button "Save" at bounding box center [819, 407] width 56 height 28
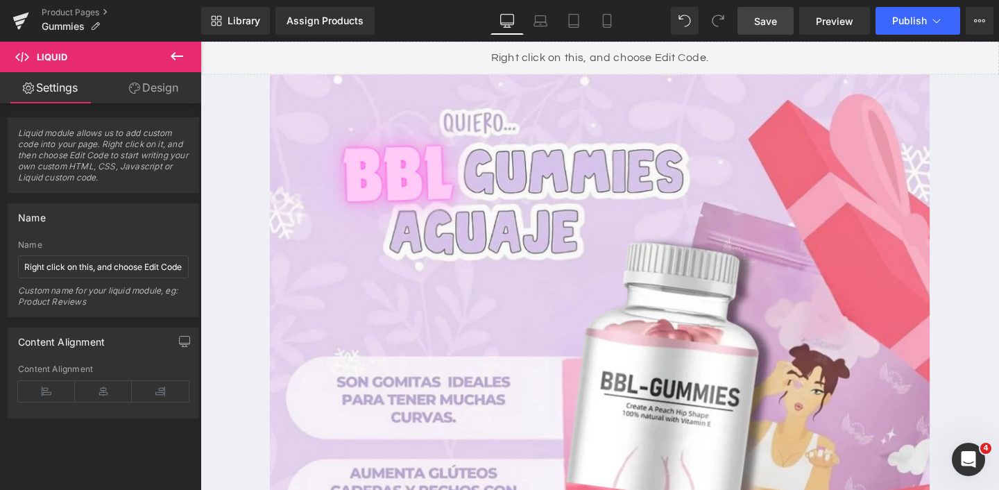
click at [766, 26] on span "Save" at bounding box center [765, 21] width 23 height 15
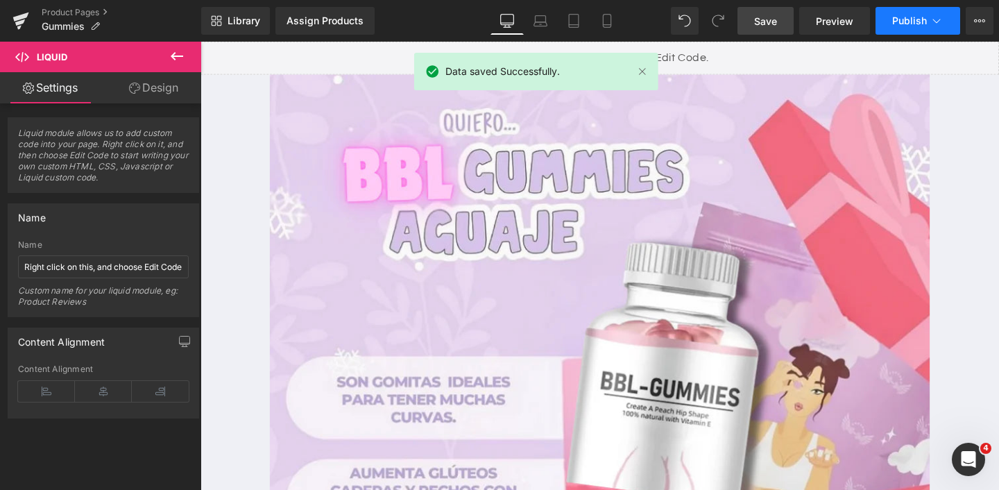
click at [886, 24] on button "Publish" at bounding box center [918, 21] width 85 height 28
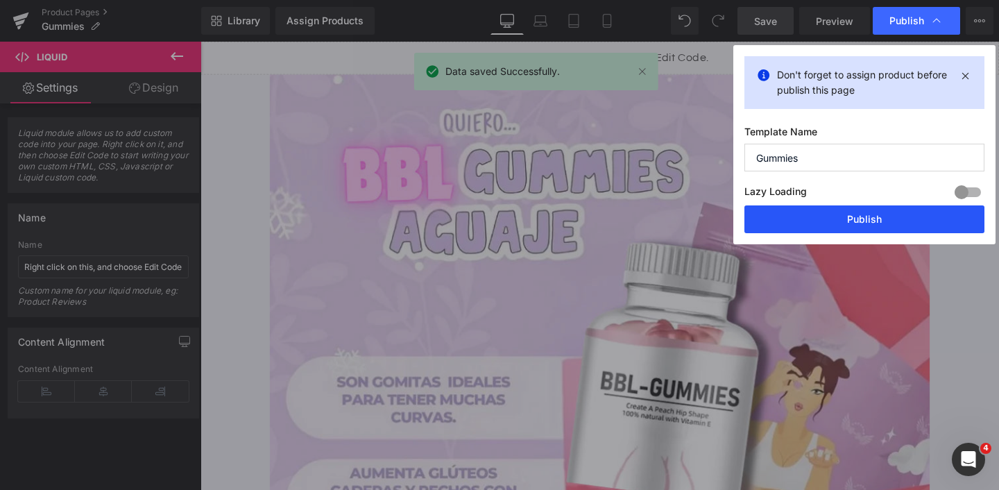
click at [830, 212] on button "Publish" at bounding box center [865, 219] width 240 height 28
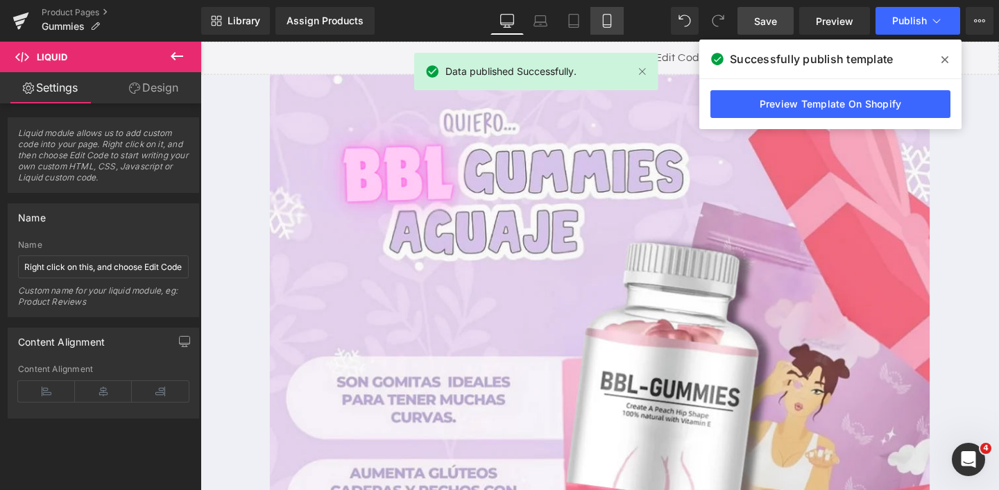
click at [611, 24] on icon at bounding box center [607, 21] width 14 height 14
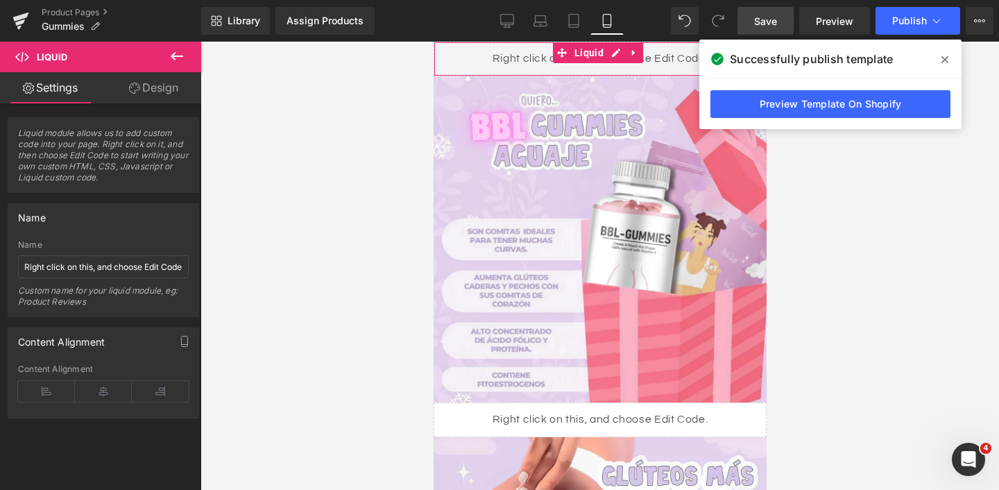
click at [946, 61] on icon at bounding box center [945, 59] width 7 height 7
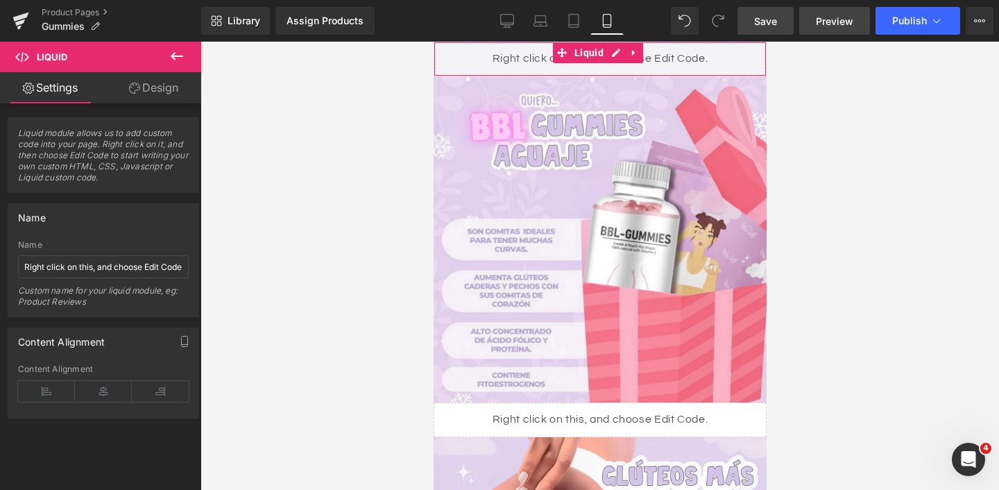
click at [838, 31] on link "Preview" at bounding box center [834, 21] width 71 height 28
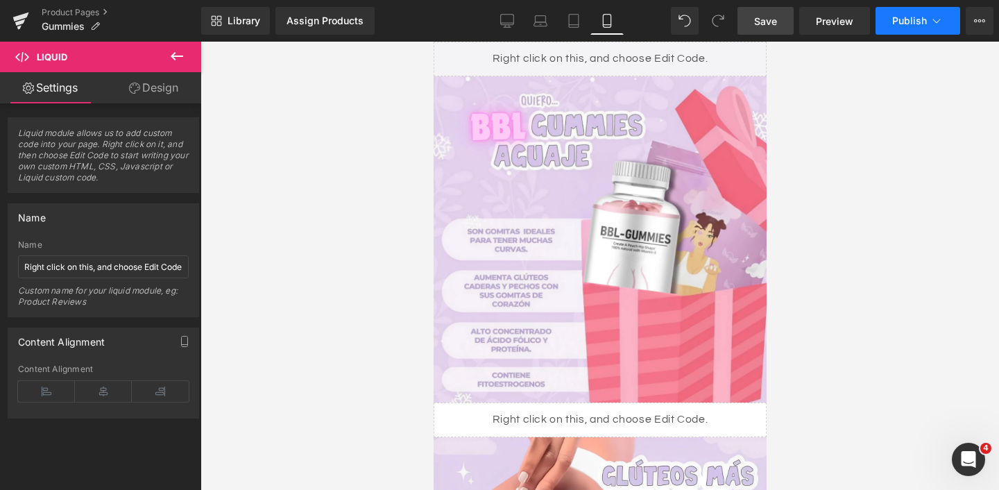
click at [942, 26] on icon at bounding box center [937, 21] width 14 height 14
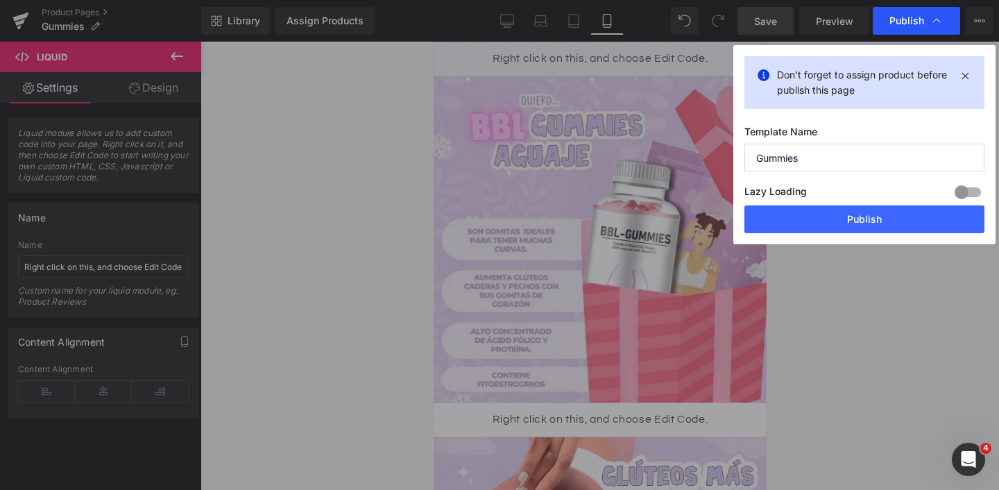
click at [940, 26] on icon at bounding box center [937, 21] width 14 height 14
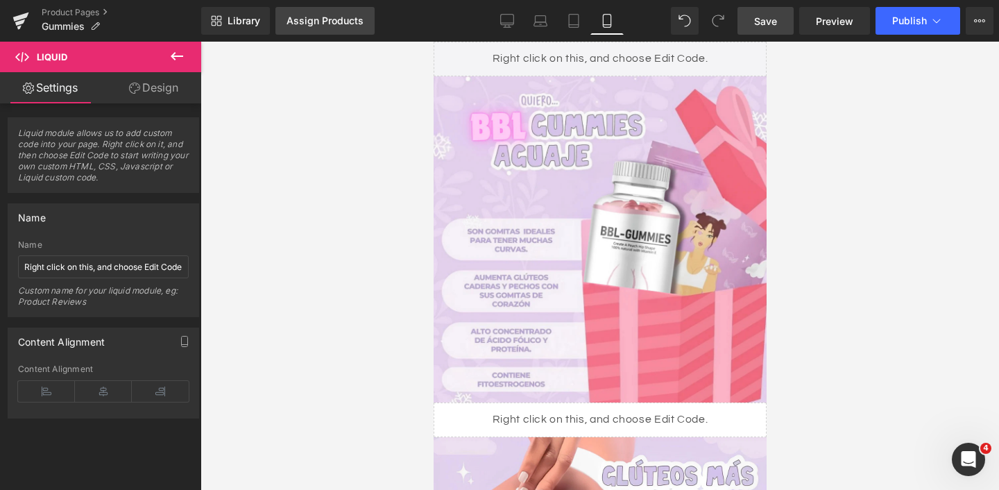
click at [346, 25] on div "Assign Products" at bounding box center [325, 20] width 77 height 11
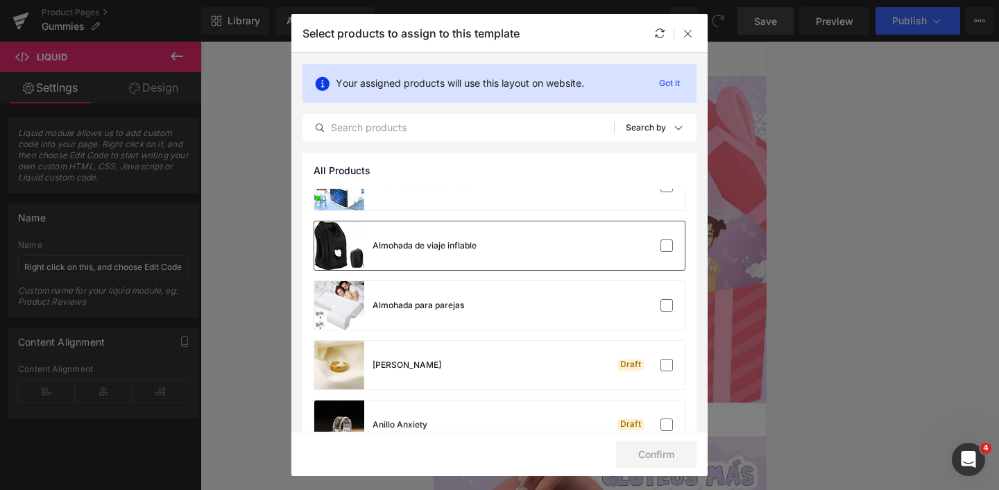
scroll to position [922, 0]
click at [630, 307] on div at bounding box center [643, 306] width 62 height 14
click at [677, 451] on button "Confirm" at bounding box center [656, 455] width 80 height 28
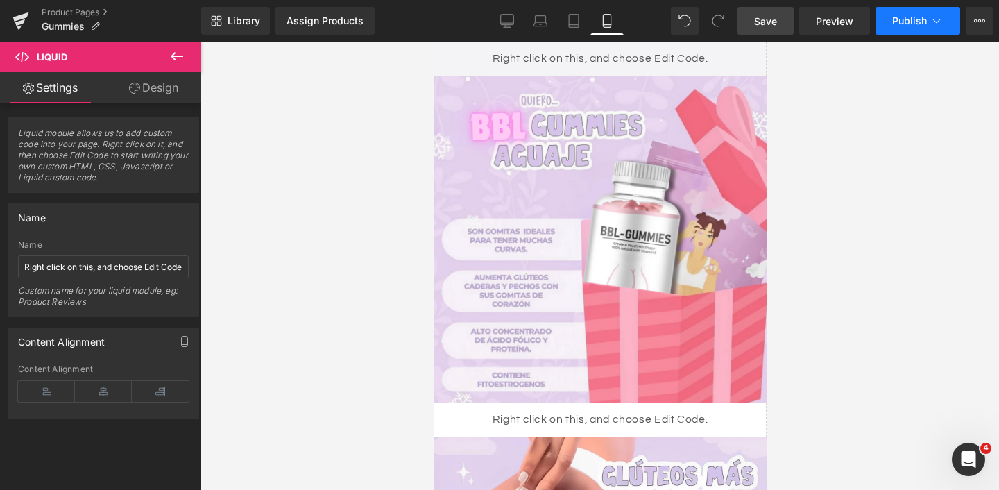
click at [905, 27] on button "Publish" at bounding box center [918, 21] width 85 height 28
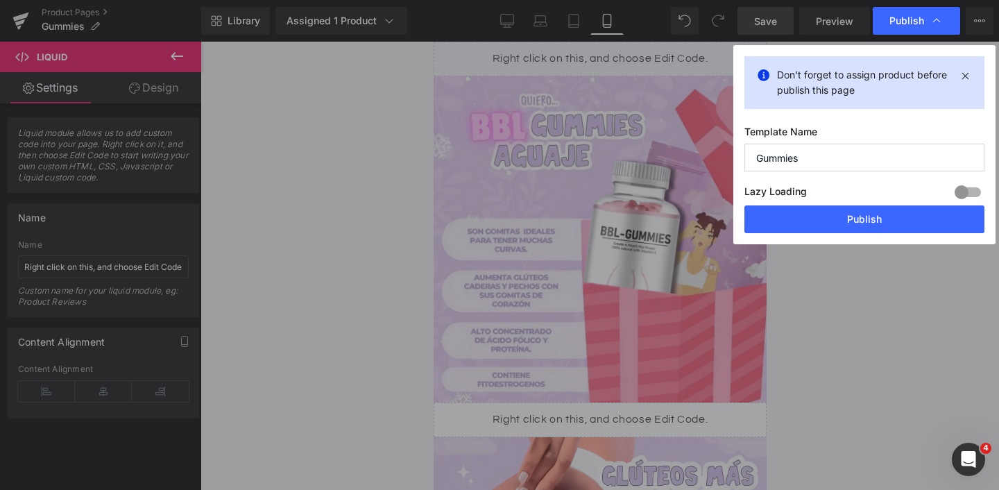
click at [835, 223] on button "Publish" at bounding box center [865, 219] width 240 height 28
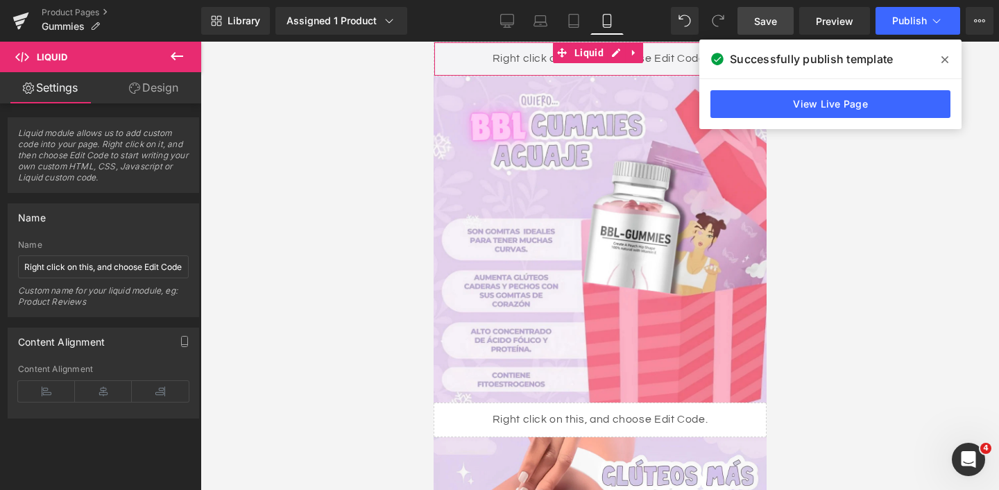
click at [509, 67] on div "Liquid" at bounding box center [599, 59] width 333 height 35
click at [590, 54] on span "Liquid" at bounding box center [588, 52] width 36 height 21
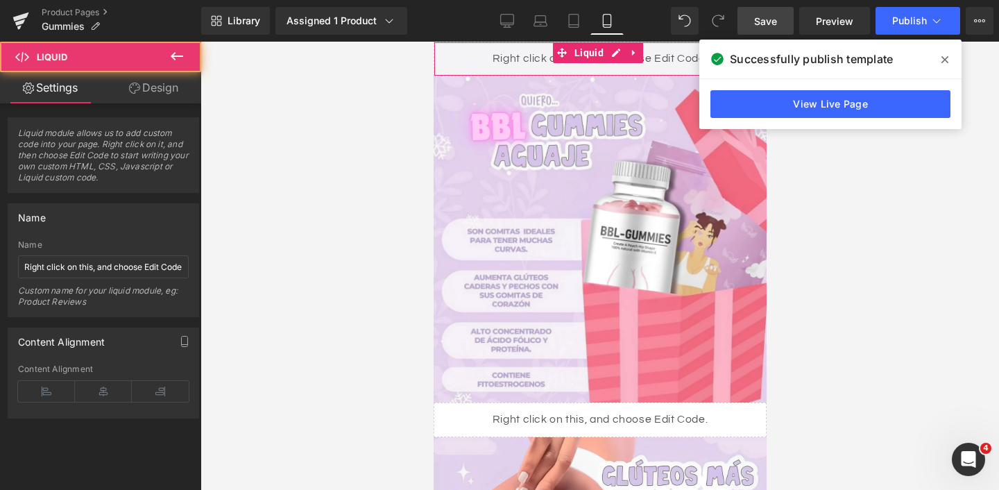
click at [620, 53] on div "Liquid" at bounding box center [599, 59] width 333 height 35
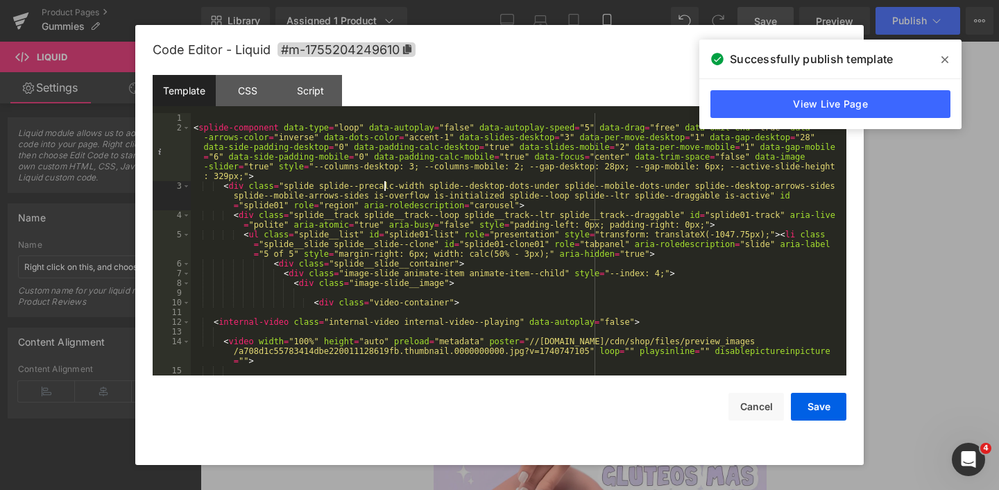
click at [382, 188] on div "< splide-component data-type = "loop" data-autoplay = "false" data-autoplay-spe…" at bounding box center [516, 258] width 650 height 291
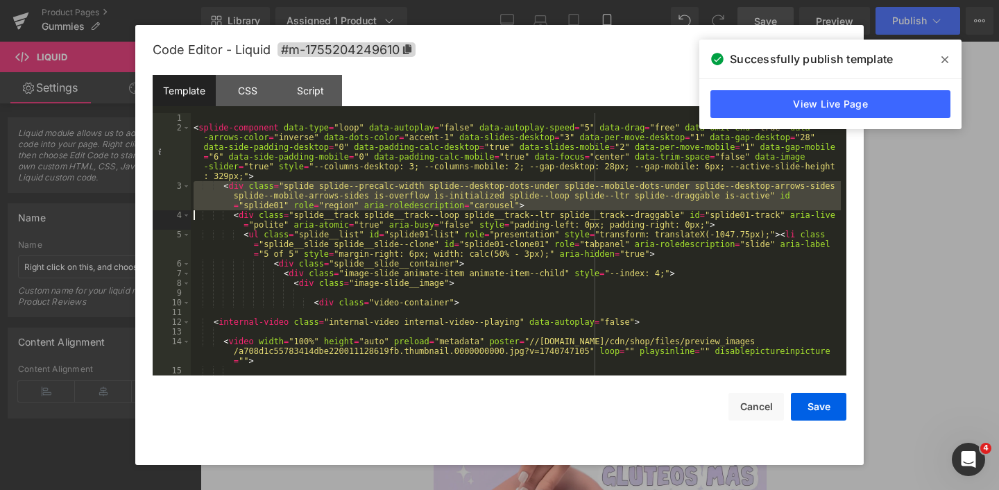
drag, startPoint x: 382, startPoint y: 188, endPoint x: 418, endPoint y: 443, distance: 257.1
click at [418, 443] on div "Code Editor - Liquid #m-1755204249610 Template CSS Script Data 1 2 3 4 5 6 7 8 …" at bounding box center [500, 245] width 694 height 440
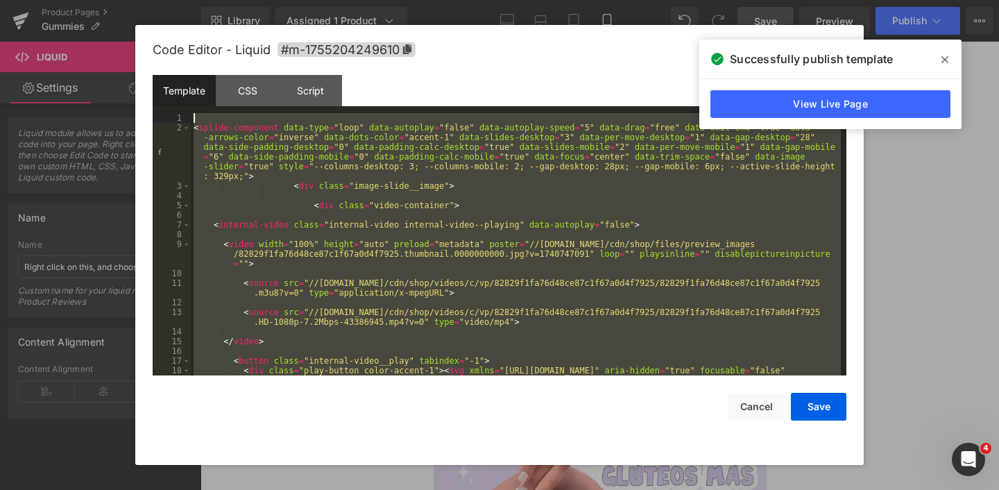
scroll to position [0, 0]
drag, startPoint x: 407, startPoint y: 365, endPoint x: 300, endPoint y: -74, distance: 451.2
click at [300, 0] on html "Liquid You are previewing how the will restyle your page. You can not edit Elem…" at bounding box center [499, 245] width 999 height 490
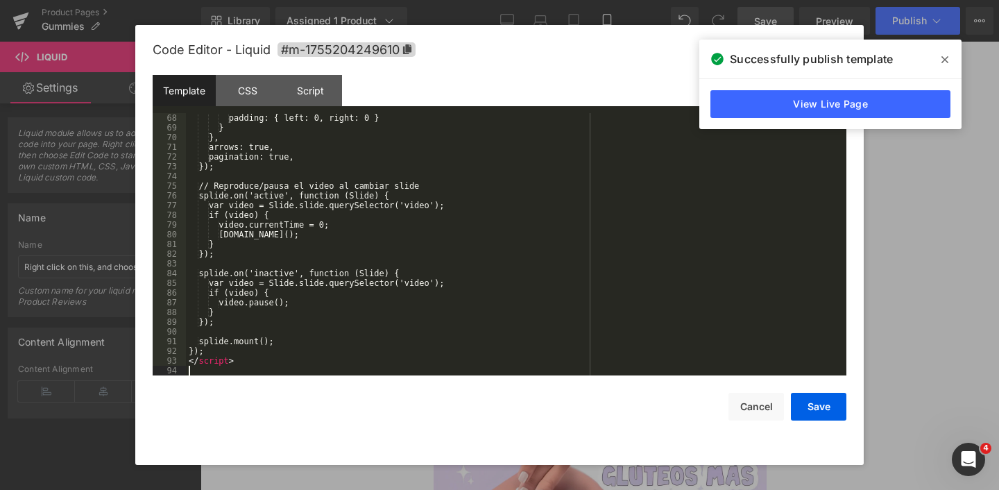
scroll to position [651, 0]
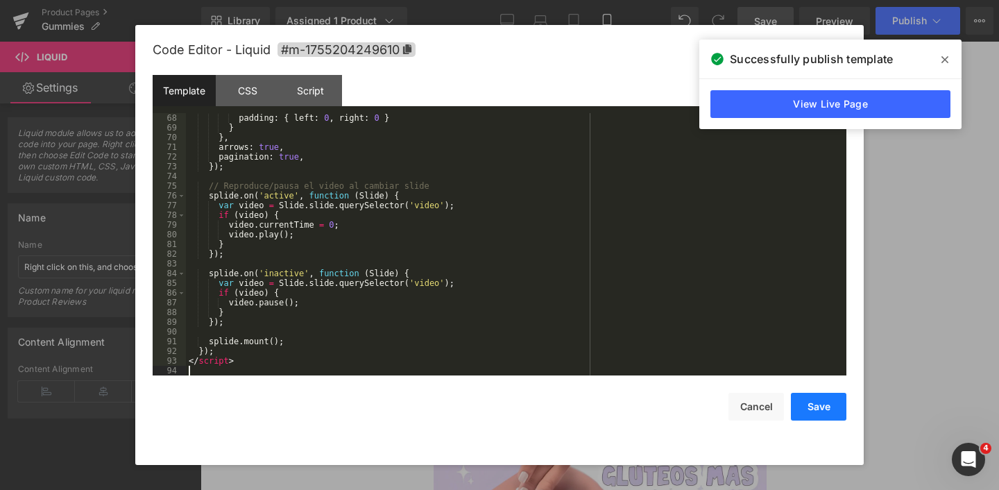
click at [802, 405] on button "Save" at bounding box center [819, 407] width 56 height 28
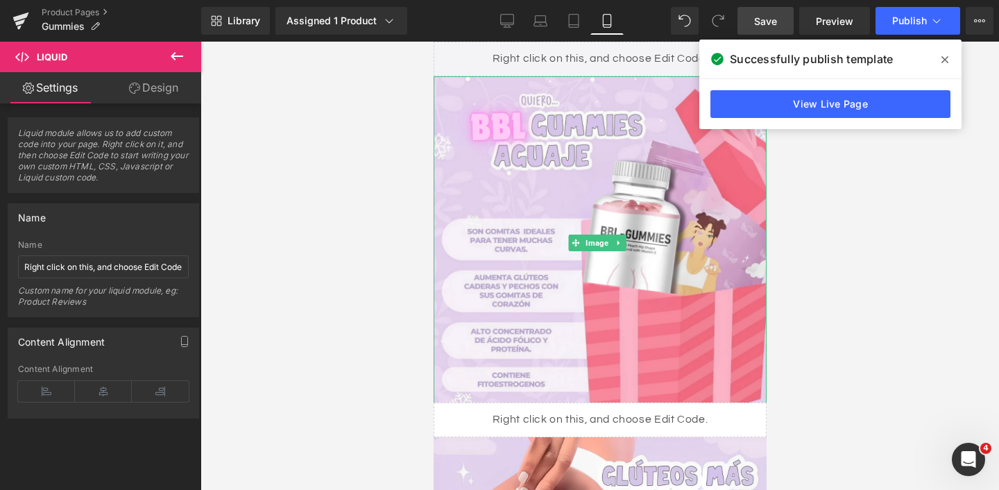
click at [945, 58] on icon at bounding box center [945, 59] width 7 height 11
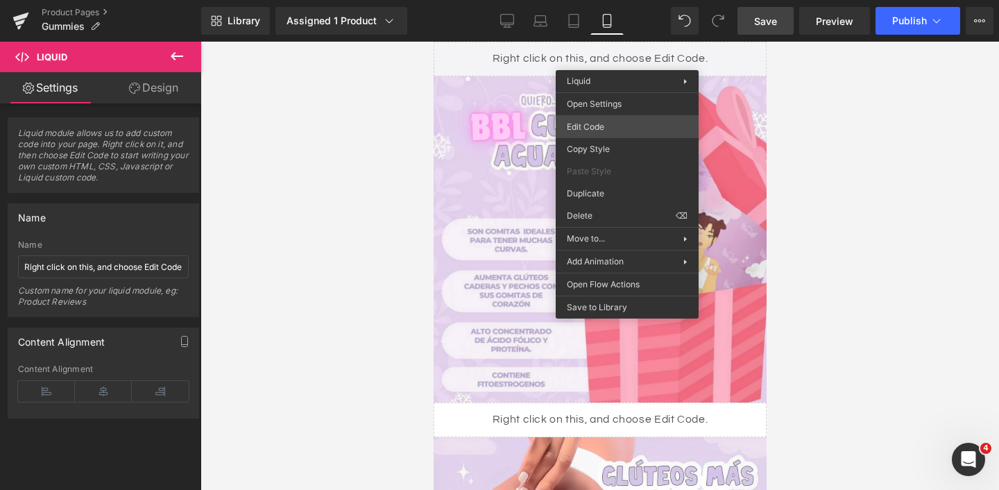
click at [585, 0] on div "Liquid You are previewing how the will restyle your page. You can not edit Elem…" at bounding box center [499, 0] width 999 height 0
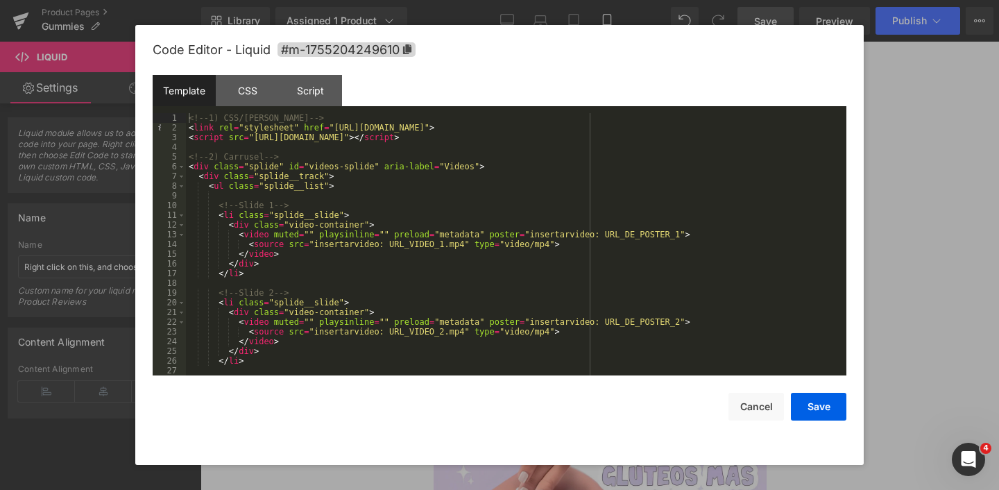
click at [464, 193] on div "<!-- 1) CSS/[PERSON_NAME] --> < link rel = "stylesheet" href = "[URL][DOMAIN_NA…" at bounding box center [513, 254] width 655 height 282
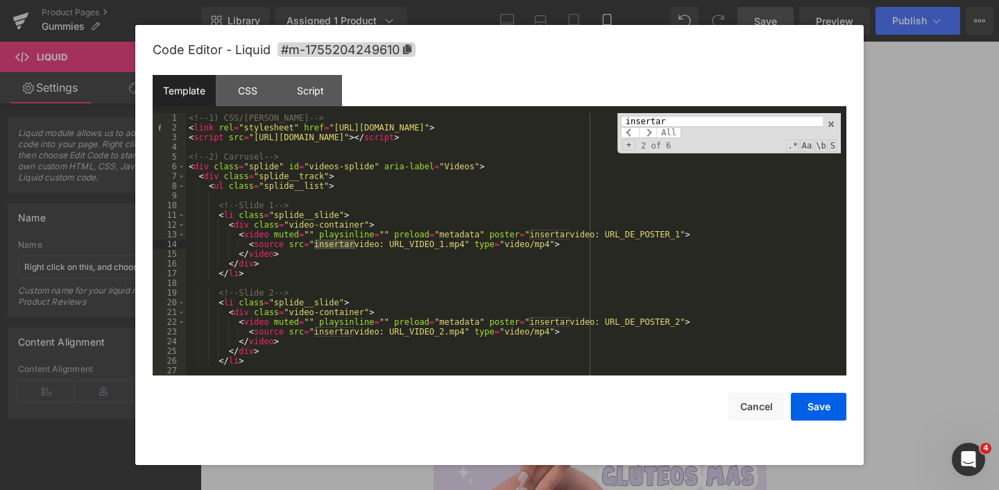
type input "insertar"
click at [465, 246] on div "<!-- 1) CSS/[PERSON_NAME] --> < link rel = "stylesheet" href = "[URL][DOMAIN_NA…" at bounding box center [513, 254] width 655 height 282
click at [813, 407] on button "Save" at bounding box center [819, 407] width 56 height 28
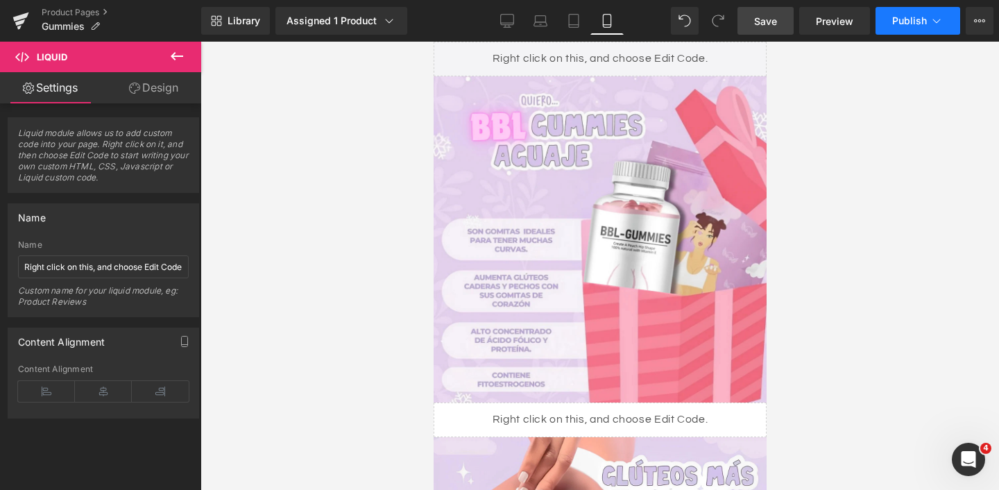
click at [901, 19] on span "Publish" at bounding box center [909, 20] width 35 height 11
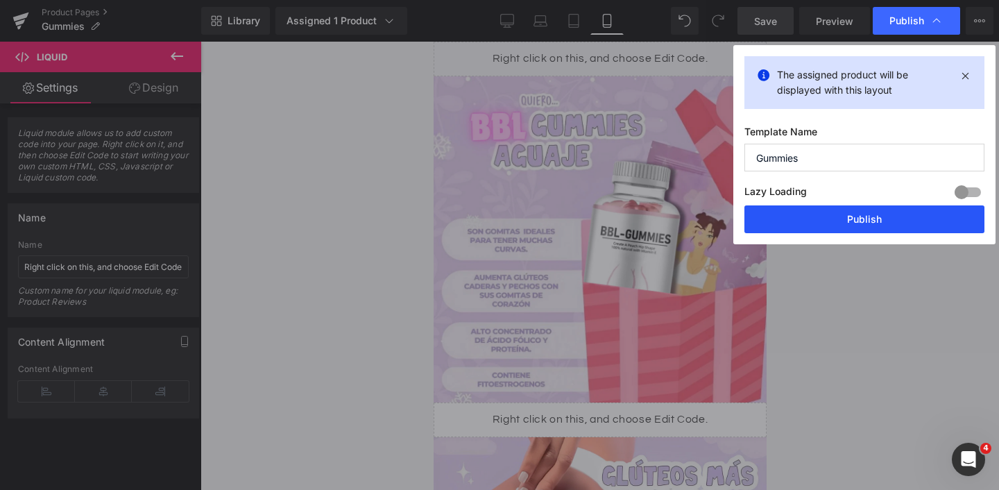
click at [795, 221] on button "Publish" at bounding box center [865, 219] width 240 height 28
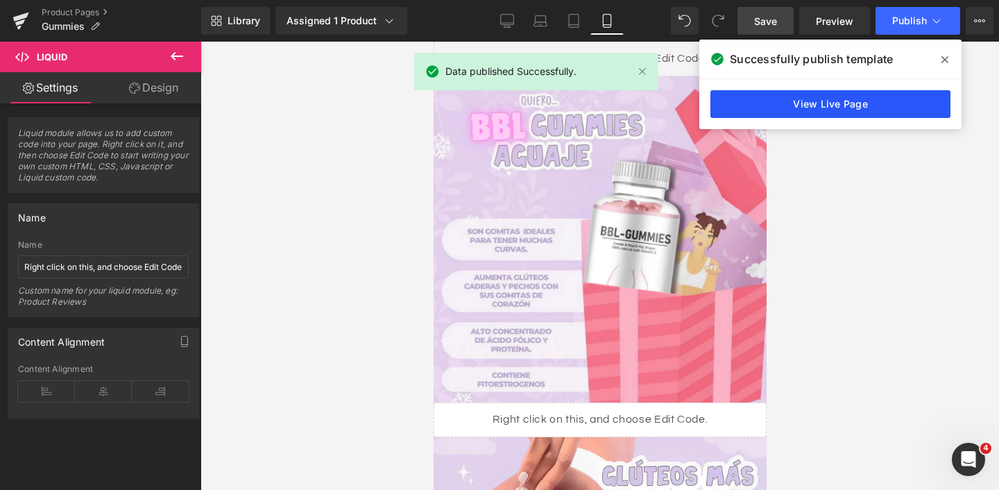
click at [785, 114] on link "View Live Page" at bounding box center [831, 104] width 240 height 28
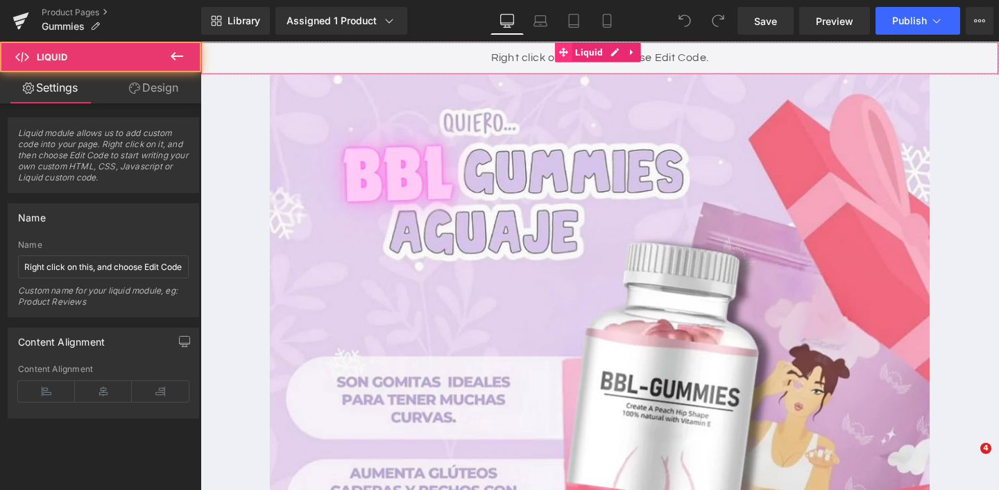
drag, startPoint x: 463, startPoint y: 62, endPoint x: 577, endPoint y: 52, distance: 114.3
click at [463, 62] on div "Liquid" at bounding box center [621, 59] width 840 height 35
click at [654, 51] on icon at bounding box center [654, 53] width 10 height 10
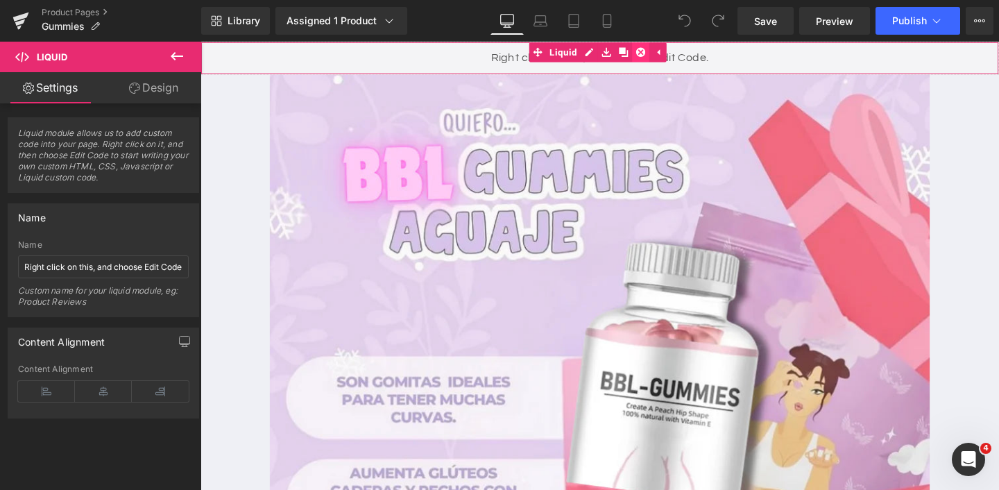
click at [665, 50] on icon at bounding box center [663, 53] width 10 height 10
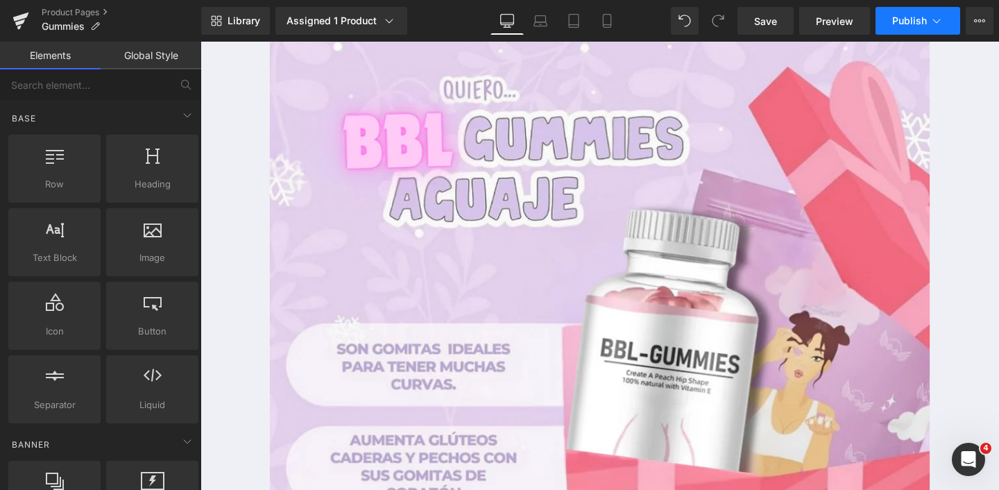
click at [903, 18] on span "Publish" at bounding box center [909, 20] width 35 height 11
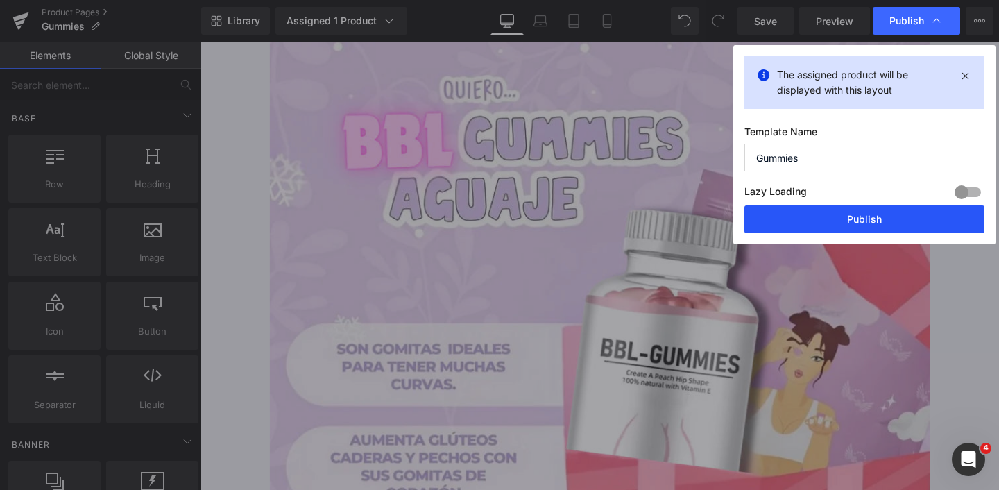
click at [866, 217] on button "Publish" at bounding box center [865, 219] width 240 height 28
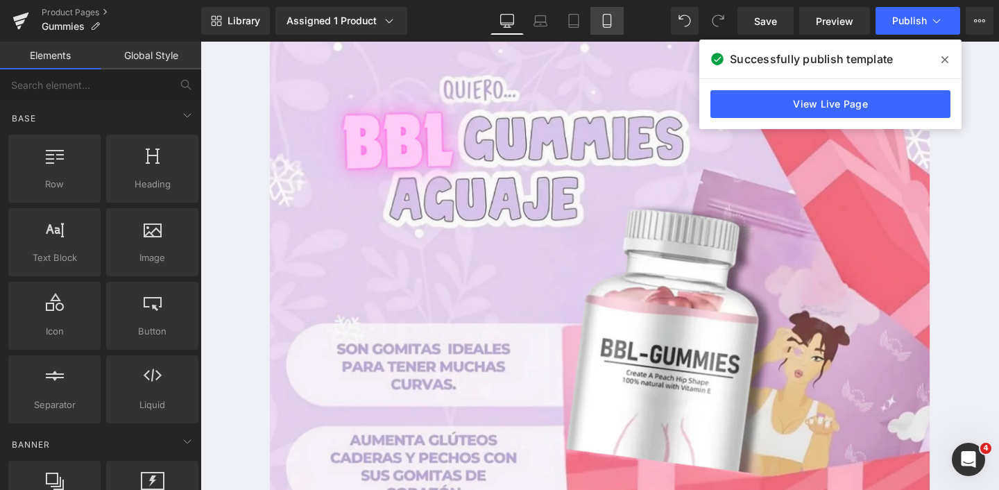
click at [599, 17] on link "Mobile" at bounding box center [606, 21] width 33 height 28
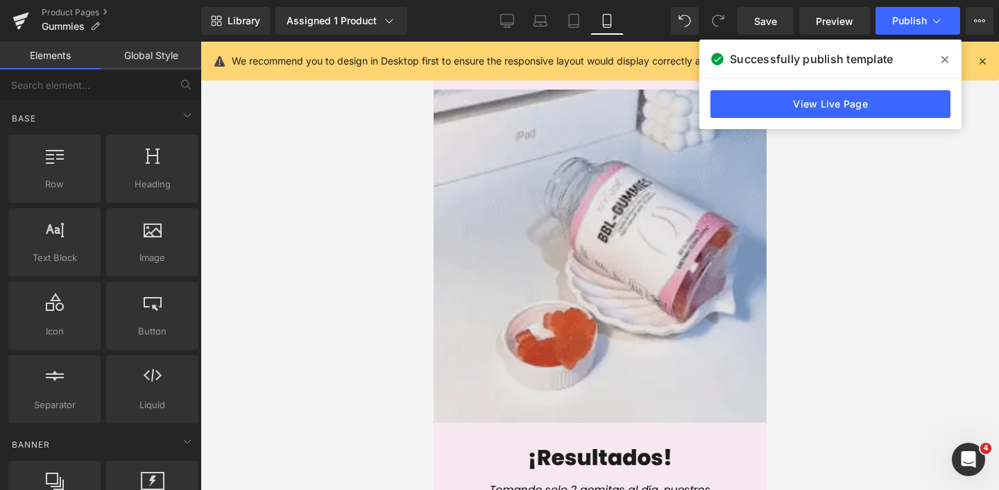
scroll to position [3443, 0]
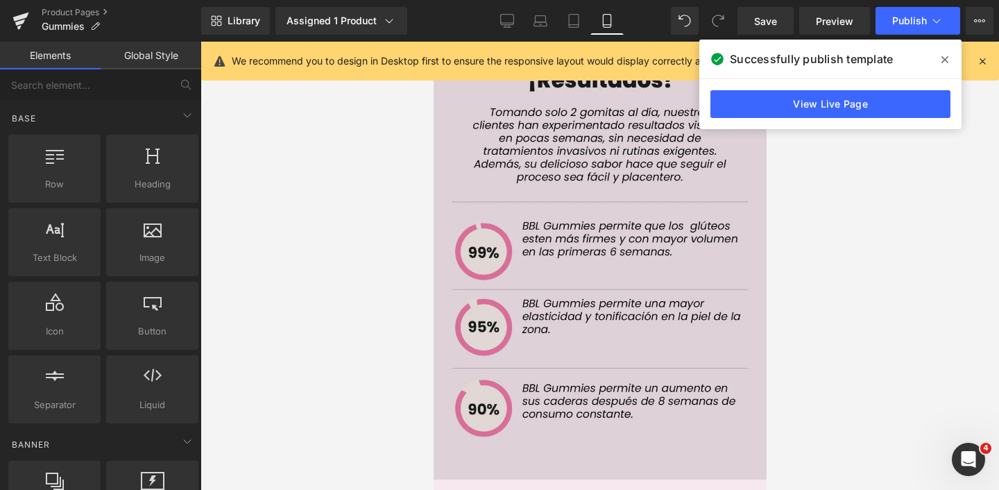
click at [516, 322] on img at bounding box center [599, 262] width 333 height 434
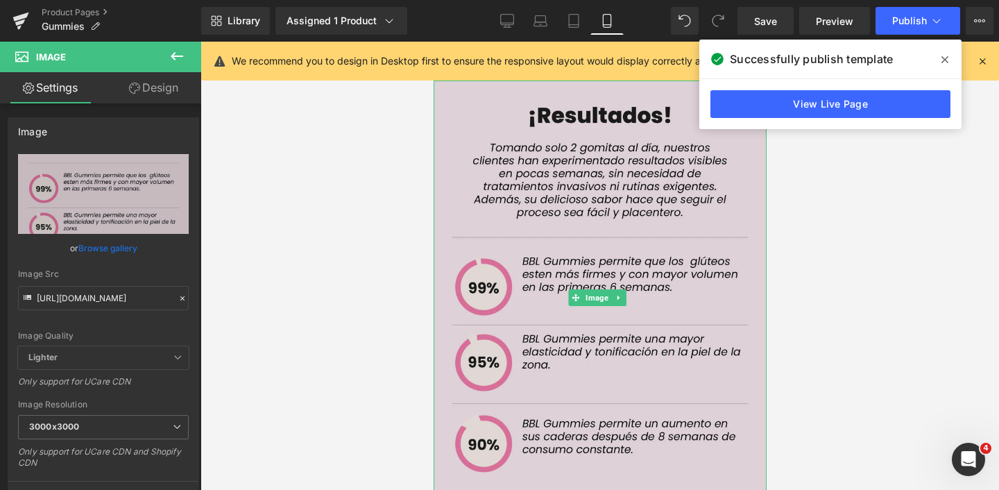
scroll to position [3362, 0]
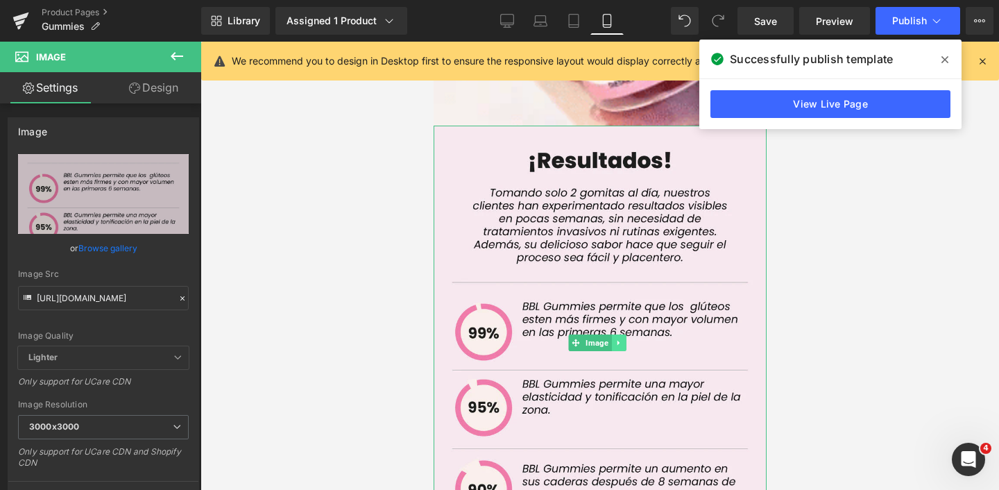
click at [618, 339] on icon at bounding box center [618, 343] width 8 height 8
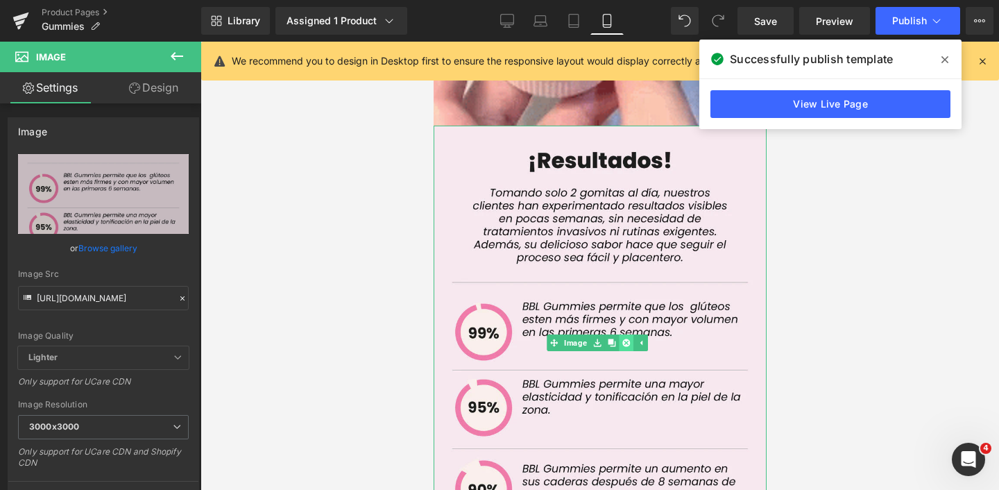
click at [626, 339] on icon at bounding box center [626, 343] width 8 height 8
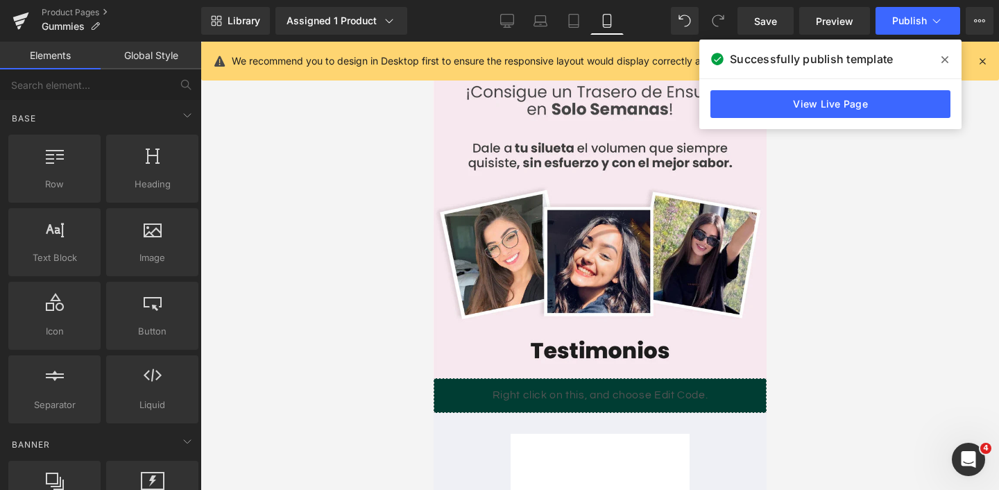
scroll to position [3807, 0]
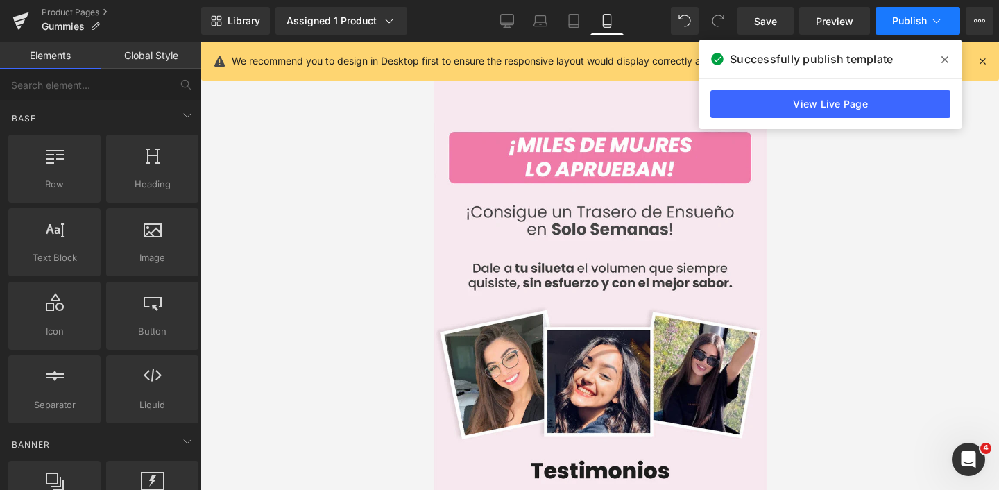
click at [905, 24] on span "Publish" at bounding box center [909, 20] width 35 height 11
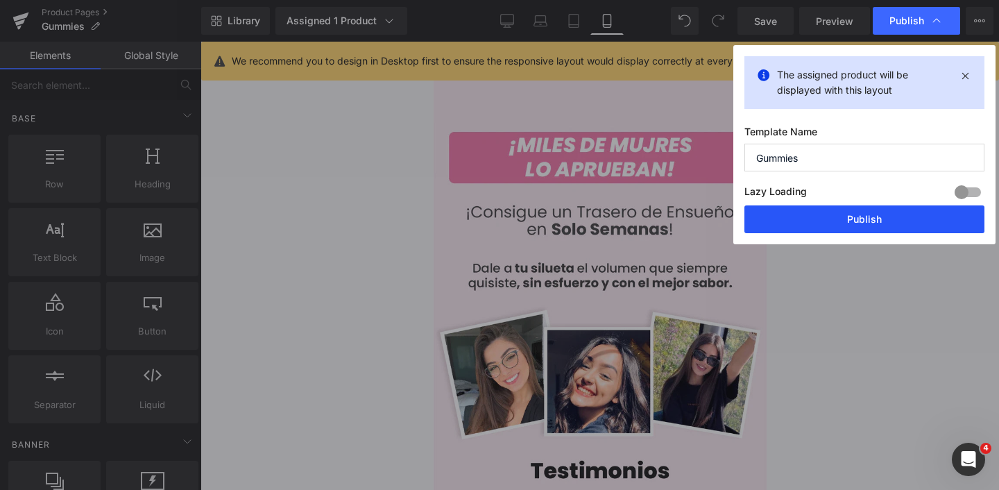
click at [816, 213] on button "Publish" at bounding box center [865, 219] width 240 height 28
